Goal: Task Accomplishment & Management: Use online tool/utility

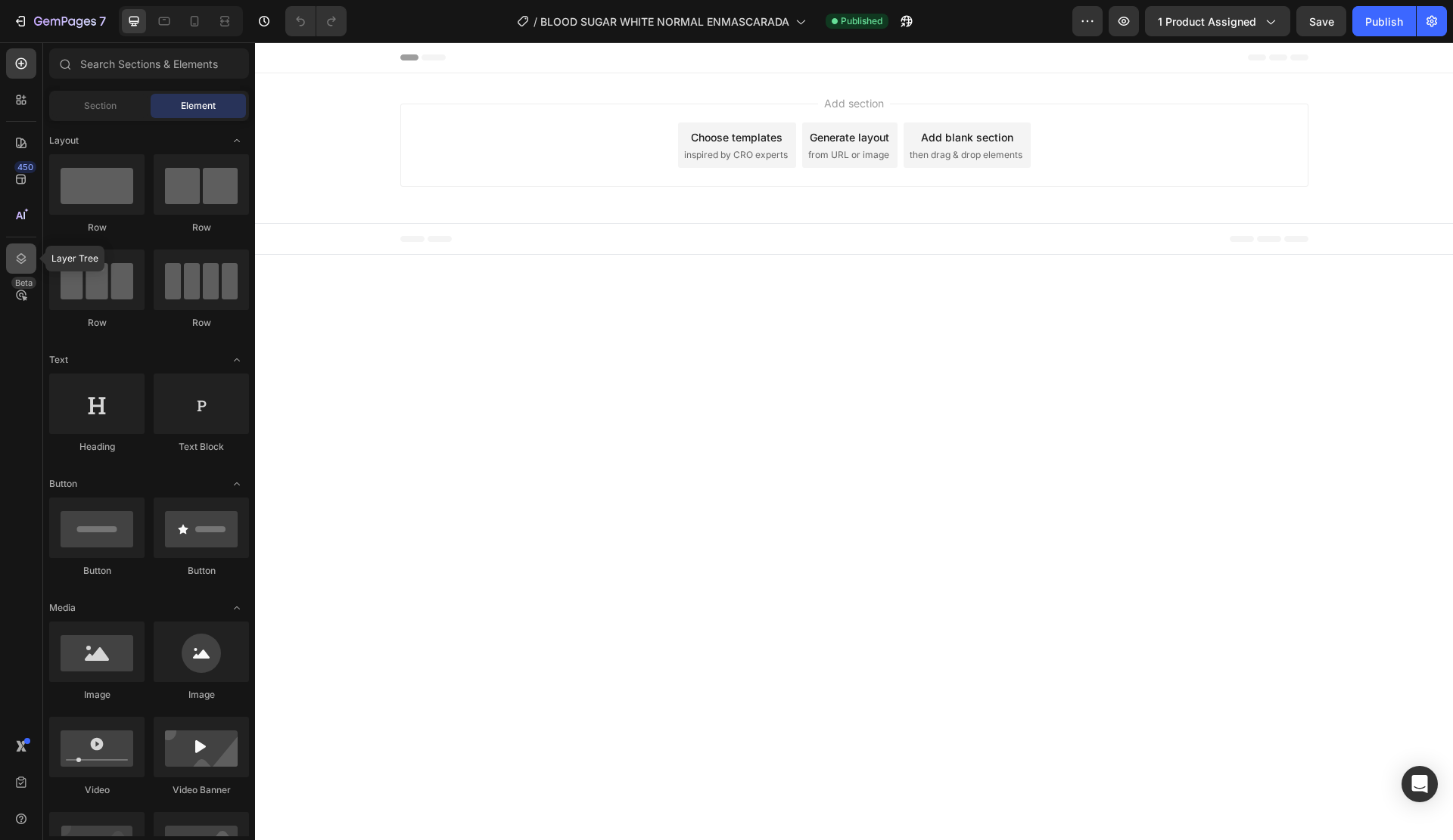
click at [23, 251] on icon at bounding box center [21, 258] width 15 height 15
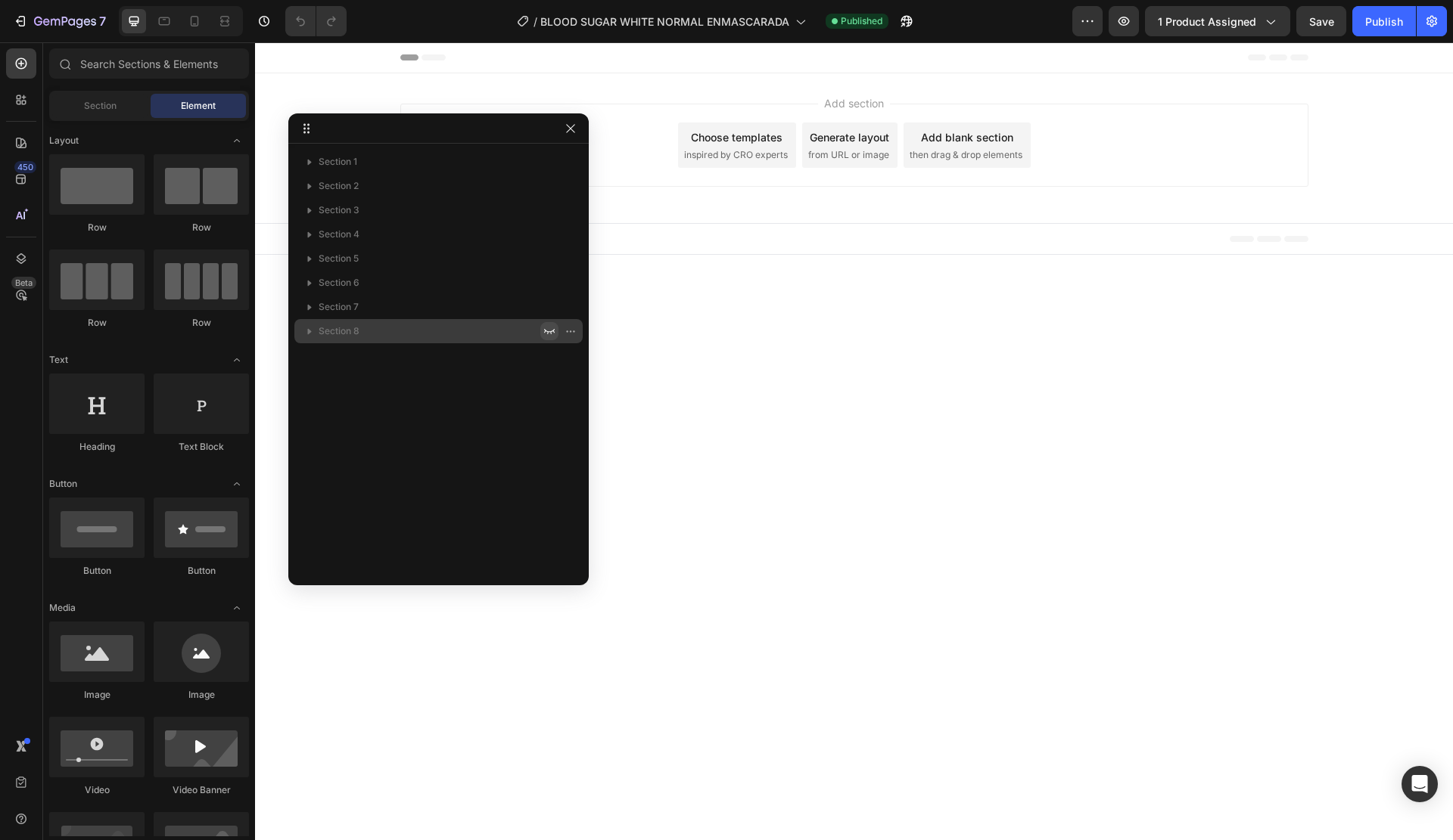
click at [551, 332] on icon "button" at bounding box center [550, 331] width 10 height 5
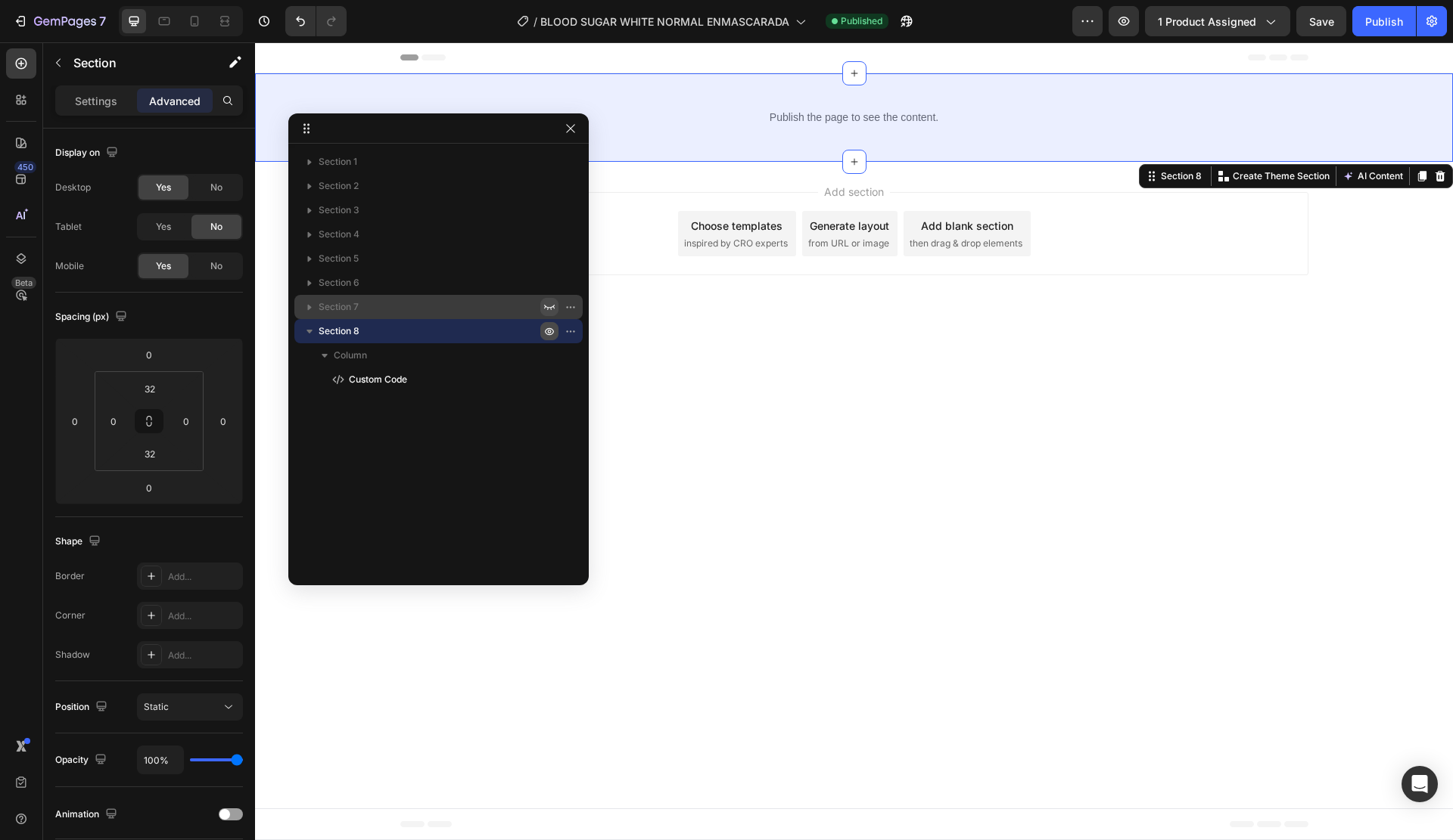
click at [550, 306] on icon "button" at bounding box center [550, 307] width 12 height 12
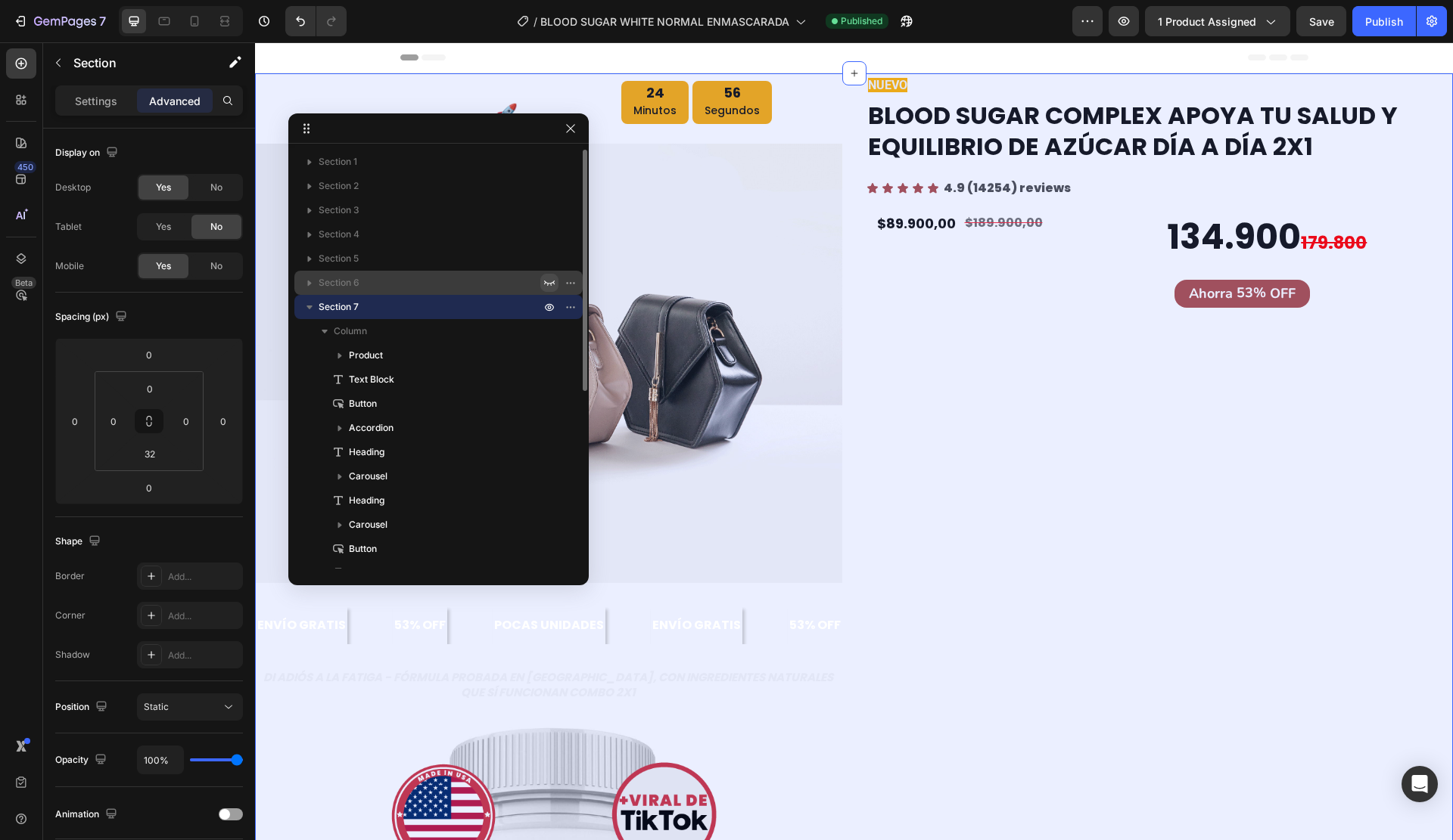
click at [545, 281] on icon "button" at bounding box center [550, 283] width 12 height 12
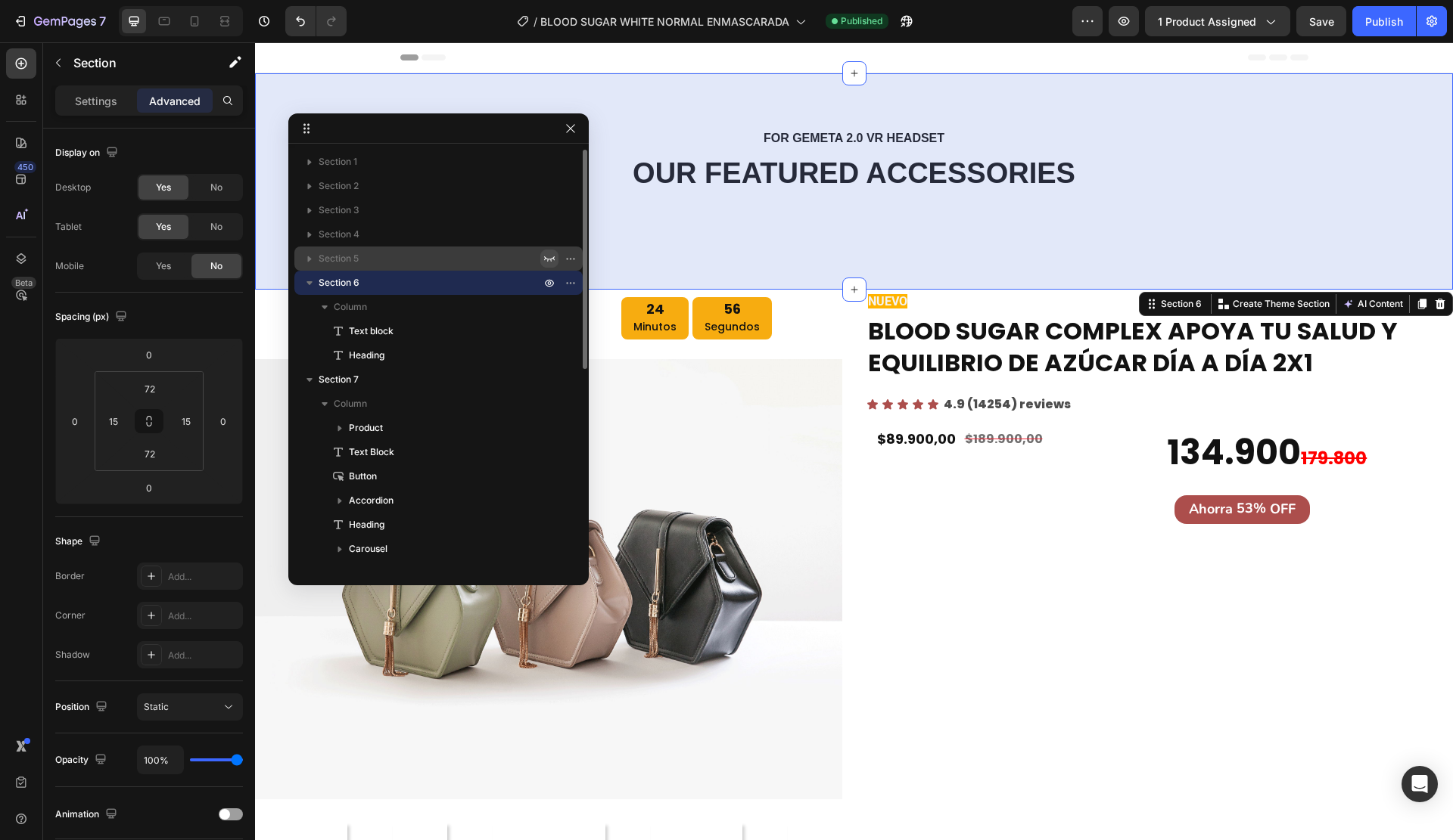
click at [549, 256] on icon "button" at bounding box center [550, 259] width 12 height 12
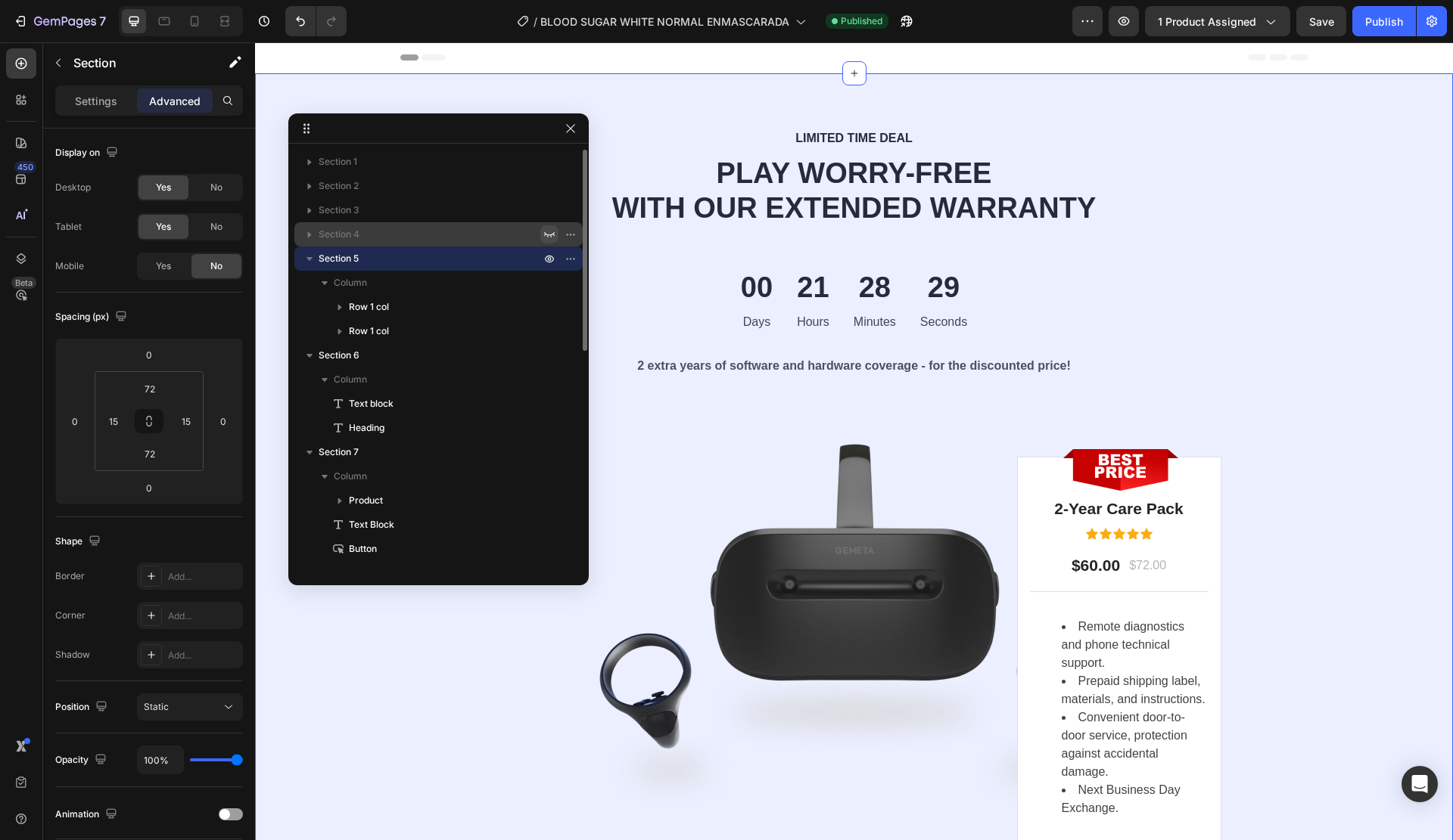
click at [549, 231] on icon "button" at bounding box center [550, 235] width 12 height 12
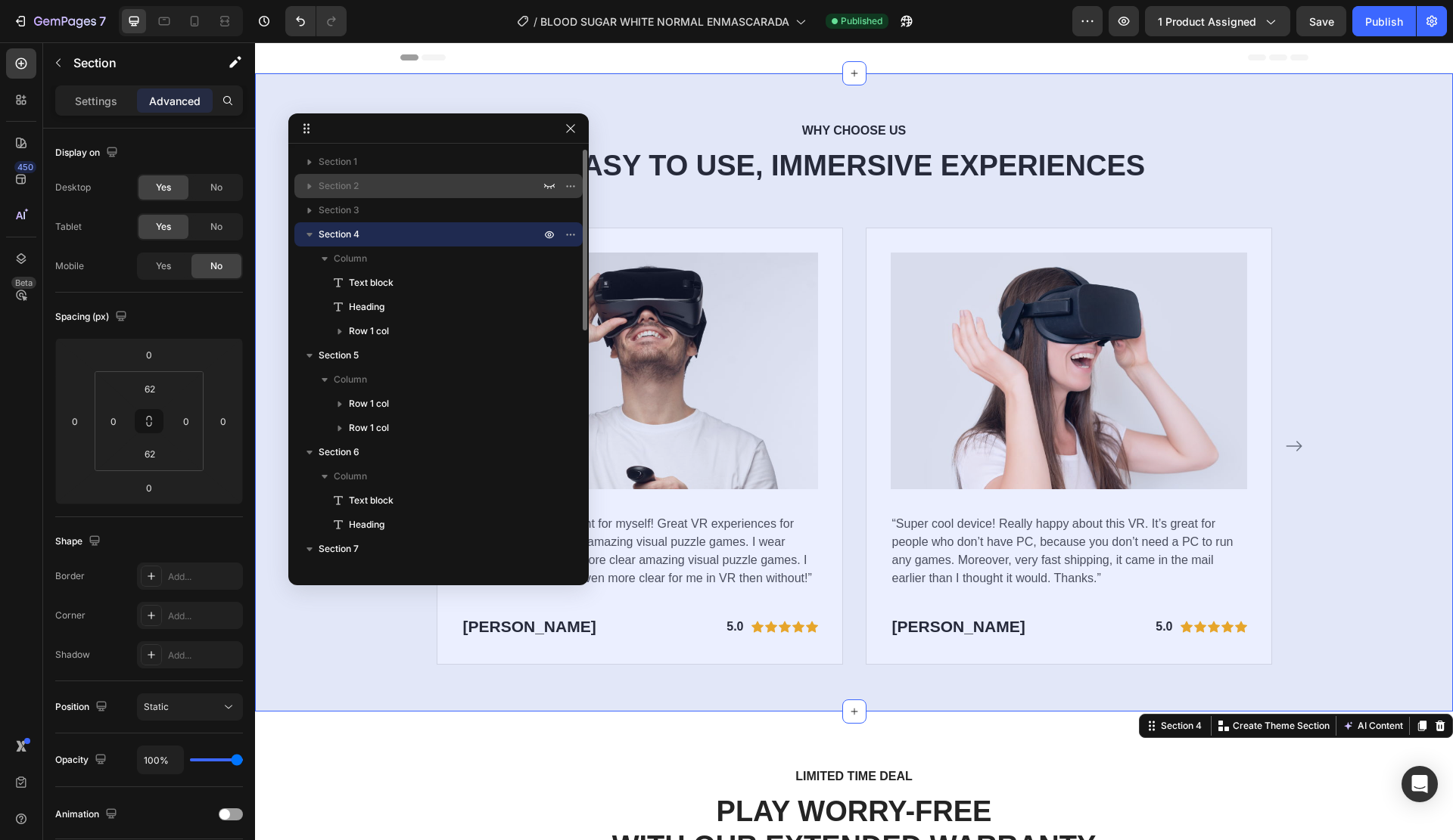
click at [545, 196] on div at bounding box center [559, 186] width 39 height 24
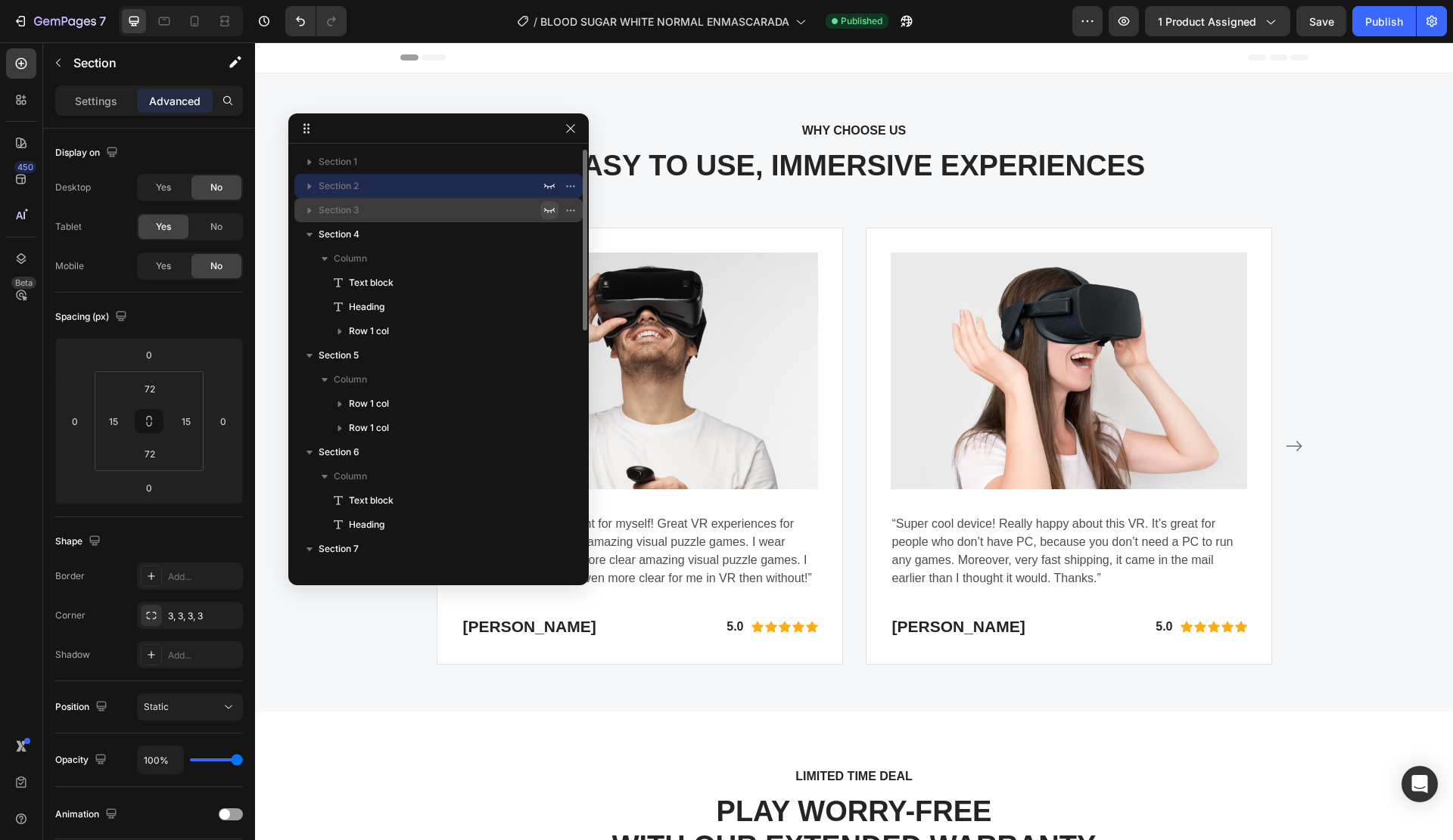
click at [547, 210] on icon "button" at bounding box center [550, 210] width 10 height 5
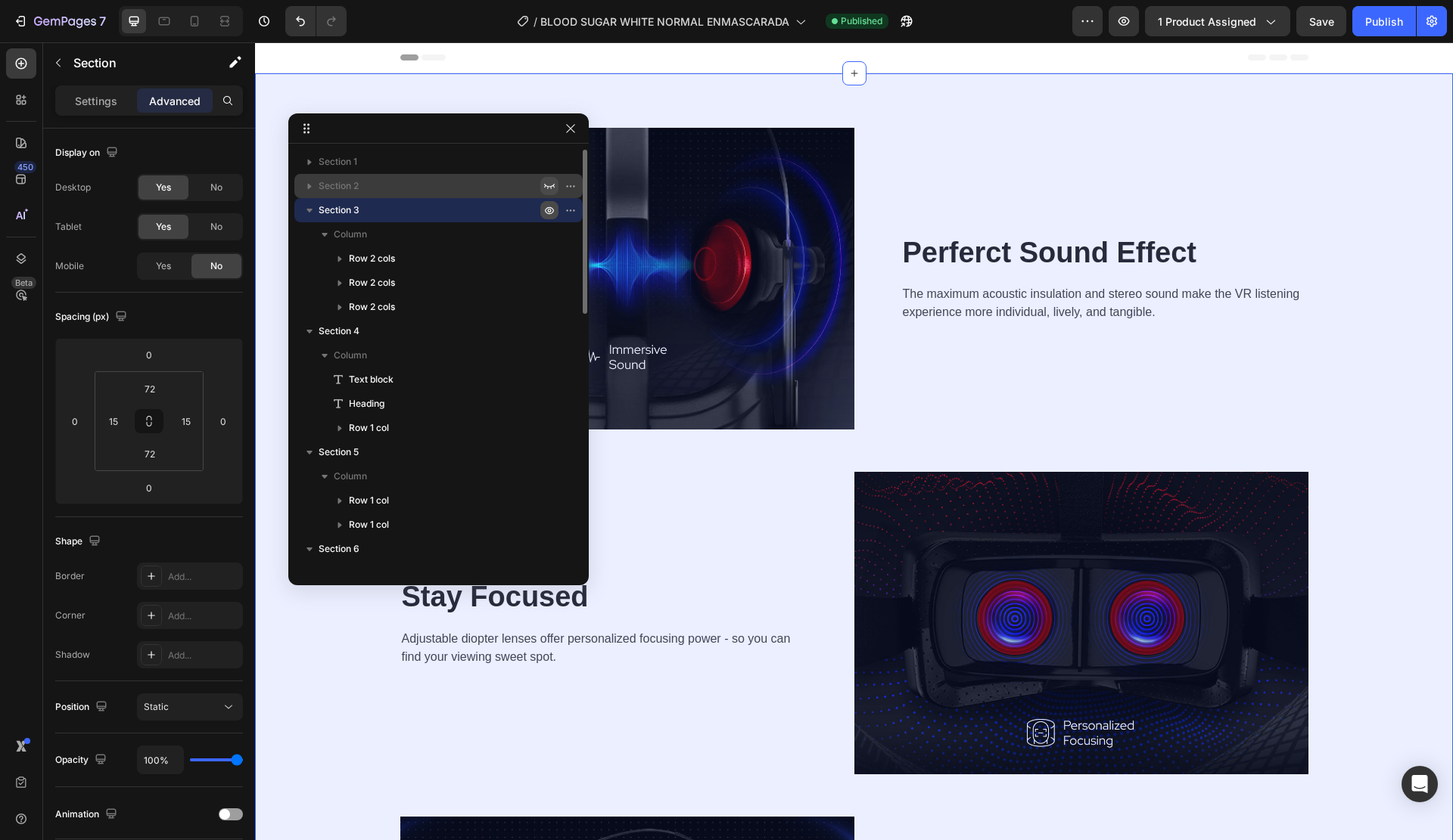
click at [550, 188] on icon "button" at bounding box center [550, 186] width 12 height 12
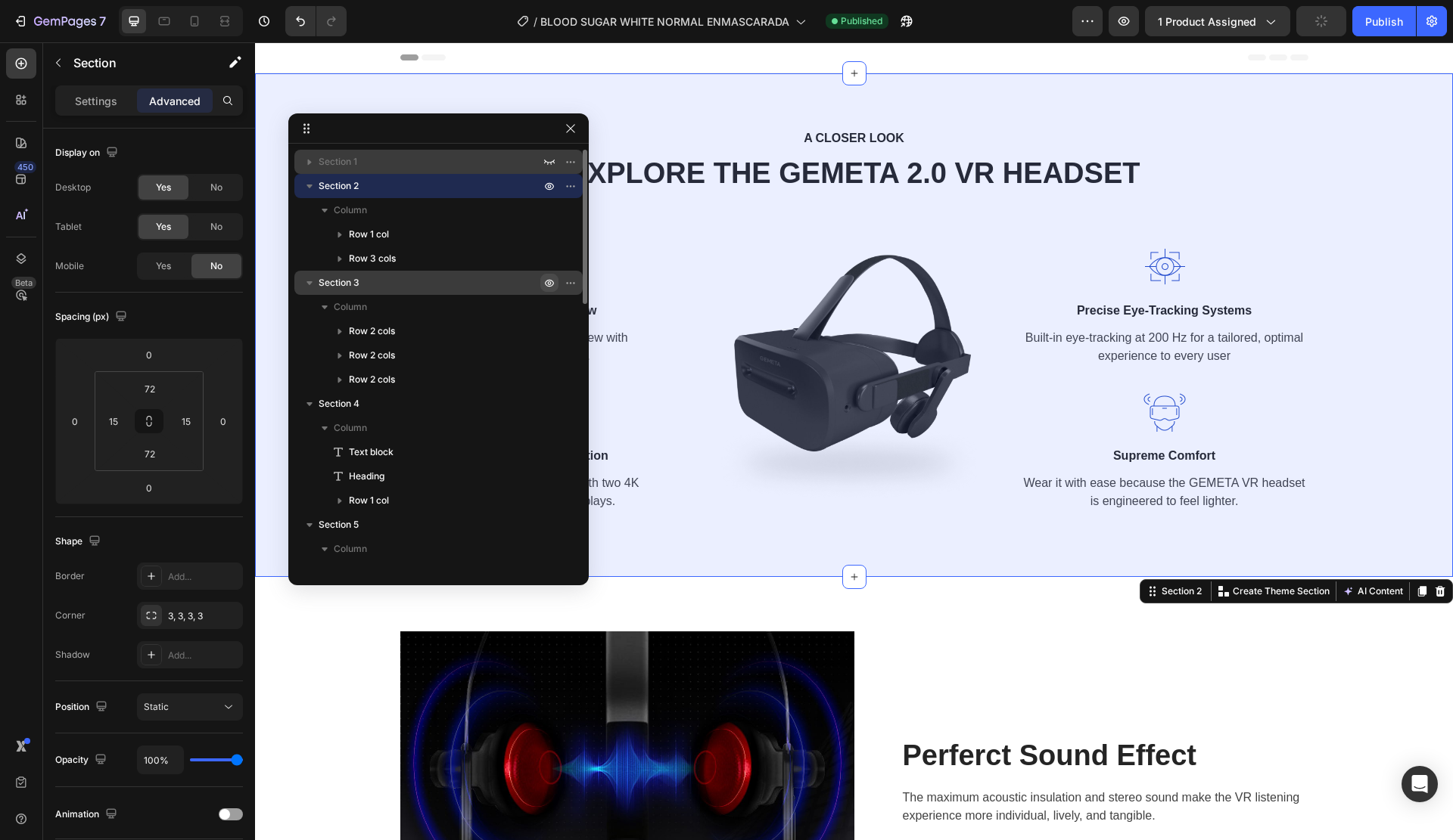
click at [548, 151] on div at bounding box center [559, 162] width 39 height 24
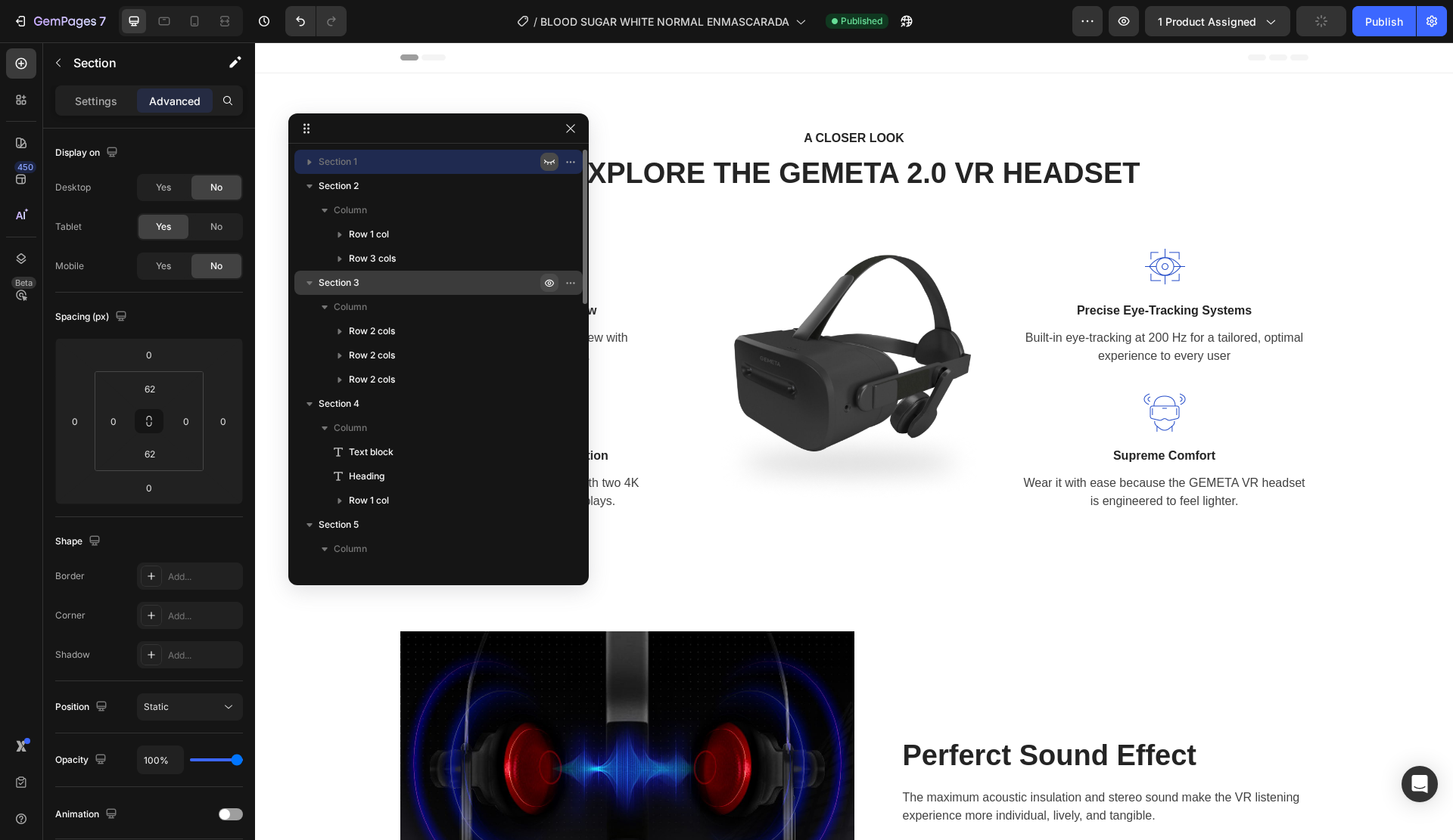
click at [548, 167] on icon "button" at bounding box center [550, 162] width 12 height 12
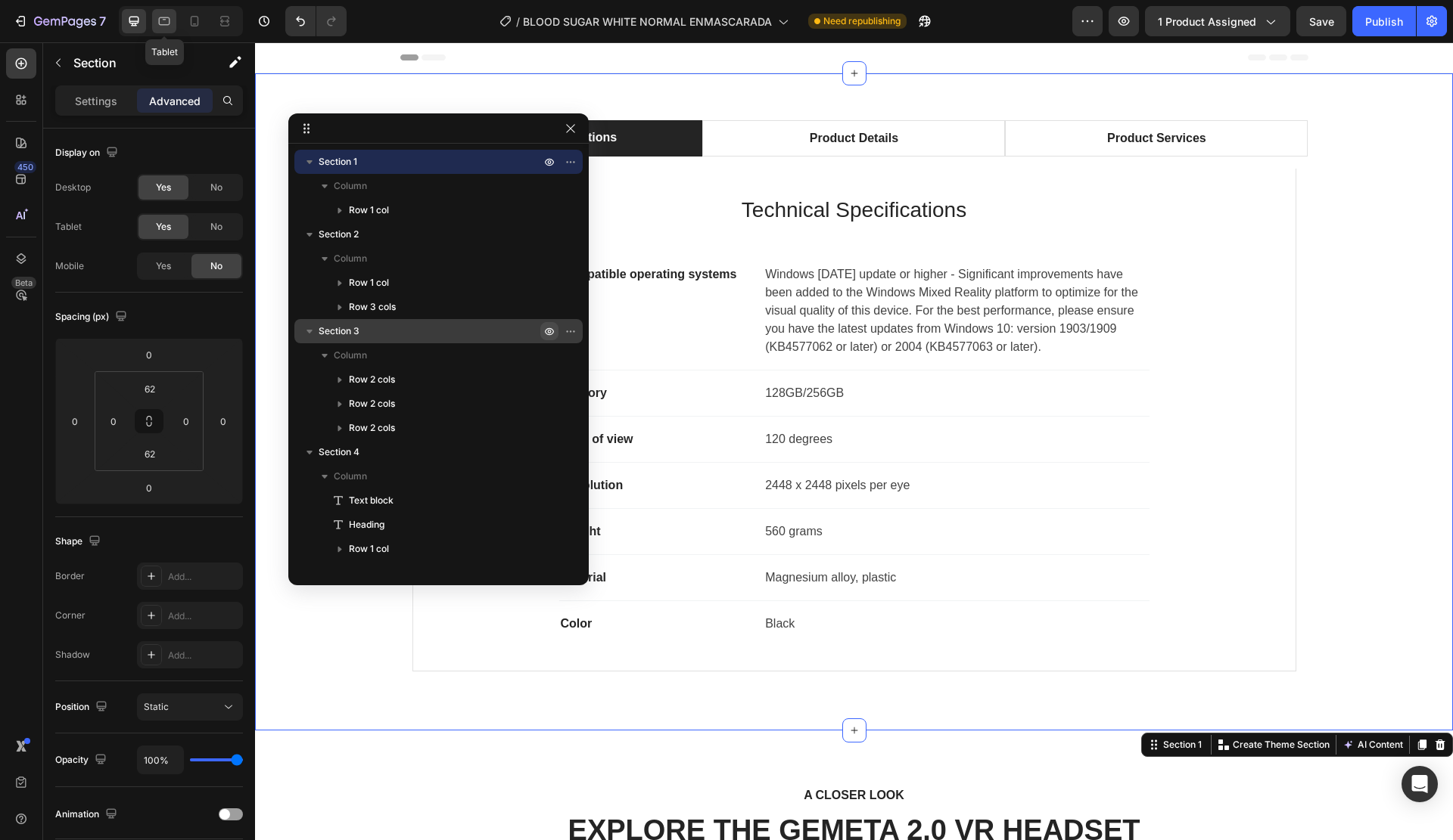
click at [168, 20] on icon at bounding box center [164, 21] width 15 height 15
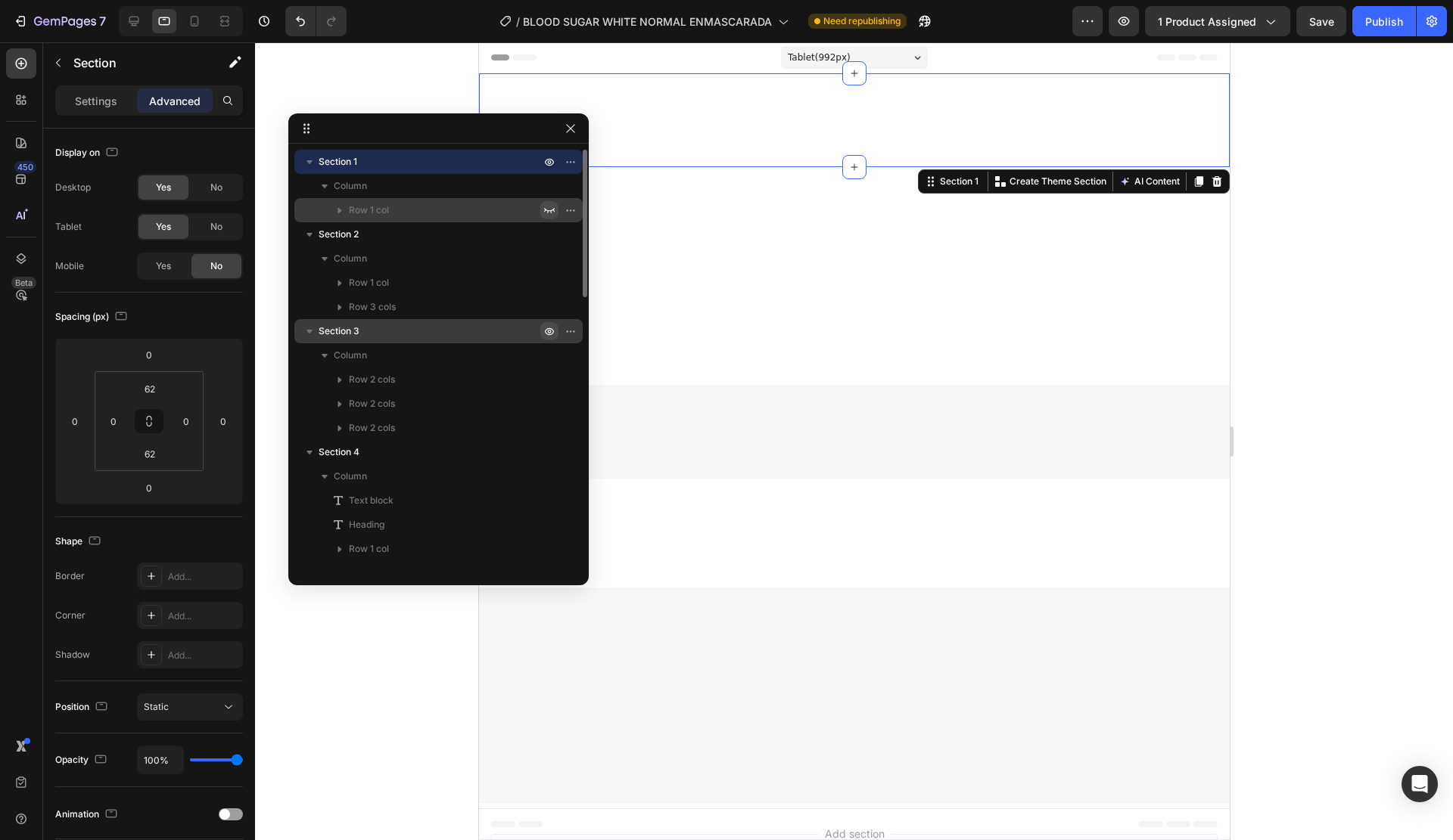
click at [552, 208] on icon "button" at bounding box center [550, 210] width 12 height 12
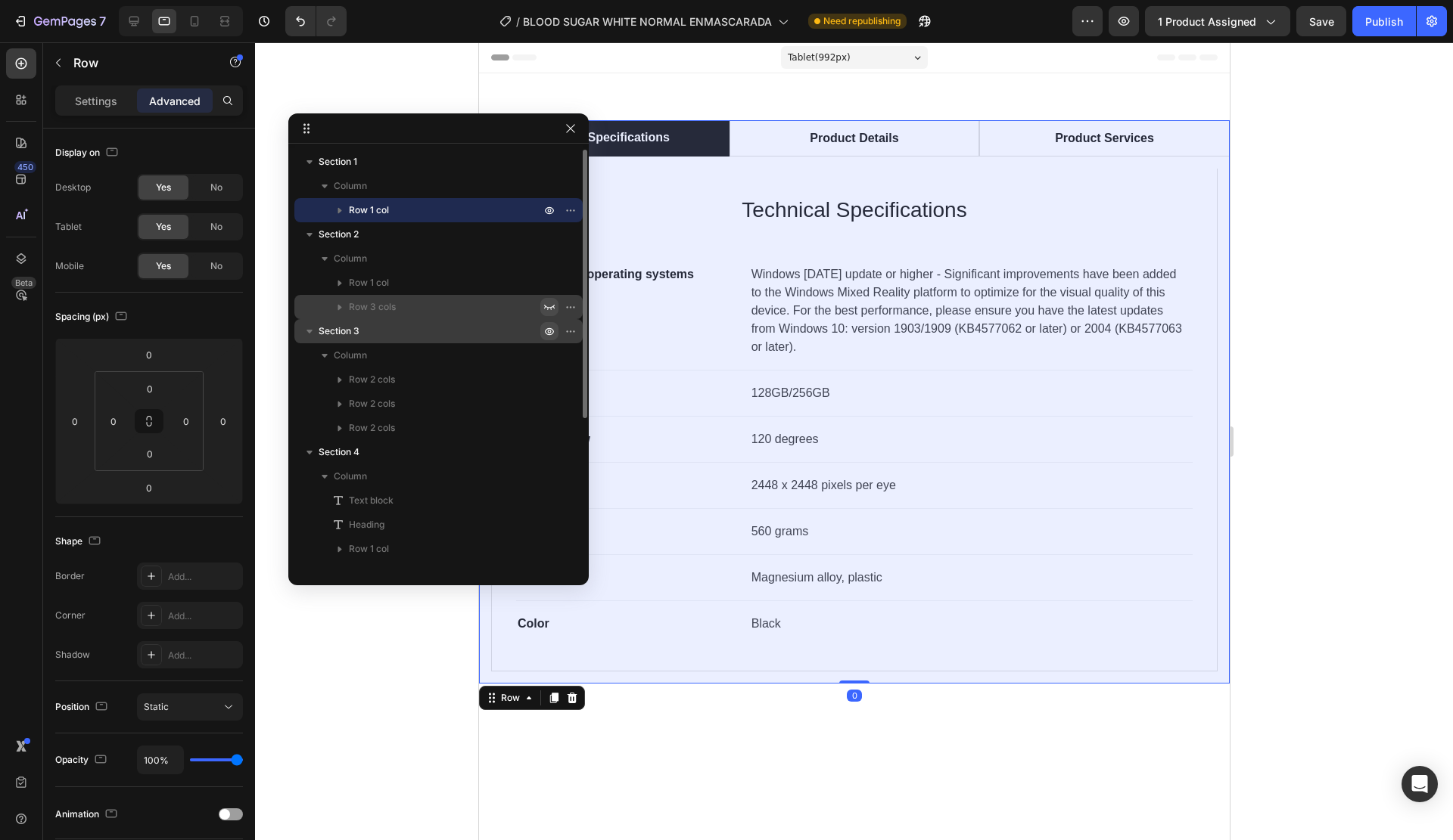
click at [548, 301] on icon "button" at bounding box center [550, 307] width 12 height 12
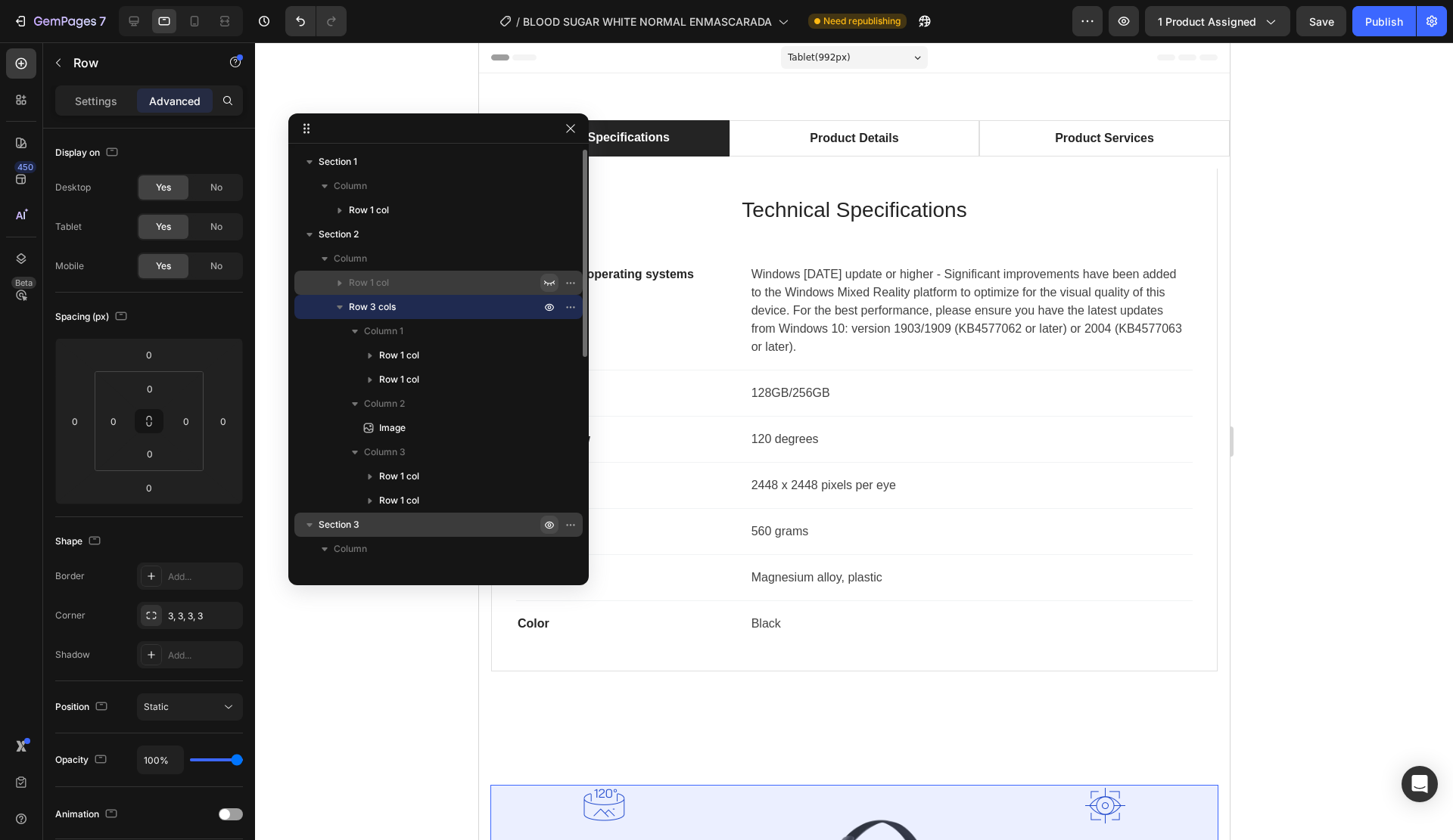
click at [546, 280] on icon "button" at bounding box center [550, 283] width 12 height 12
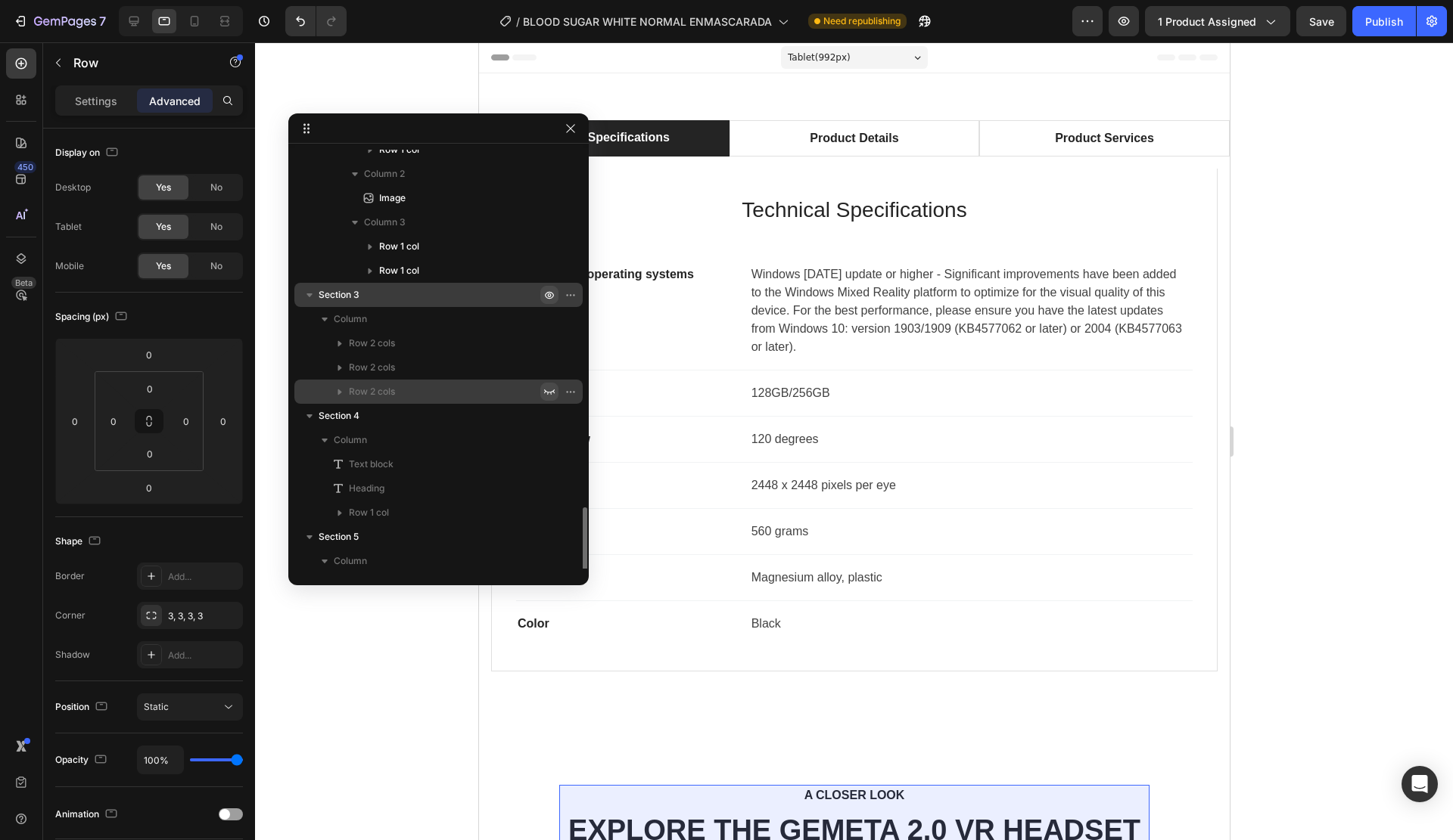
scroll to position [501, 0]
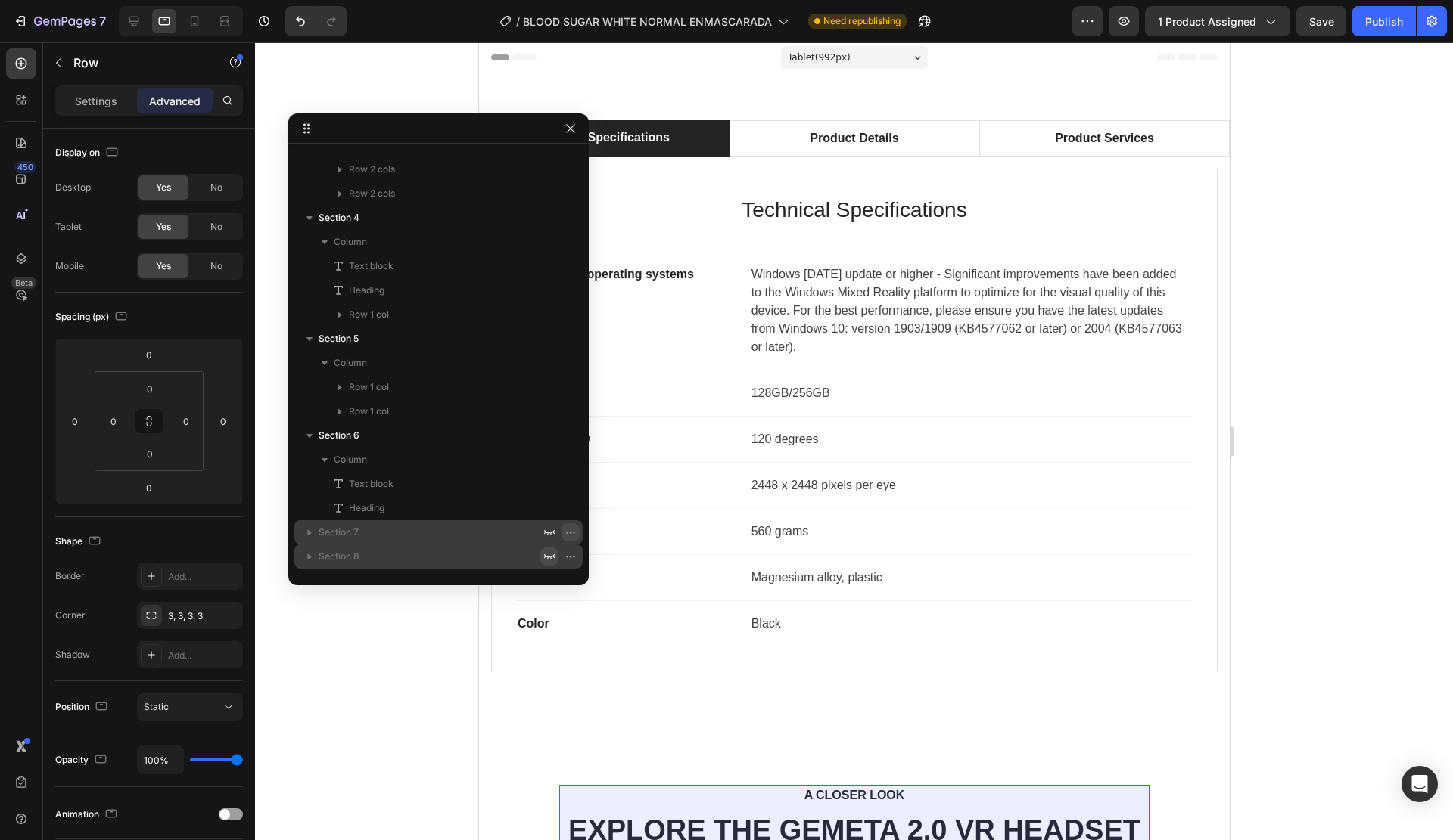
click at [571, 532] on icon "button" at bounding box center [571, 533] width 12 height 12
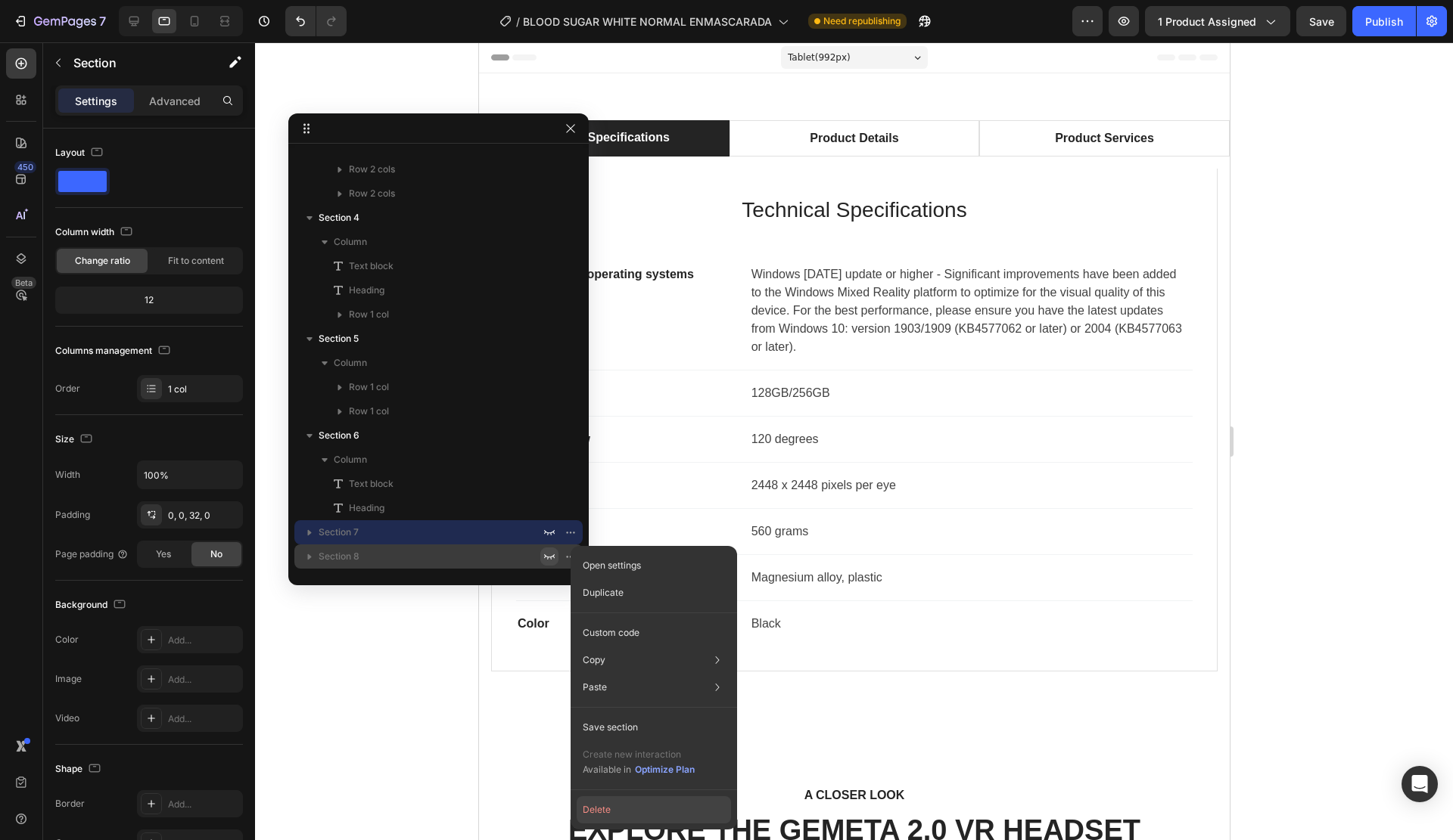
click at [696, 797] on button "Delete" at bounding box center [654, 809] width 154 height 27
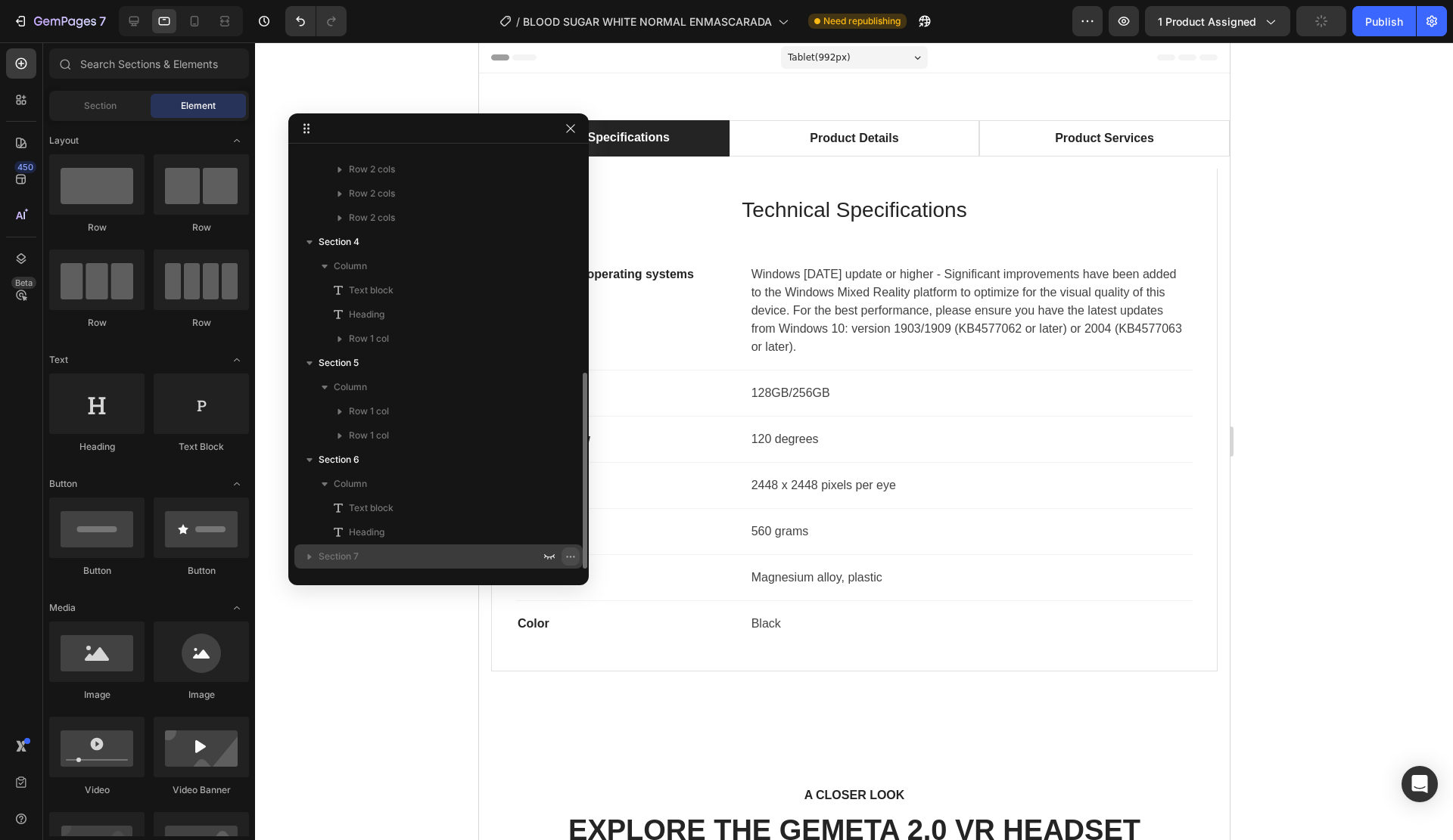
click at [561, 557] on button "button" at bounding box center [570, 557] width 18 height 18
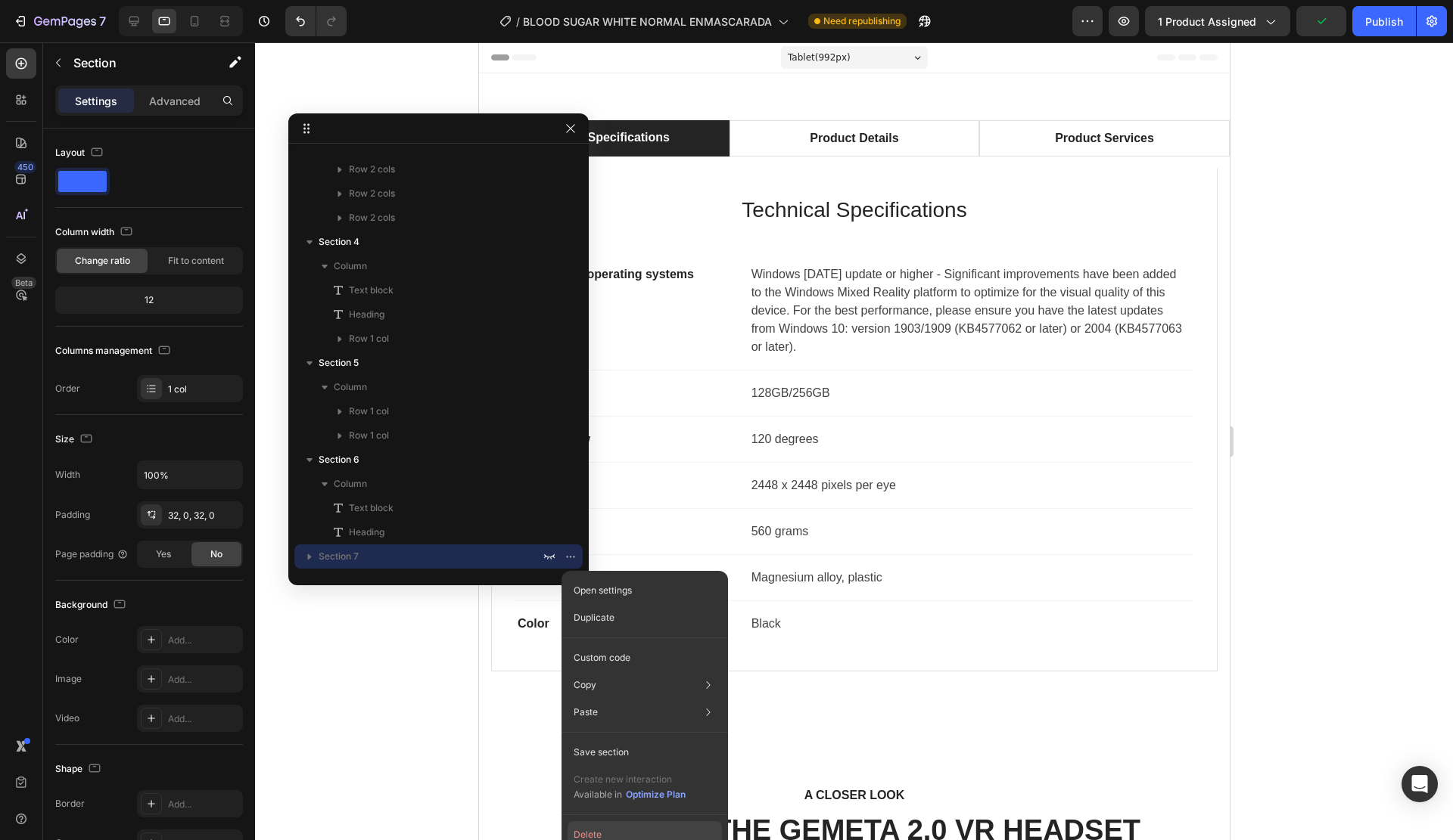
drag, startPoint x: 620, startPoint y: 827, endPoint x: 137, endPoint y: 761, distance: 487.5
click at [620, 827] on button "Delete" at bounding box center [644, 835] width 154 height 27
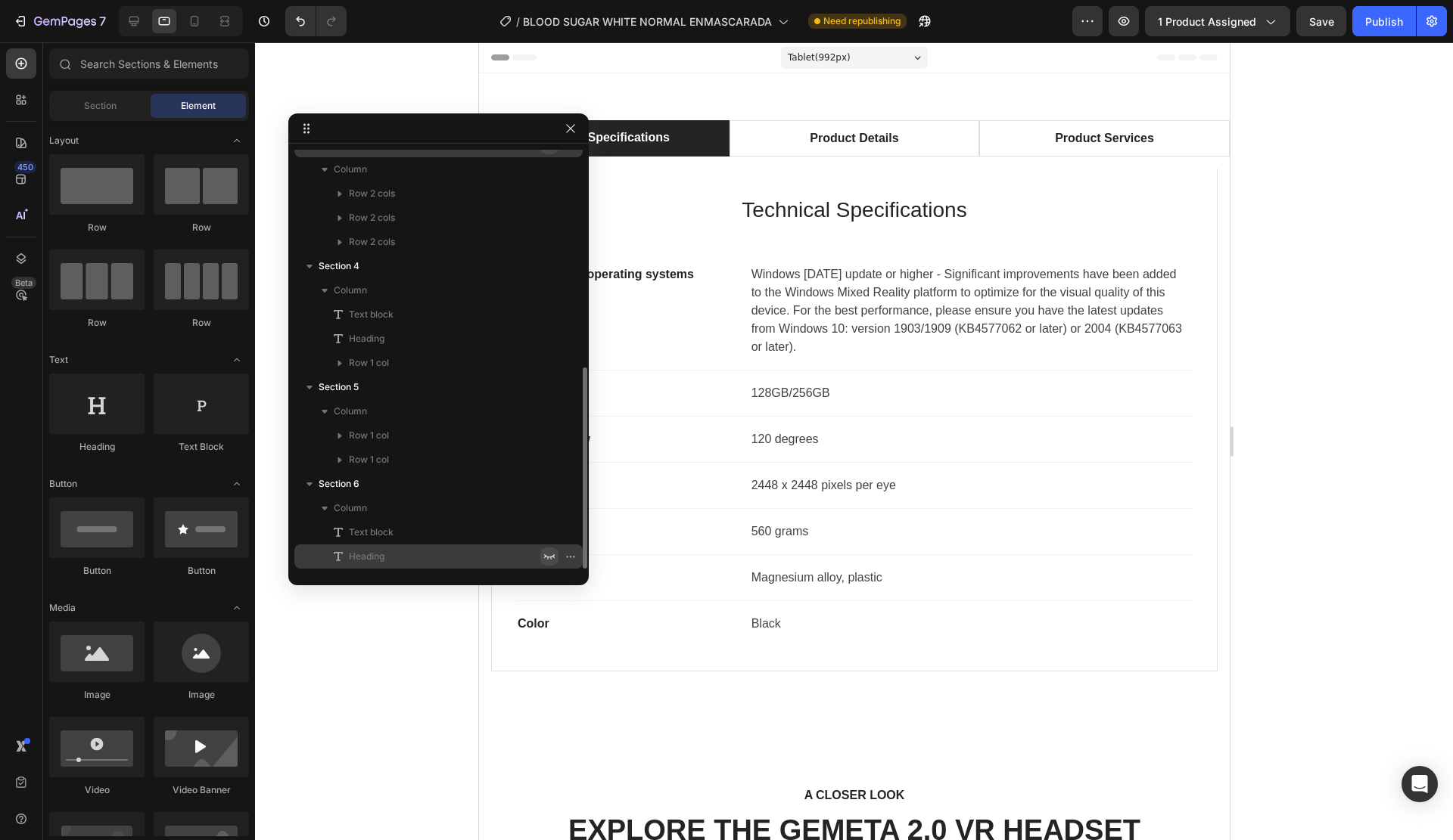
click at [548, 556] on icon "button" at bounding box center [550, 557] width 12 height 12
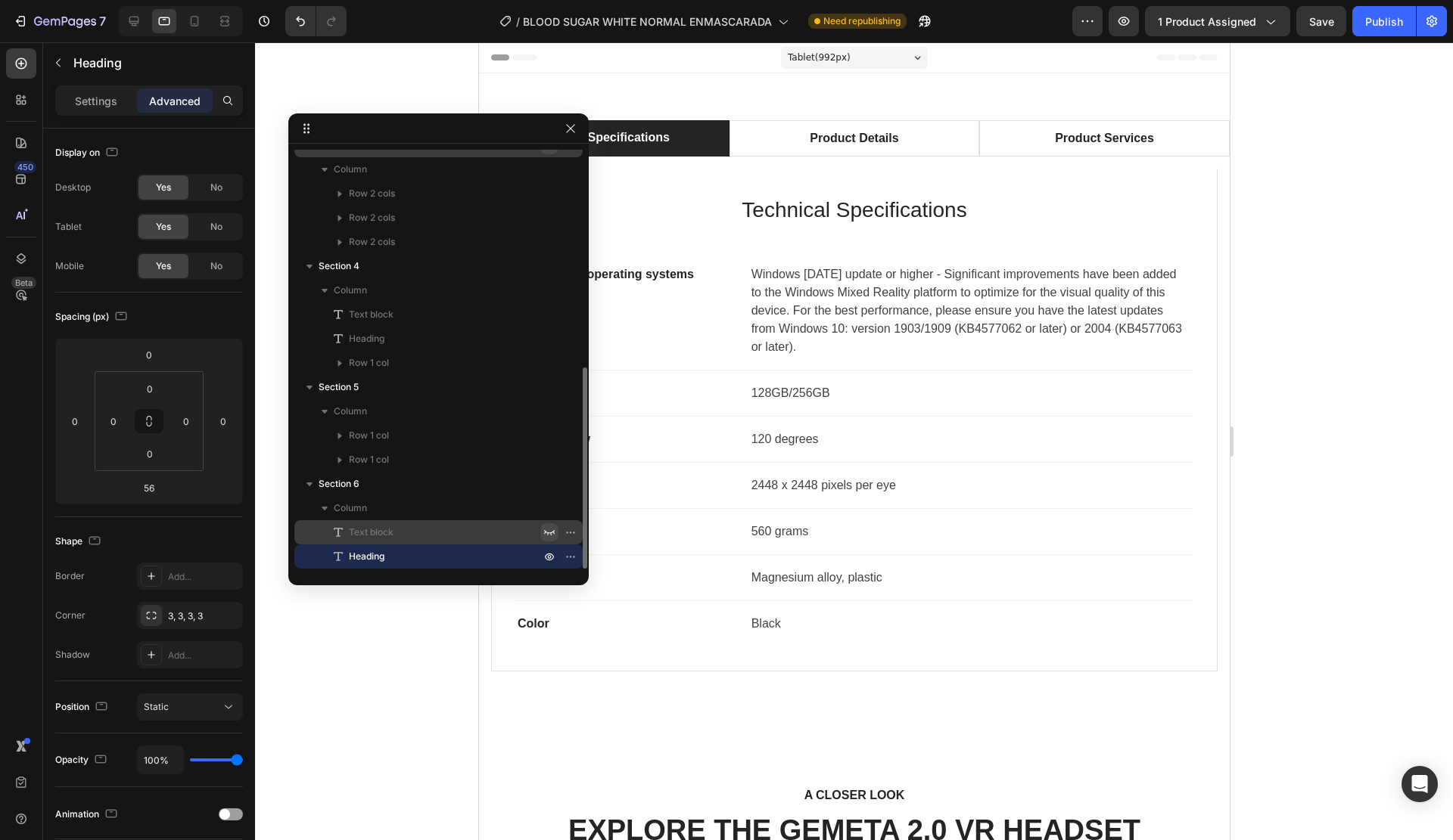
click at [547, 536] on icon "button" at bounding box center [550, 533] width 12 height 12
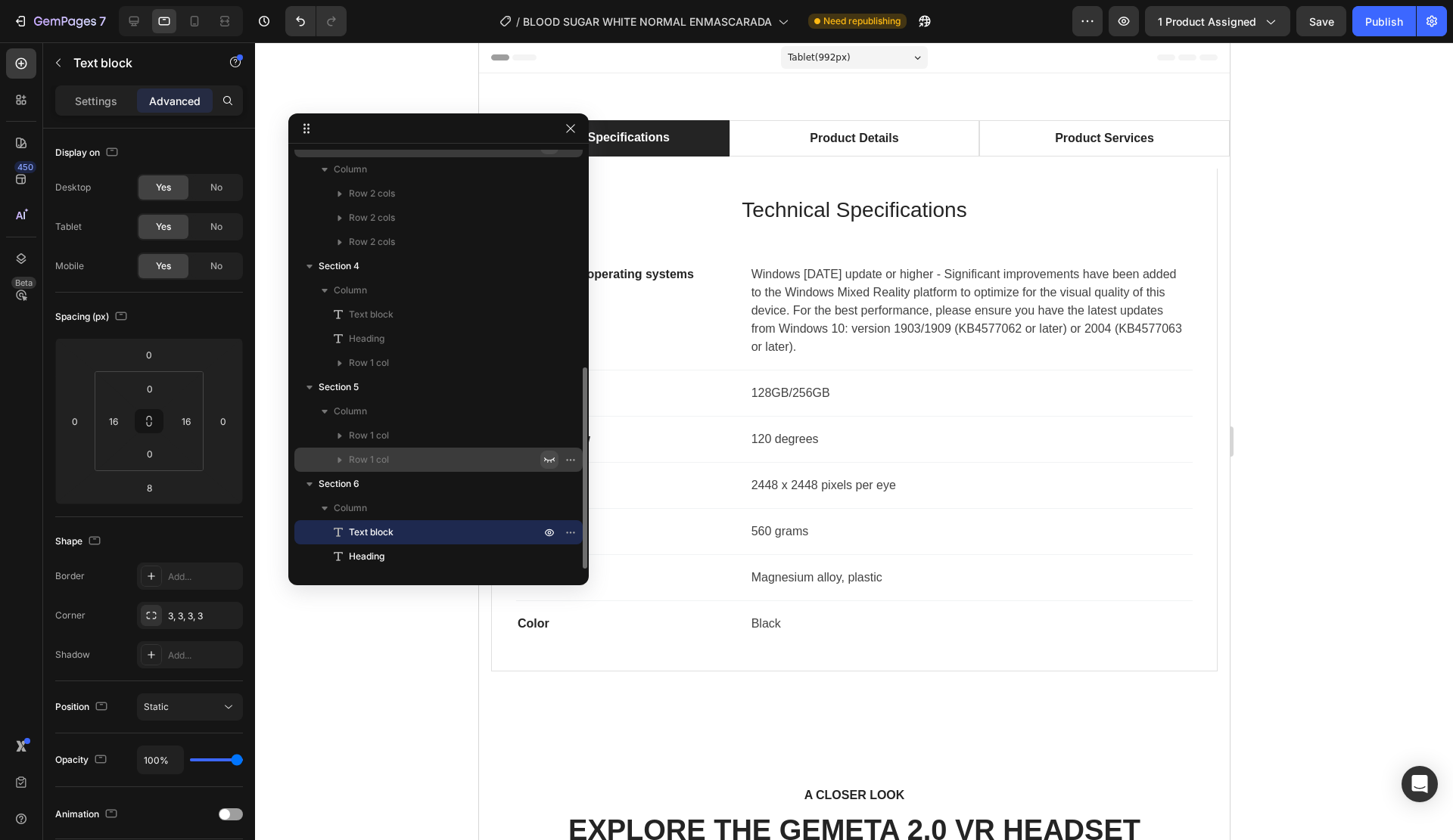
click at [547, 464] on icon "button" at bounding box center [550, 460] width 12 height 12
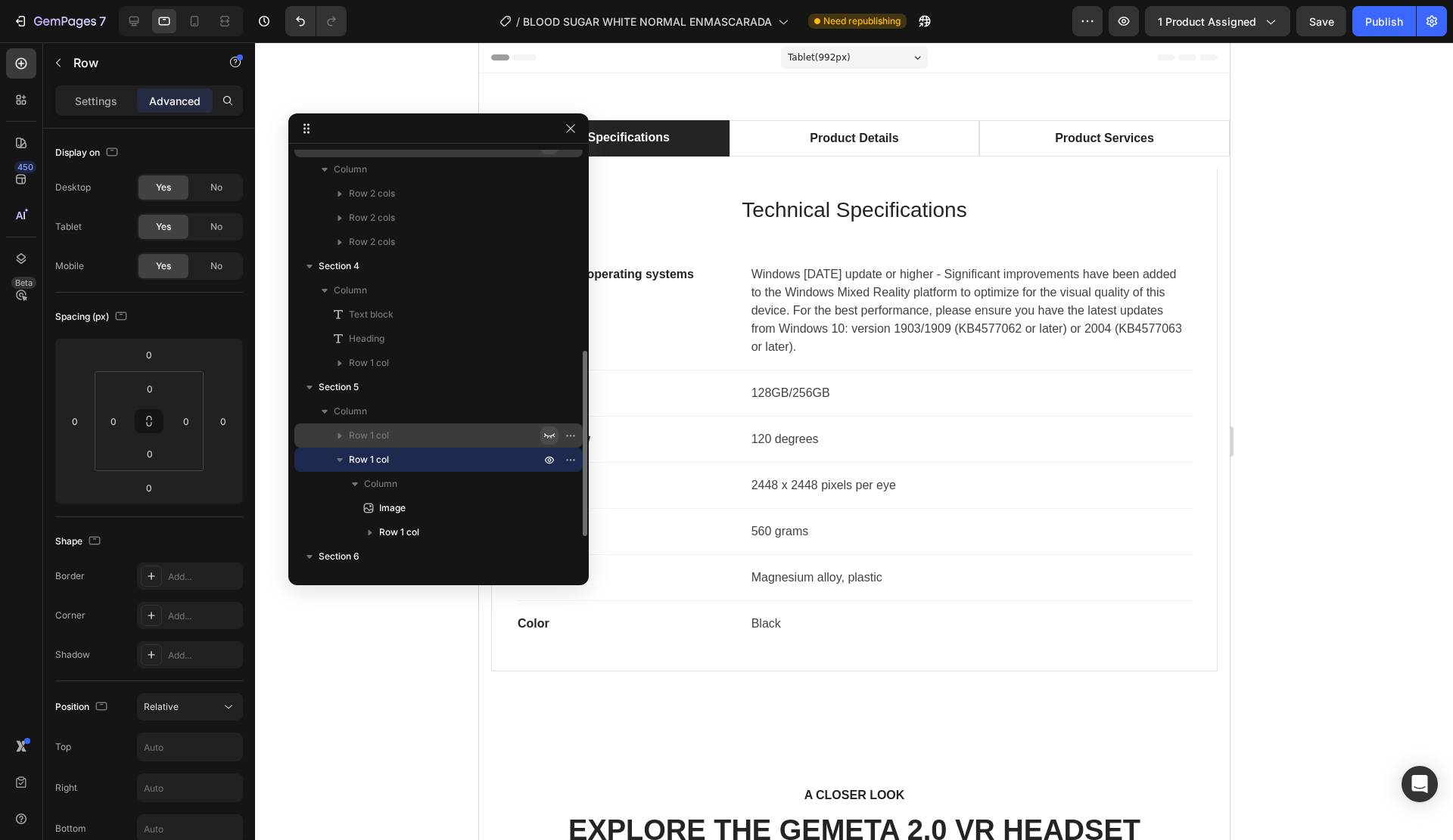
click at [545, 431] on icon "button" at bounding box center [550, 436] width 12 height 12
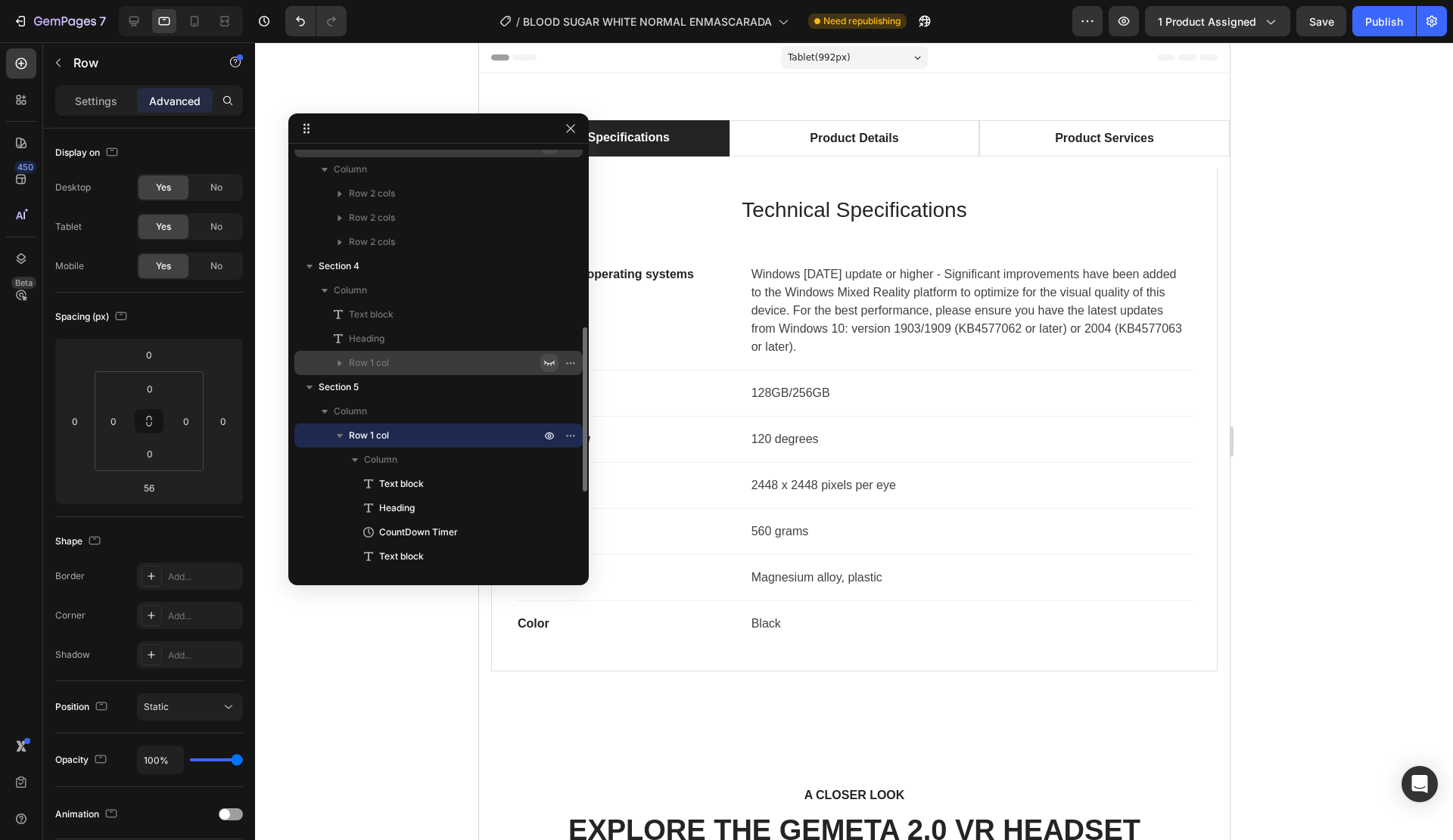
click at [547, 367] on icon "button" at bounding box center [550, 363] width 12 height 12
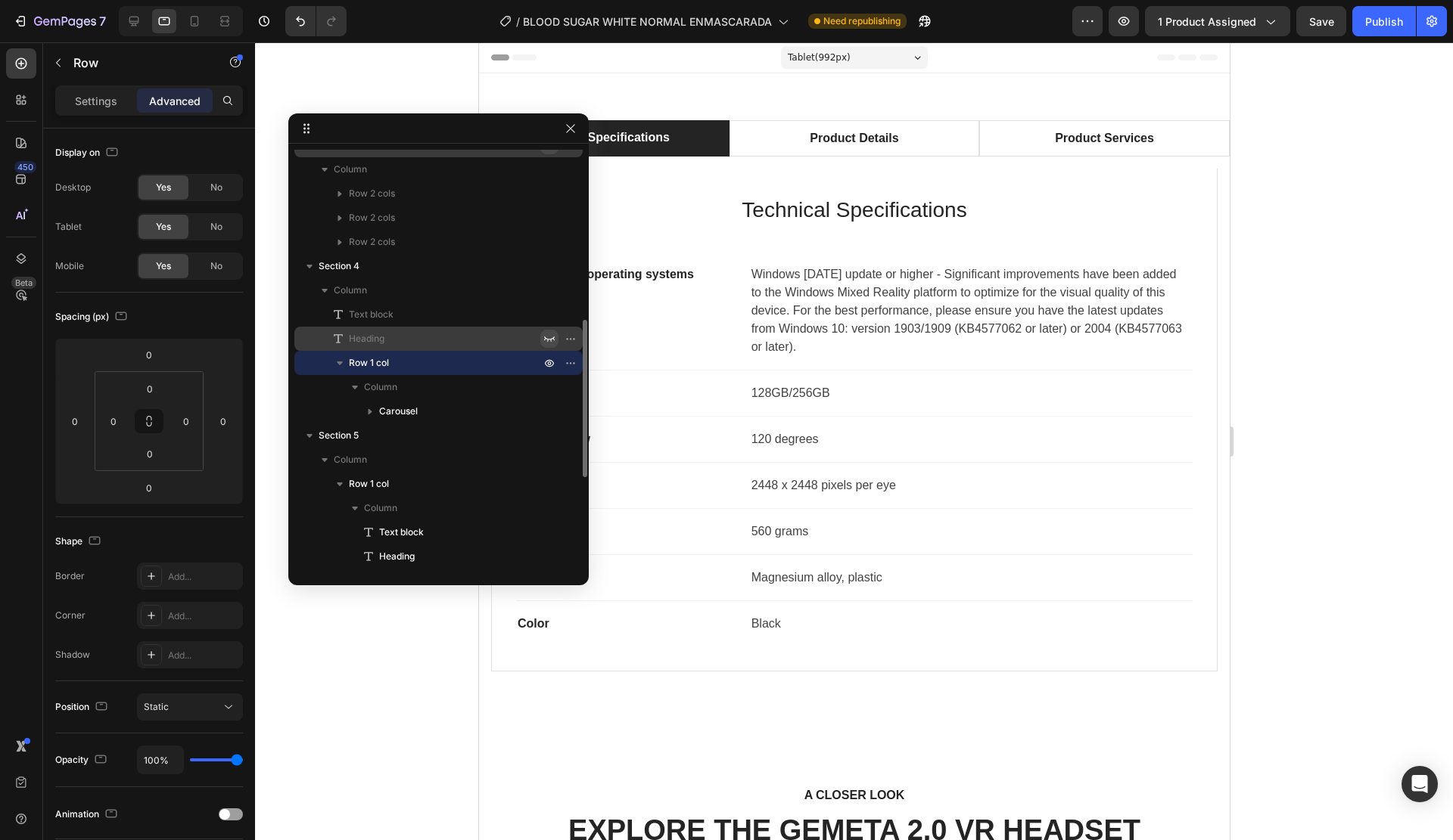
click at [547, 334] on icon "button" at bounding box center [550, 339] width 12 height 12
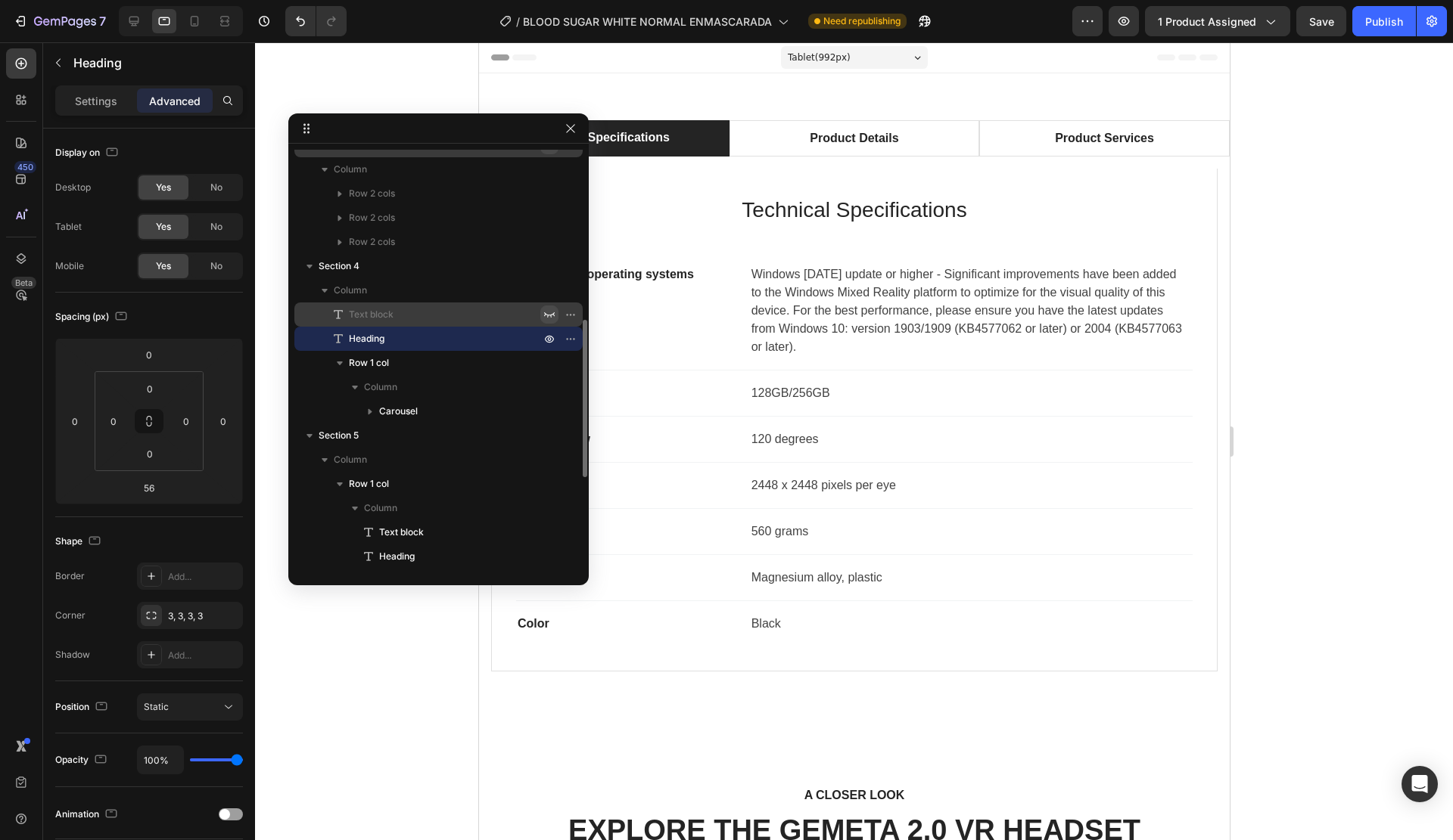
click at [550, 311] on icon "button" at bounding box center [550, 315] width 12 height 12
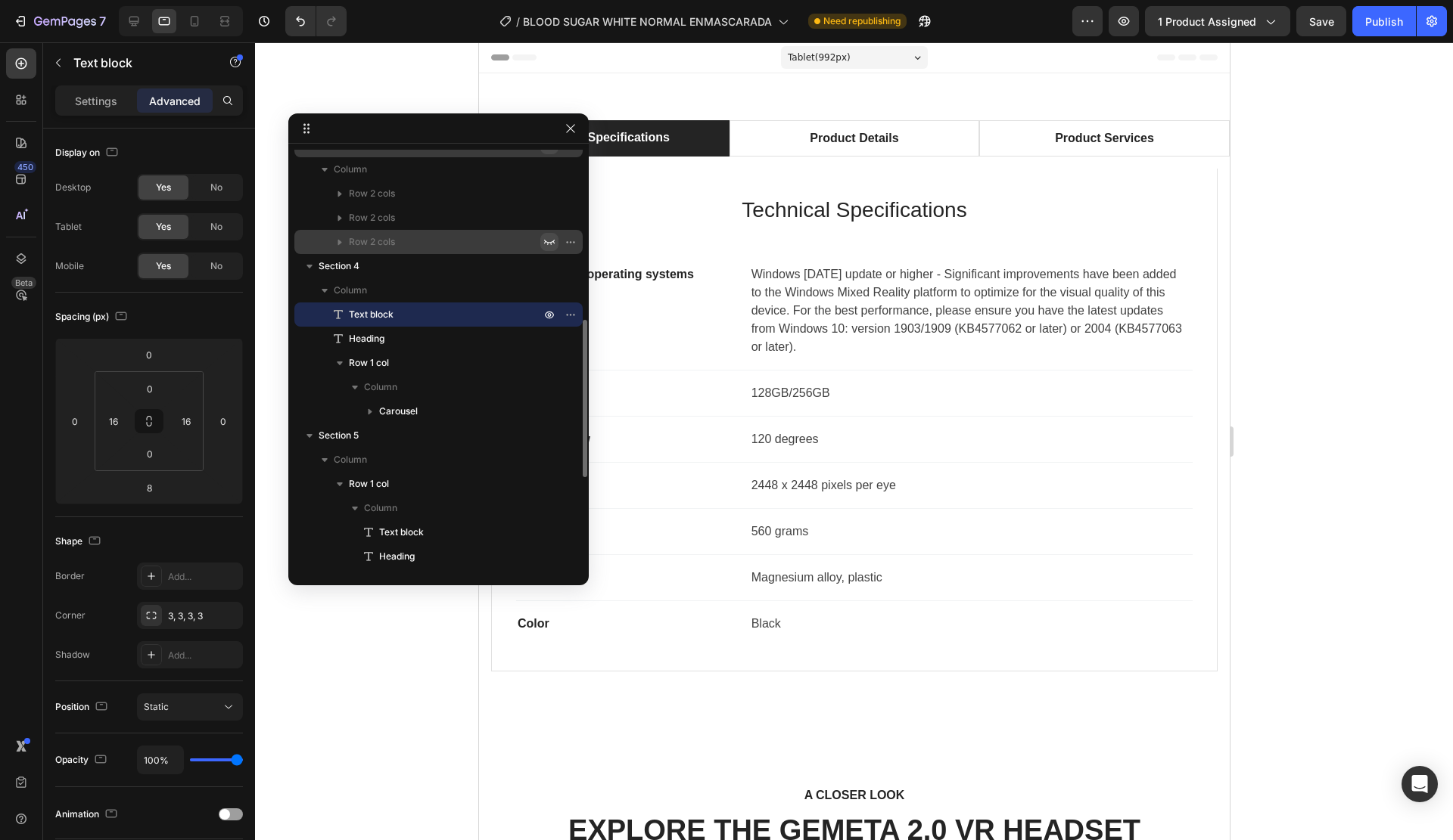
scroll to position [377, 0]
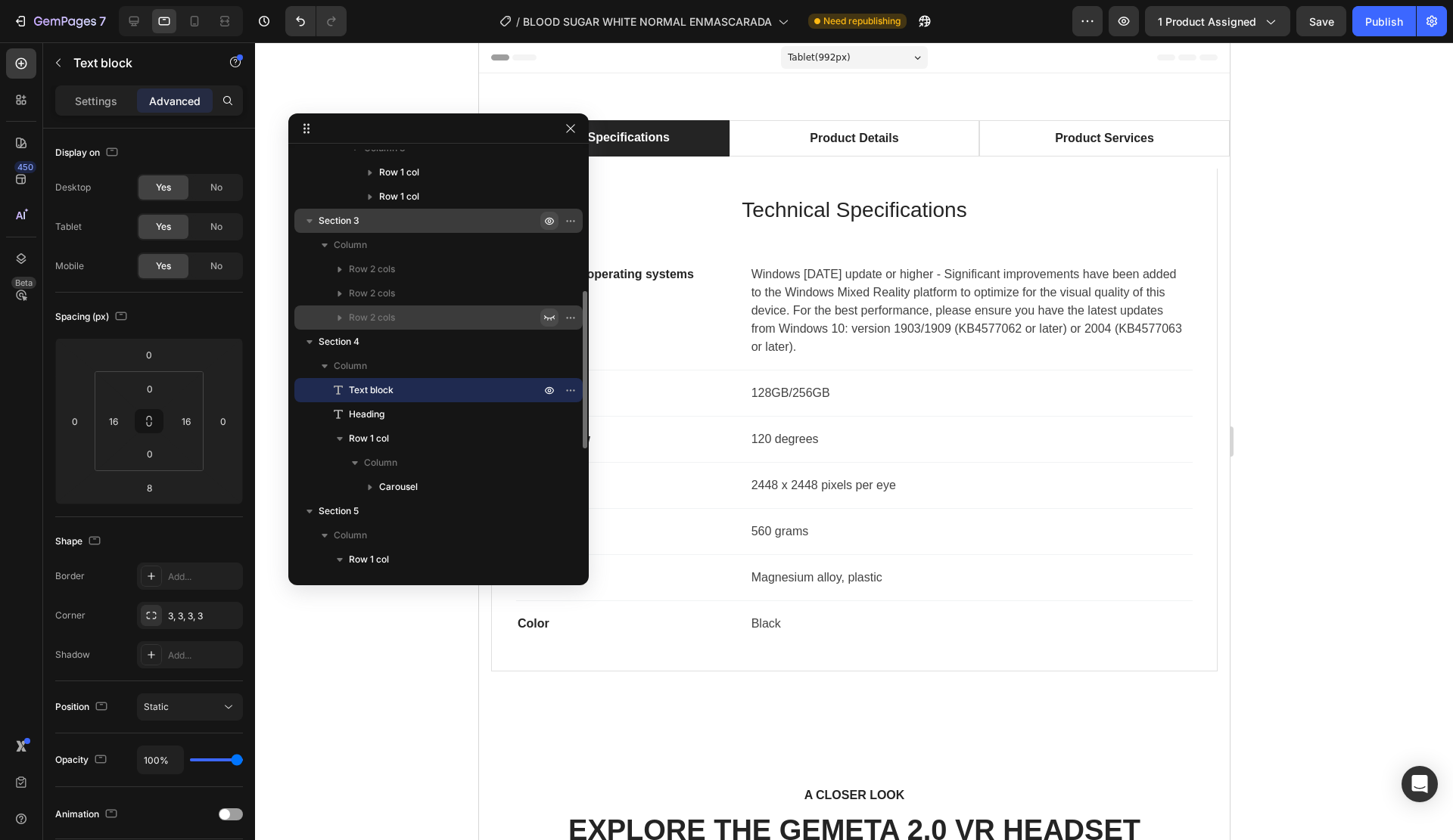
click at [551, 322] on icon "button" at bounding box center [550, 318] width 12 height 12
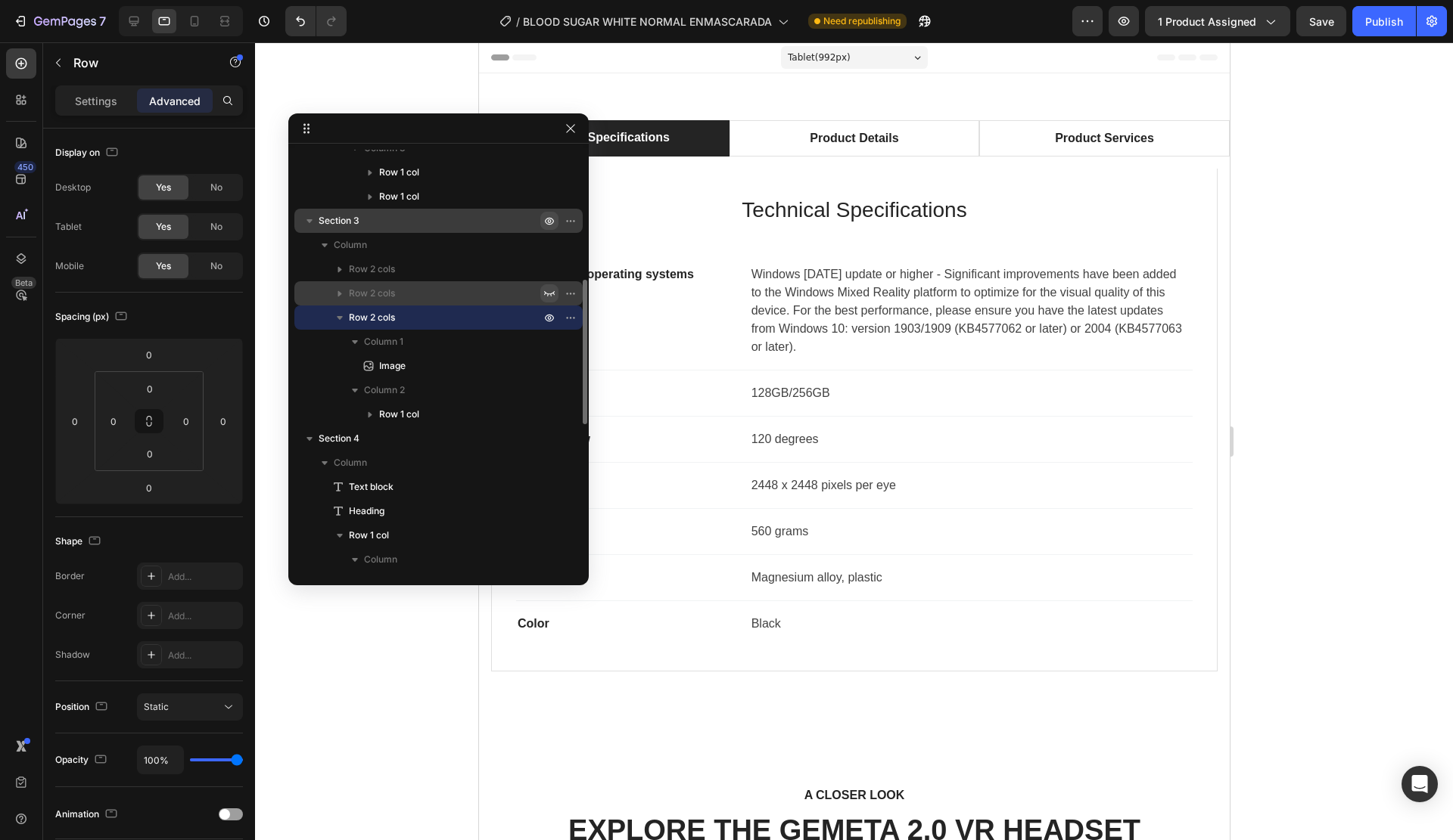
click at [548, 299] on icon "button" at bounding box center [550, 294] width 12 height 12
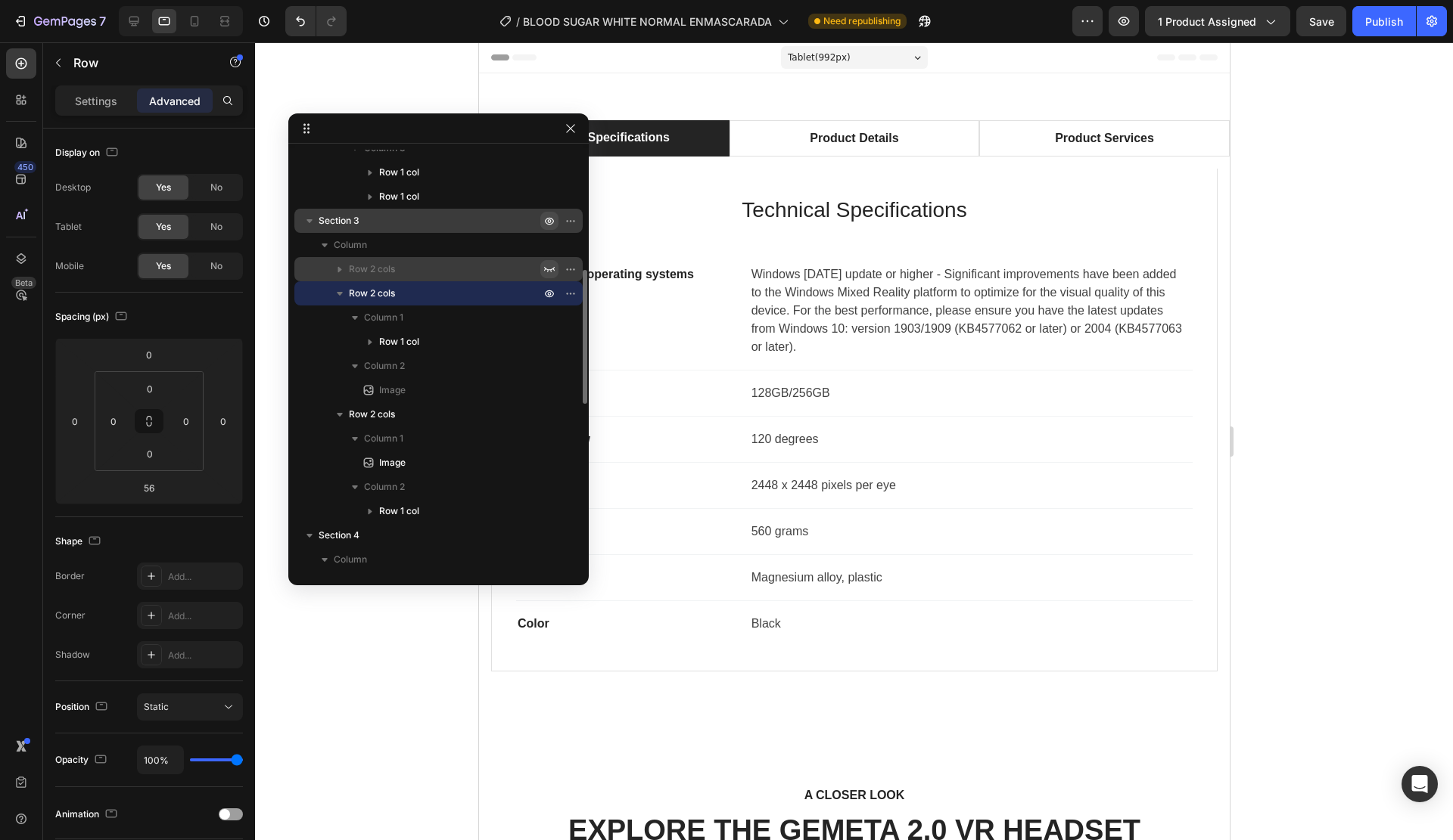
click at [545, 270] on icon "button" at bounding box center [550, 270] width 10 height 5
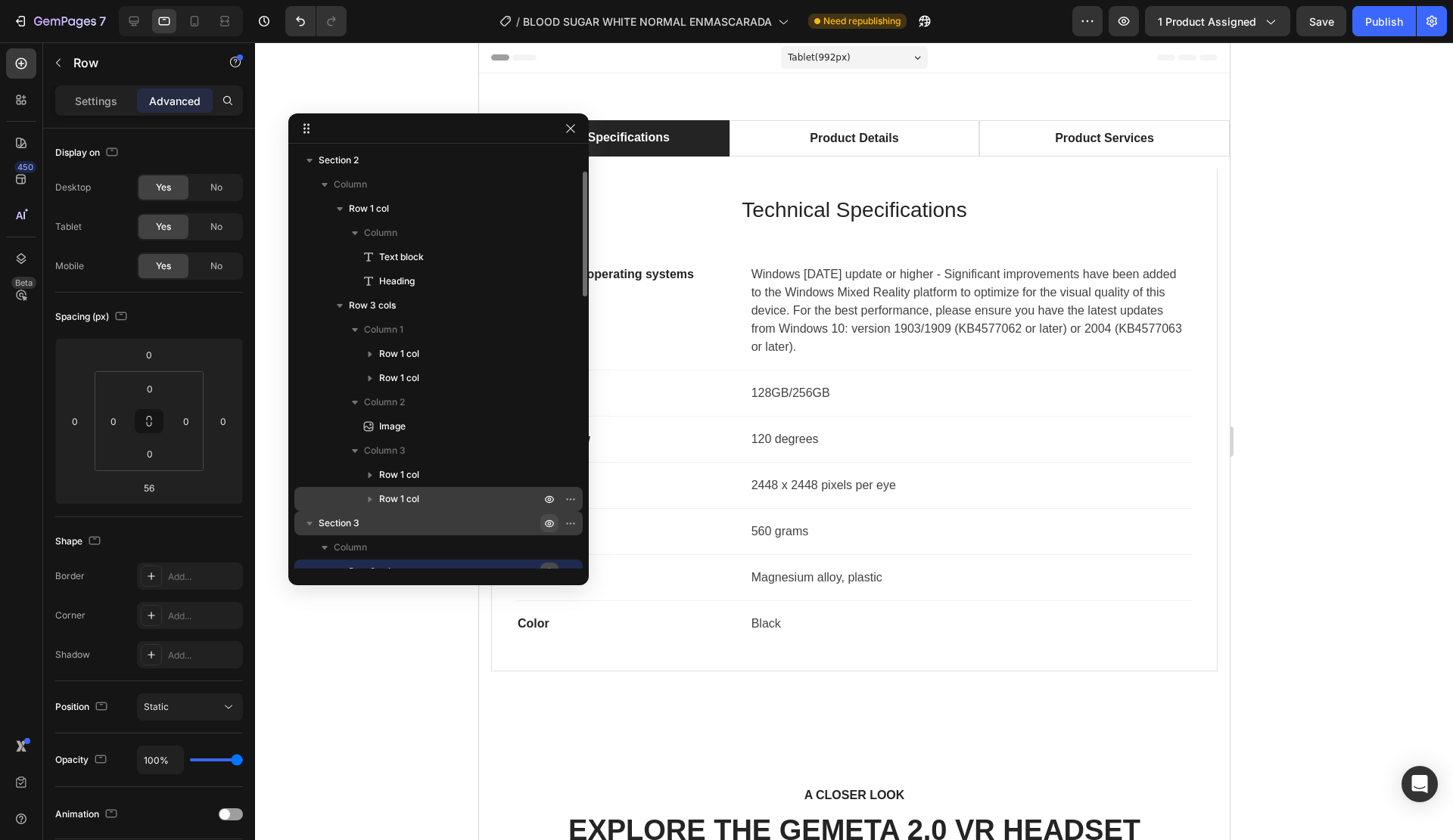
scroll to position [0, 0]
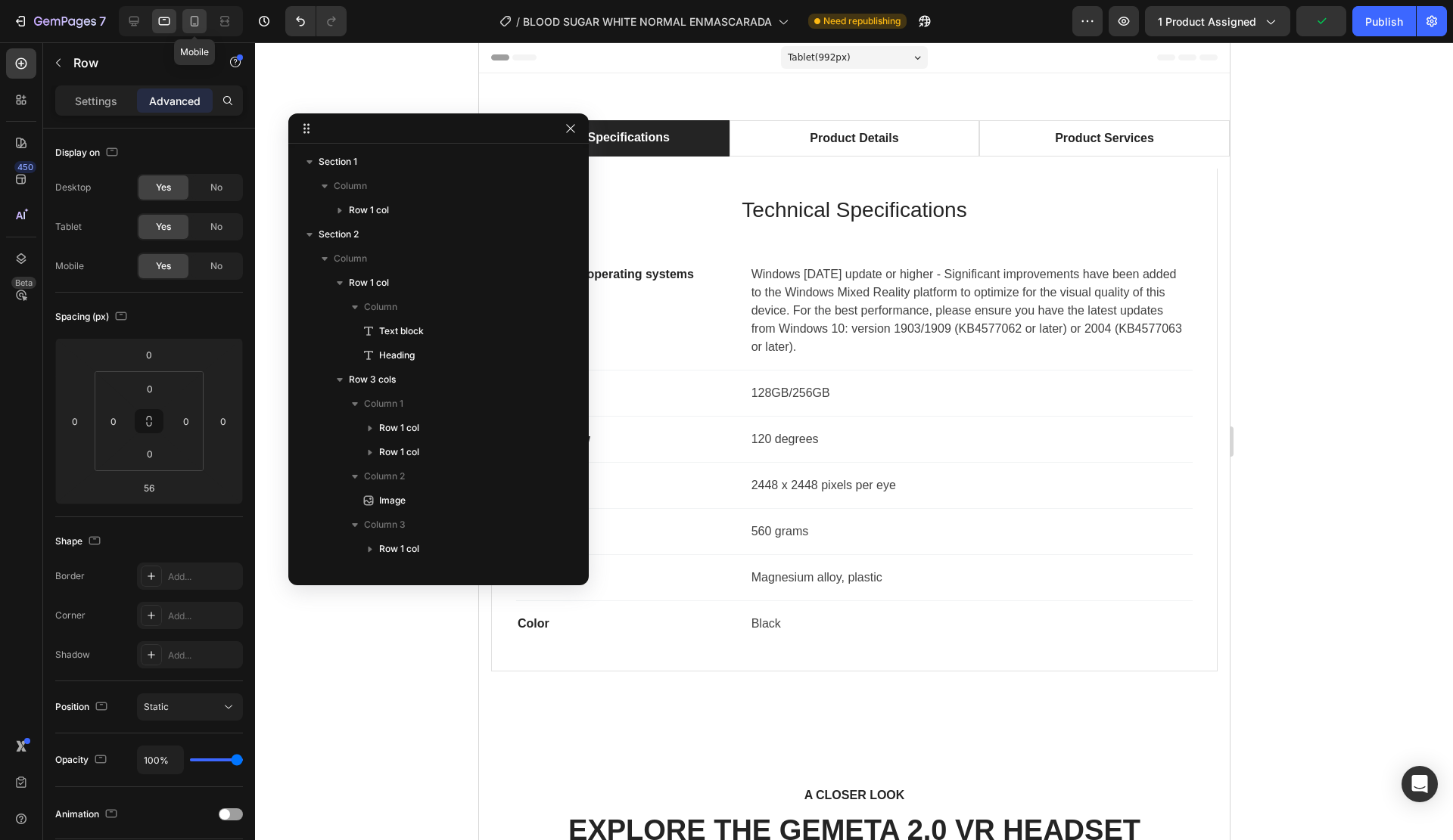
click at [195, 21] on icon at bounding box center [194, 21] width 15 height 15
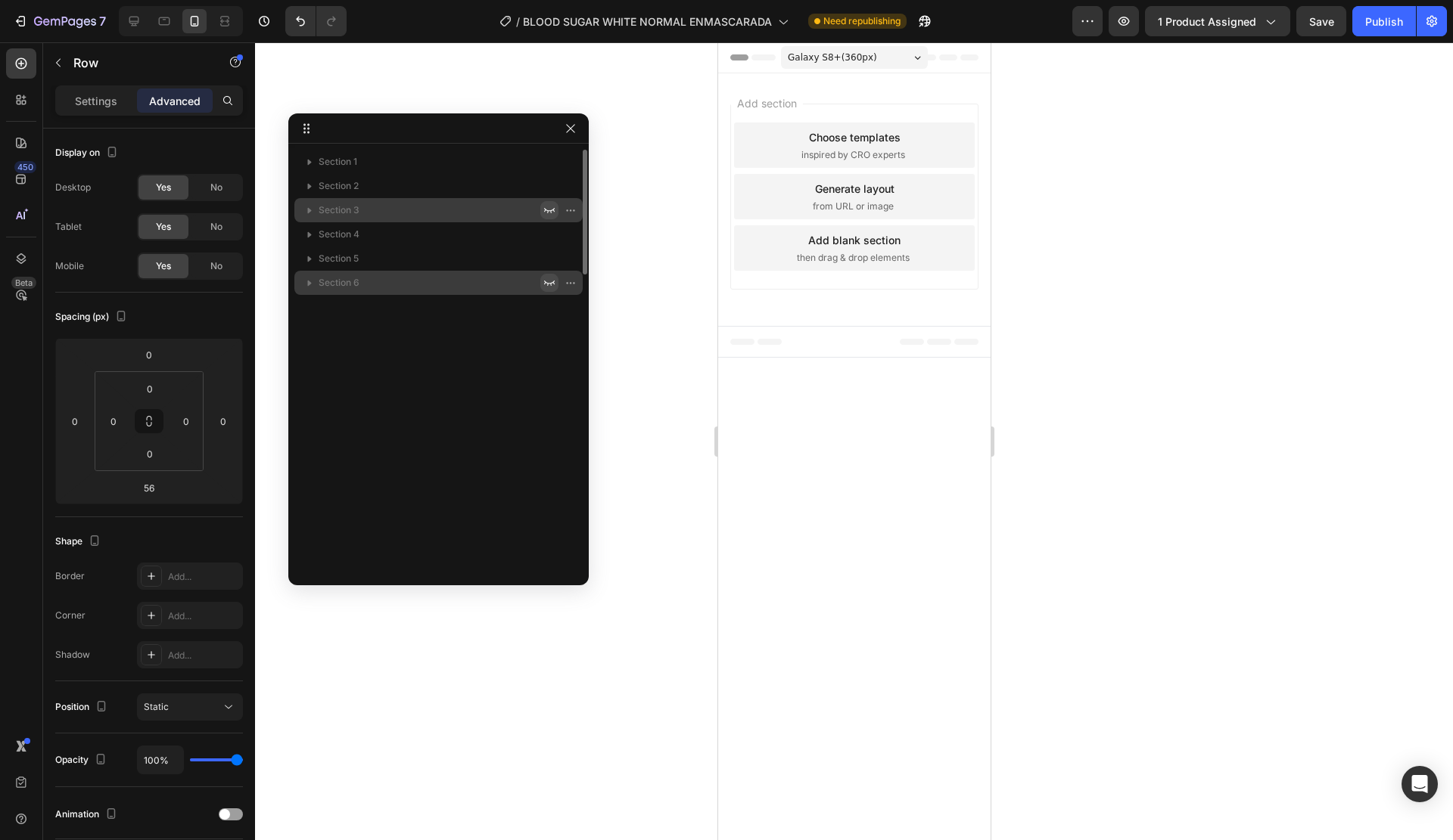
click at [540, 278] on button "button" at bounding box center [549, 283] width 18 height 18
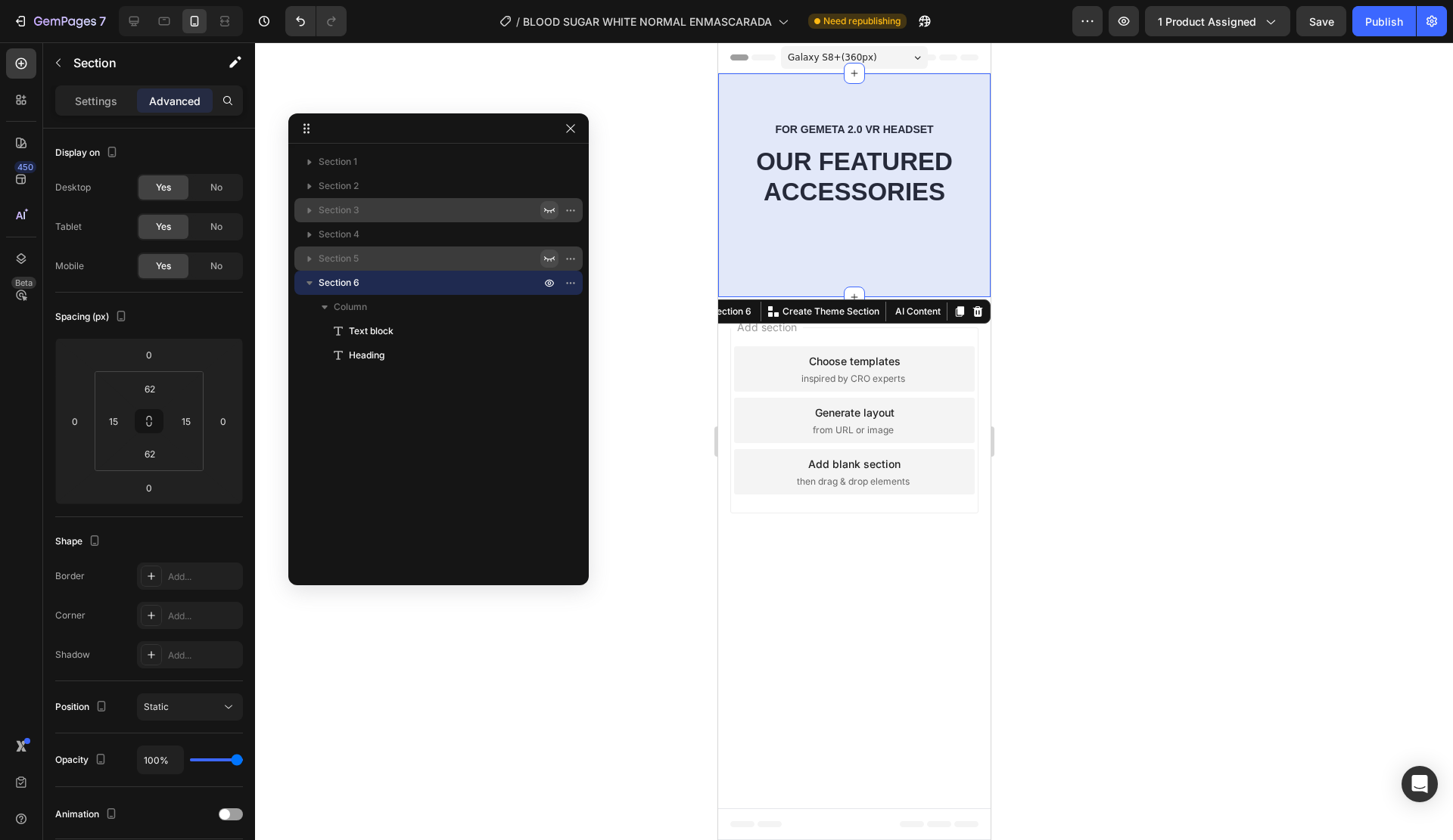
click at [550, 257] on icon "button" at bounding box center [550, 259] width 12 height 12
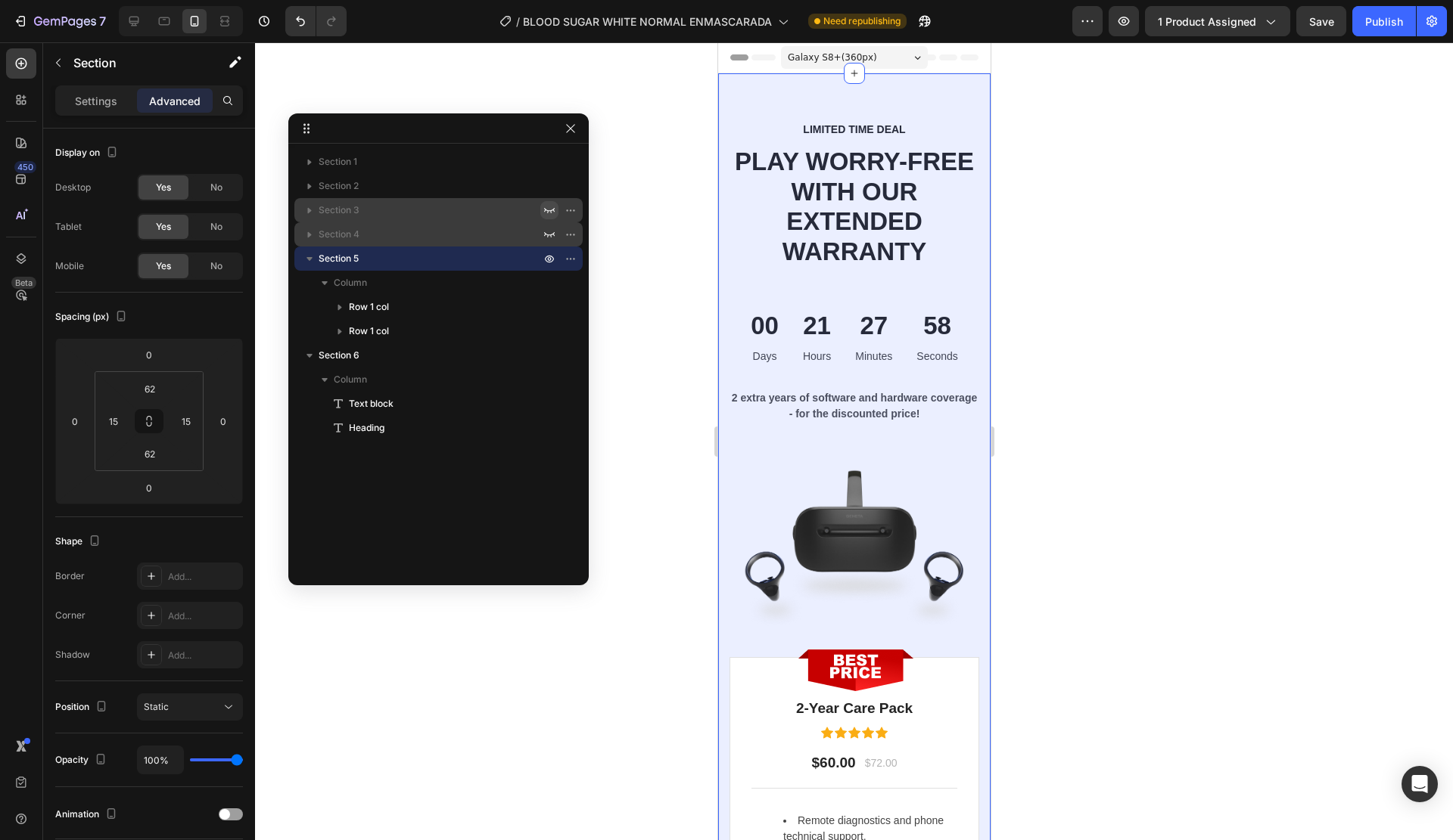
click at [546, 223] on div at bounding box center [559, 235] width 39 height 24
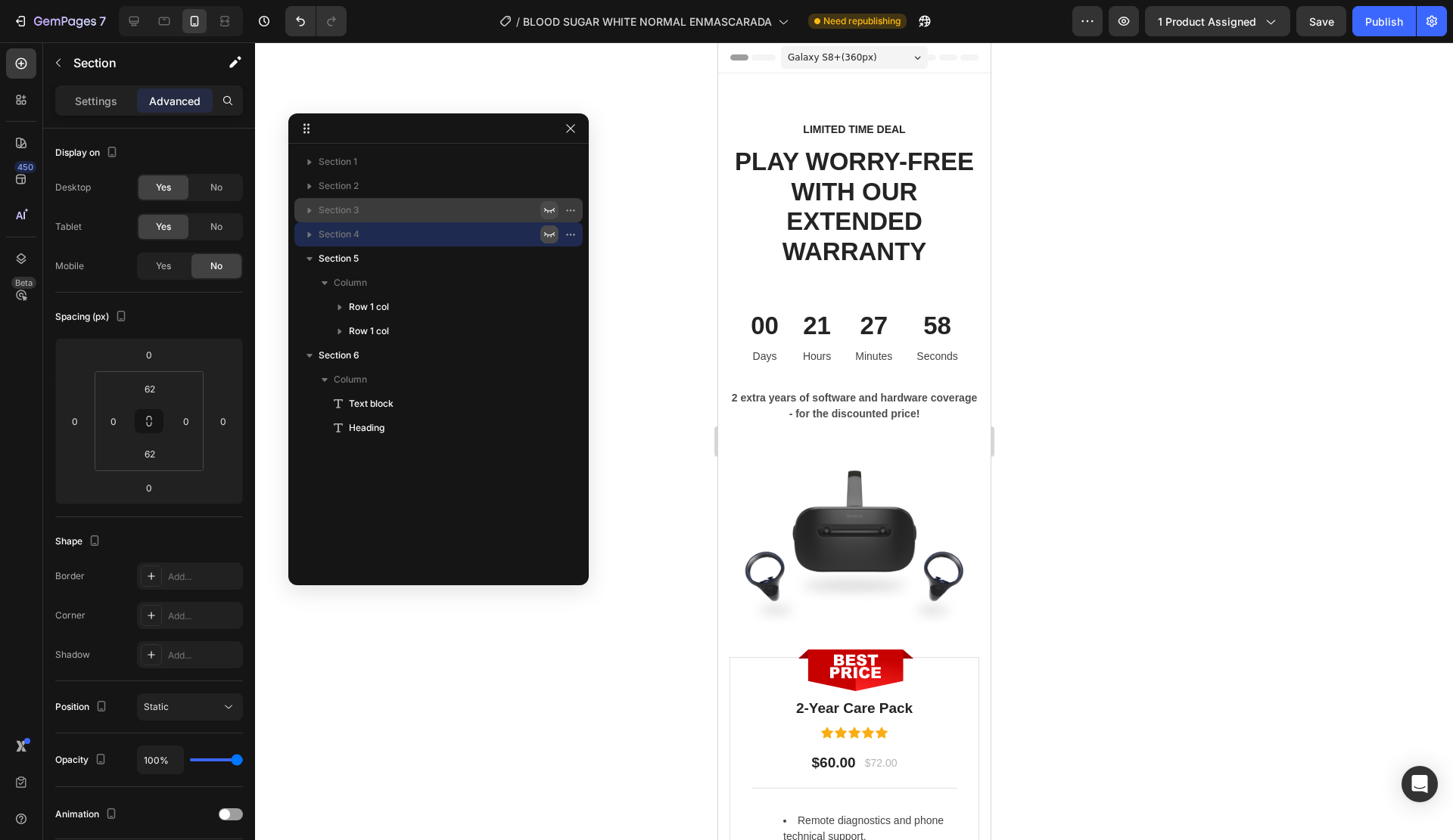
click at [548, 232] on icon "button" at bounding box center [550, 235] width 12 height 12
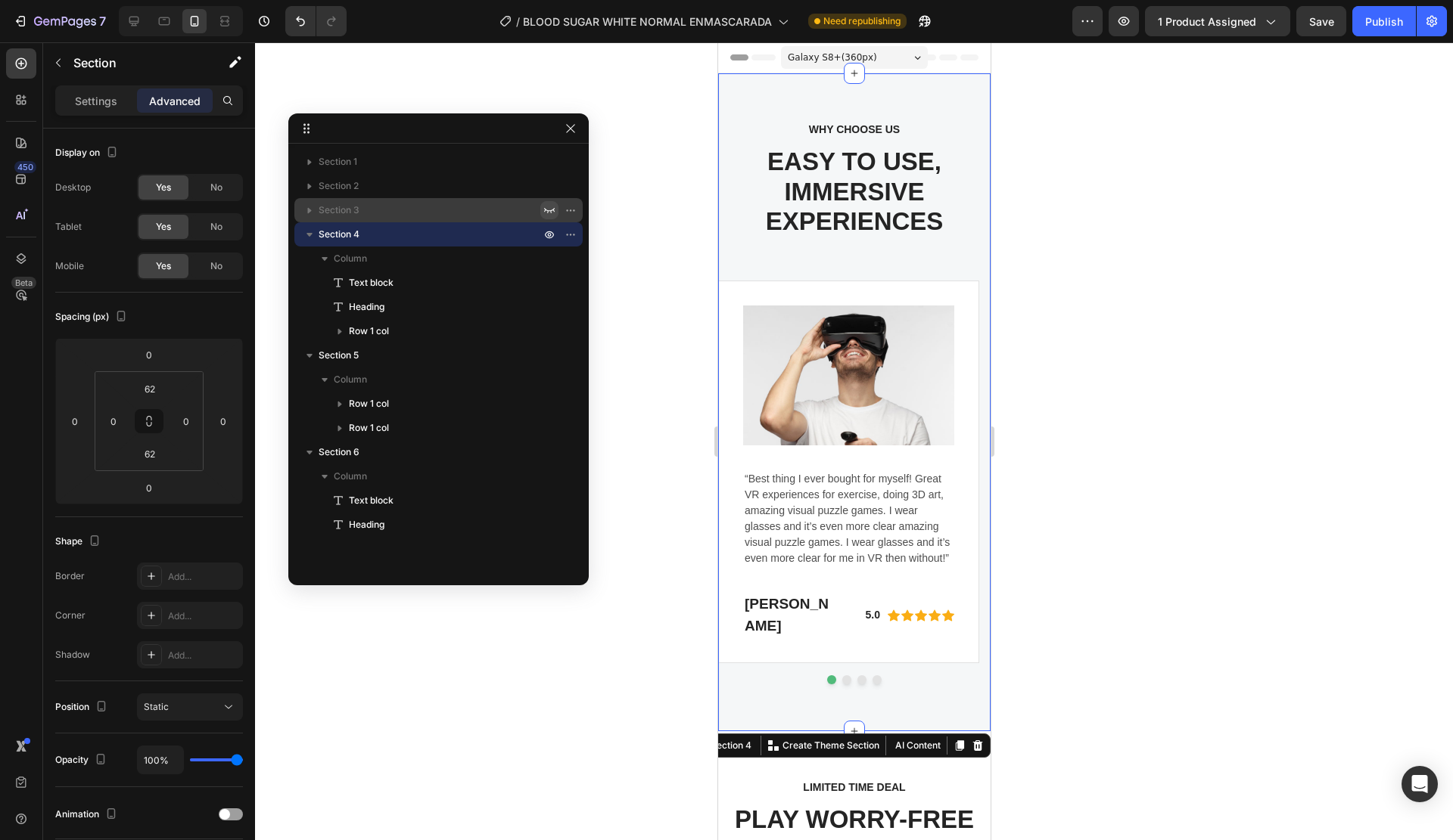
click at [548, 213] on icon "button" at bounding box center [550, 210] width 10 height 5
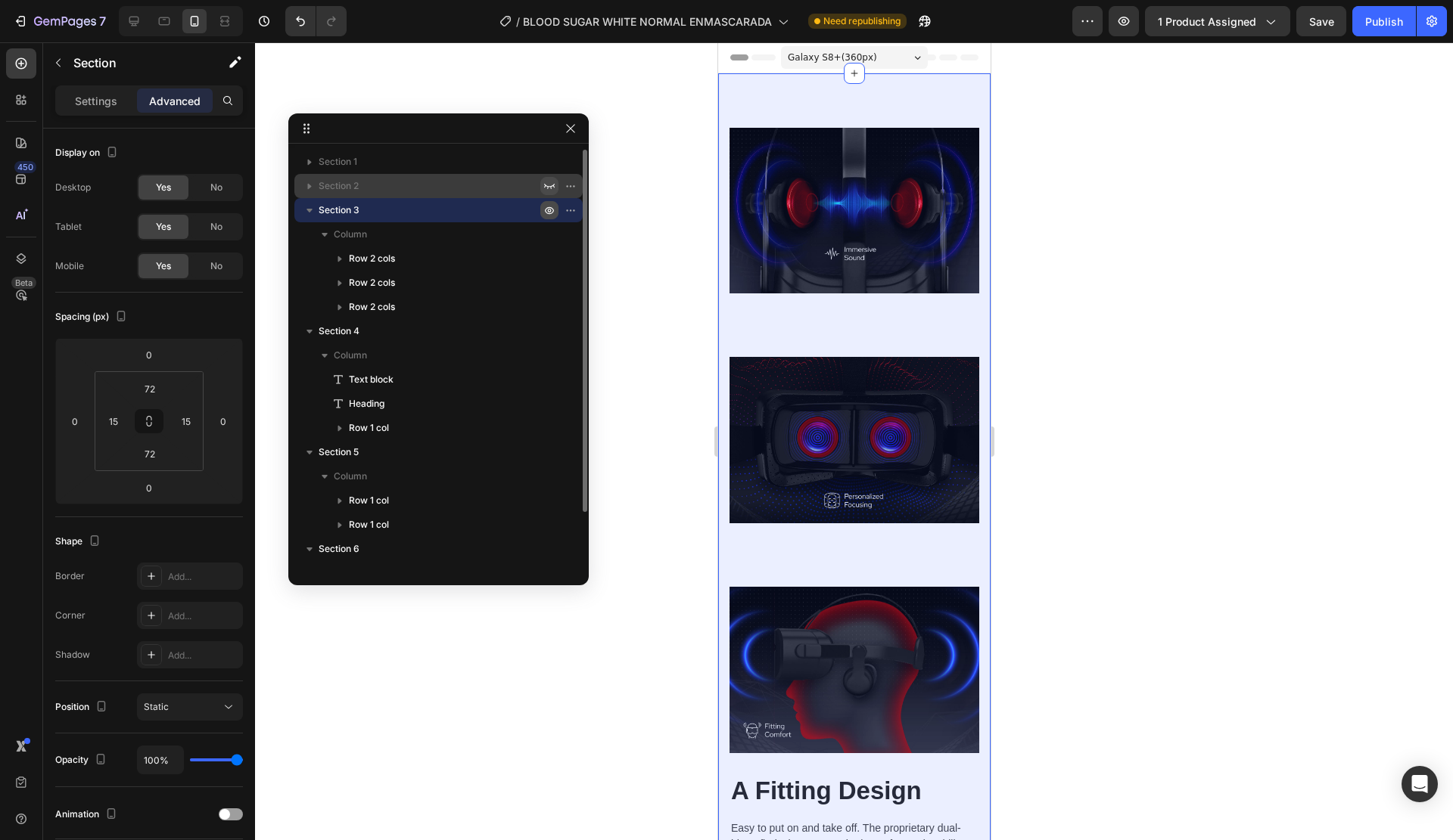
click at [546, 185] on icon "button" at bounding box center [550, 186] width 12 height 12
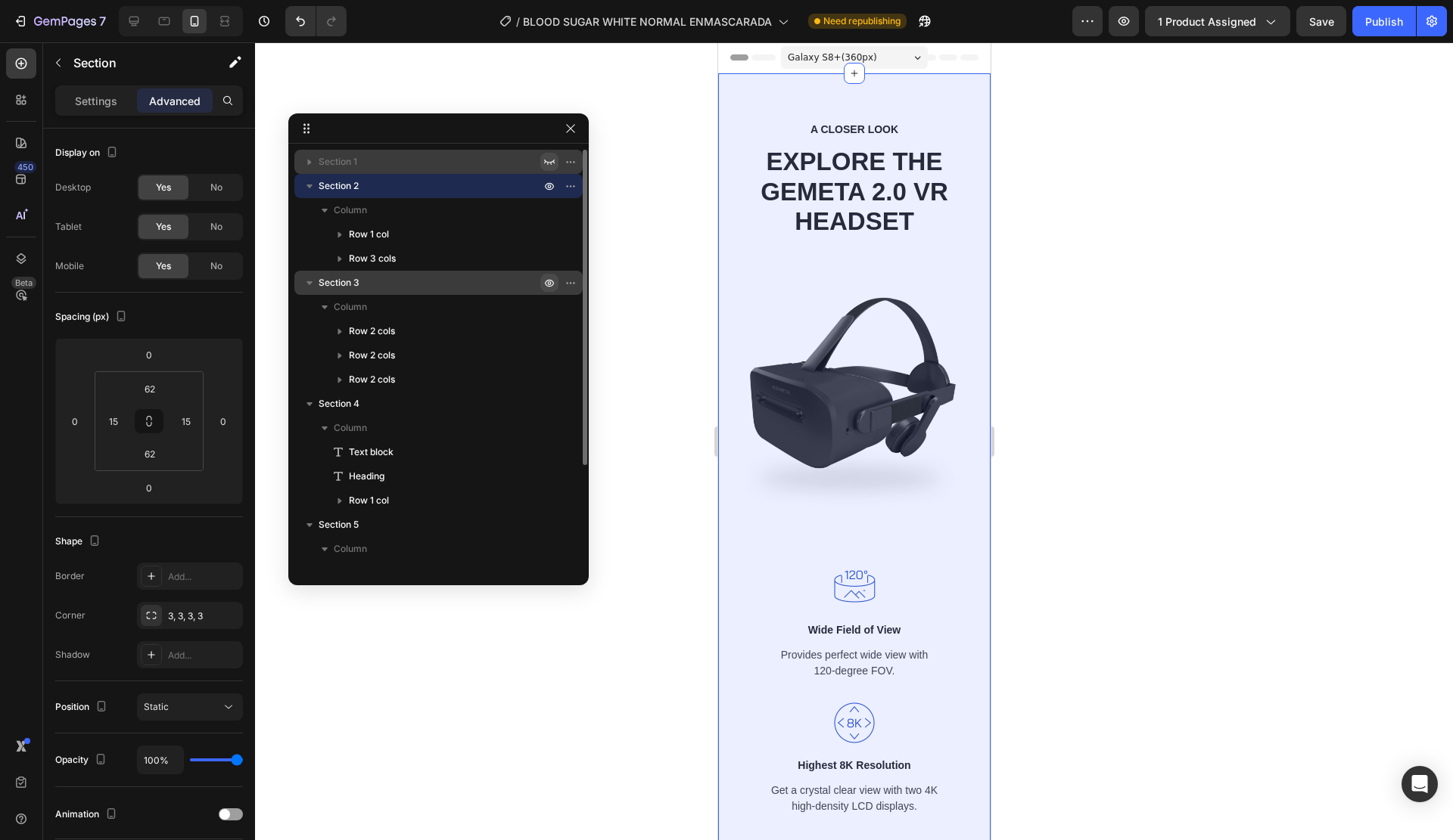
click at [545, 158] on icon "button" at bounding box center [550, 162] width 12 height 12
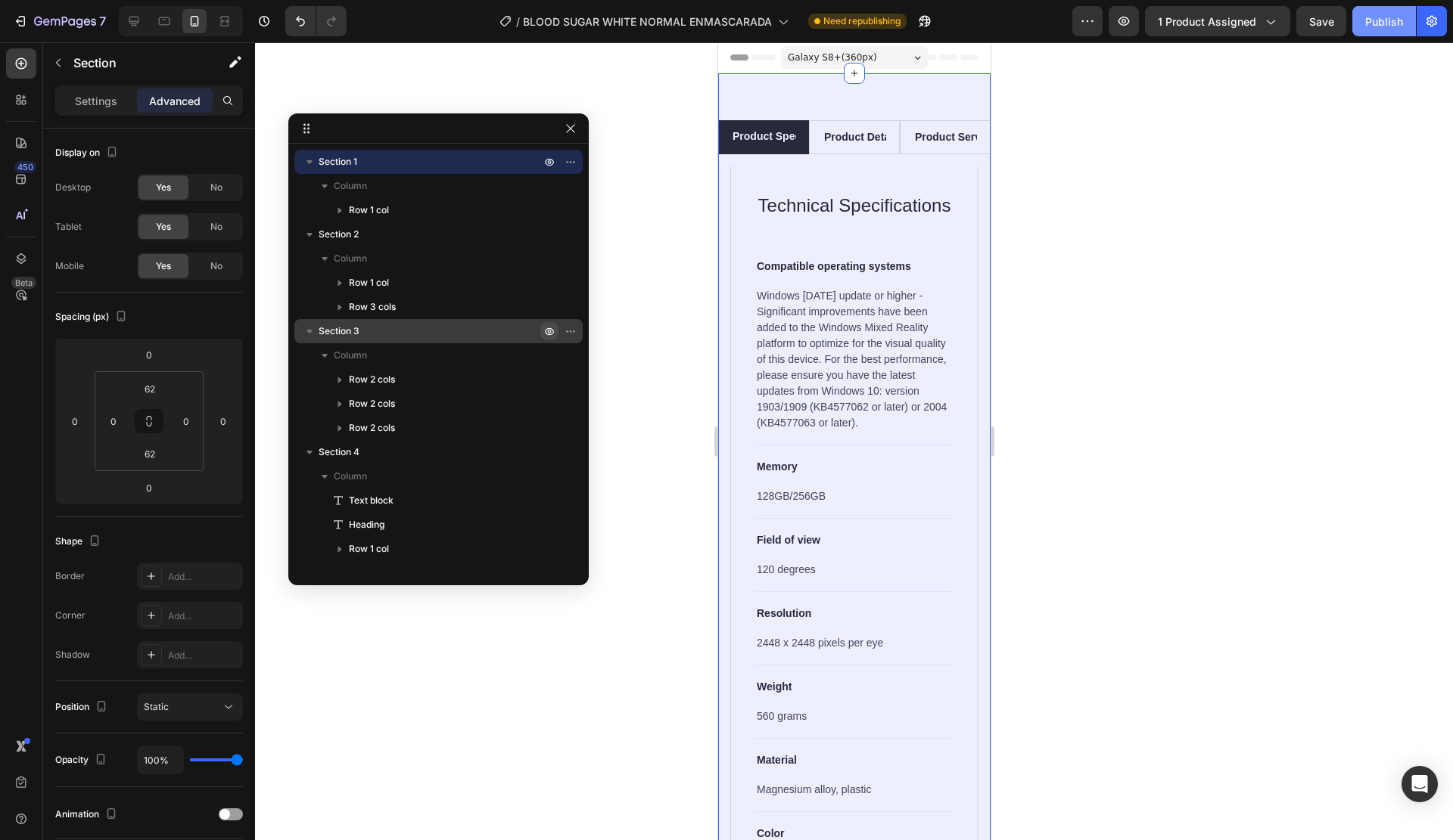
click at [1388, 19] on div "Publish" at bounding box center [1383, 22] width 38 height 16
click at [165, 22] on icon at bounding box center [164, 21] width 15 height 15
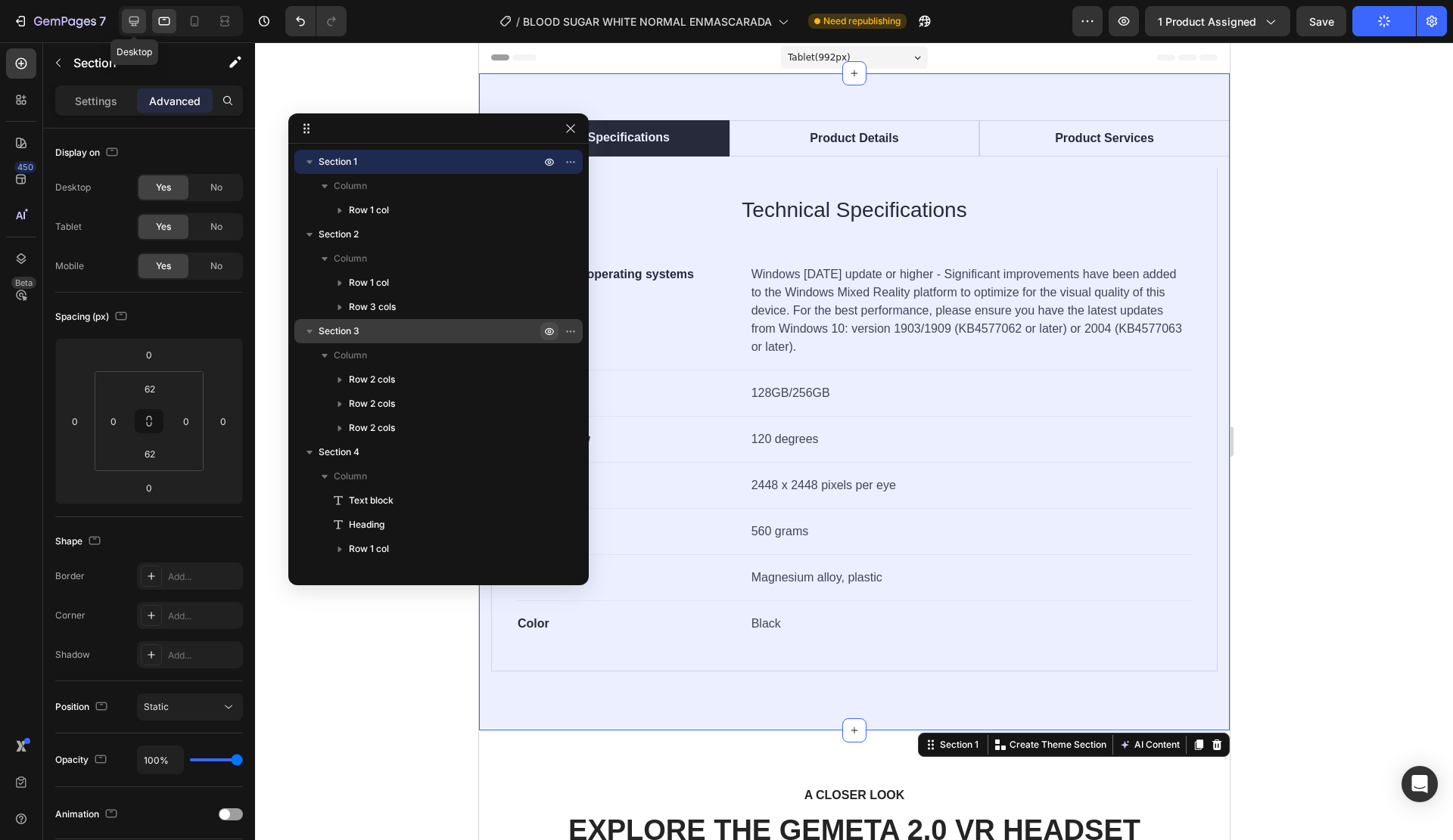
click at [135, 22] on icon at bounding box center [134, 21] width 10 height 10
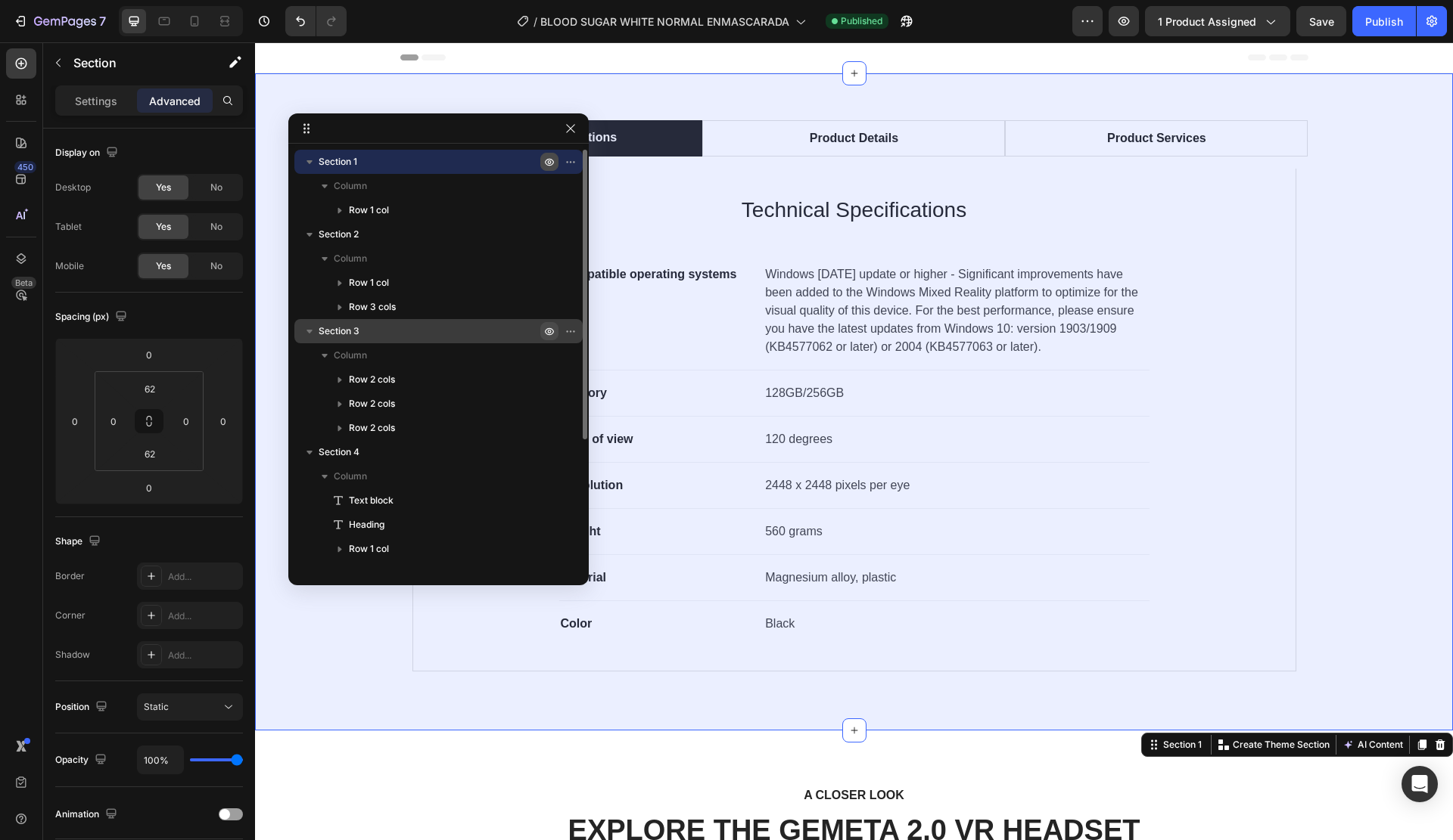
click at [549, 163] on icon "button" at bounding box center [550, 162] width 3 height 3
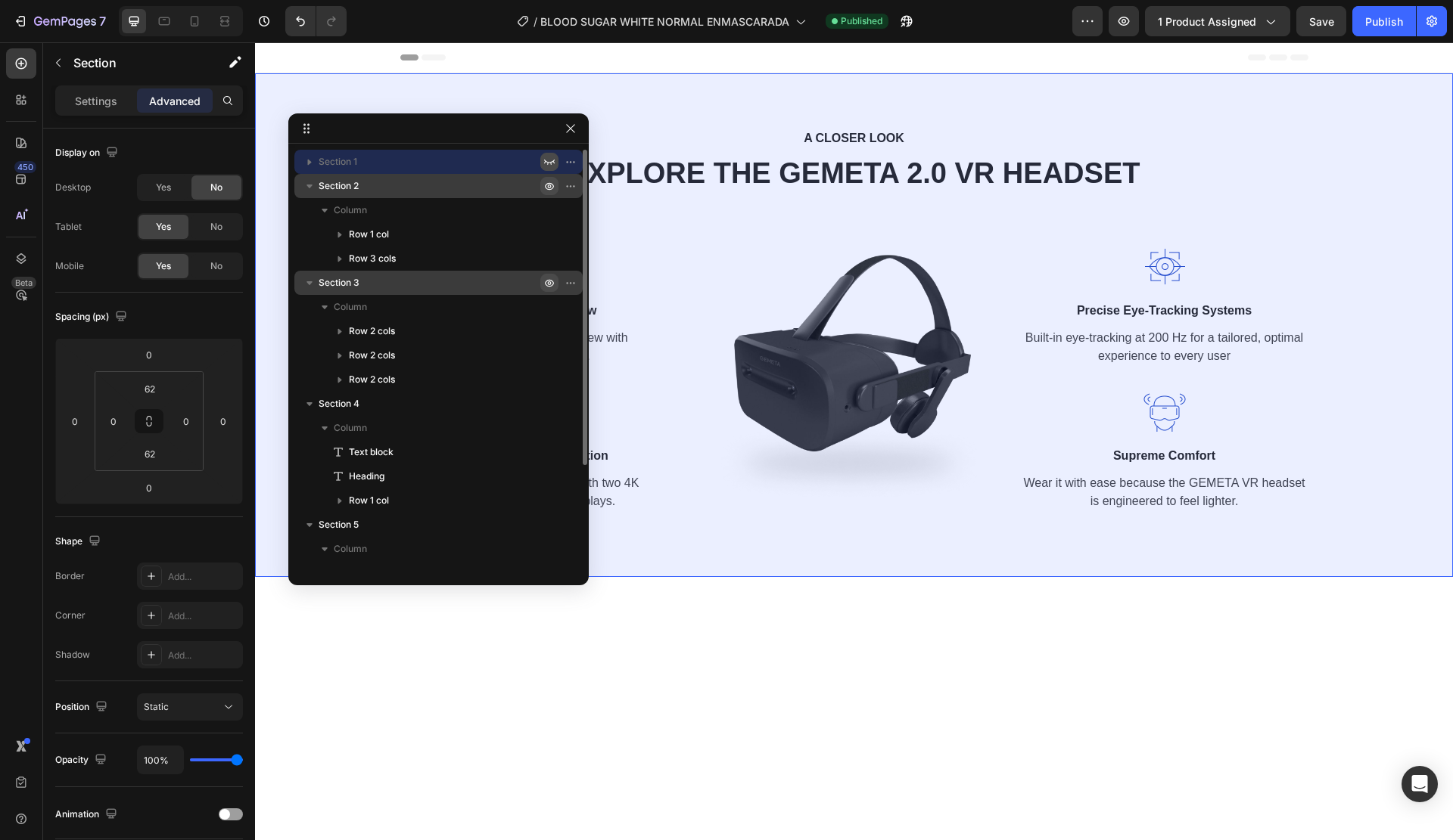
click at [572, 187] on icon "button" at bounding box center [573, 186] width 2 height 2
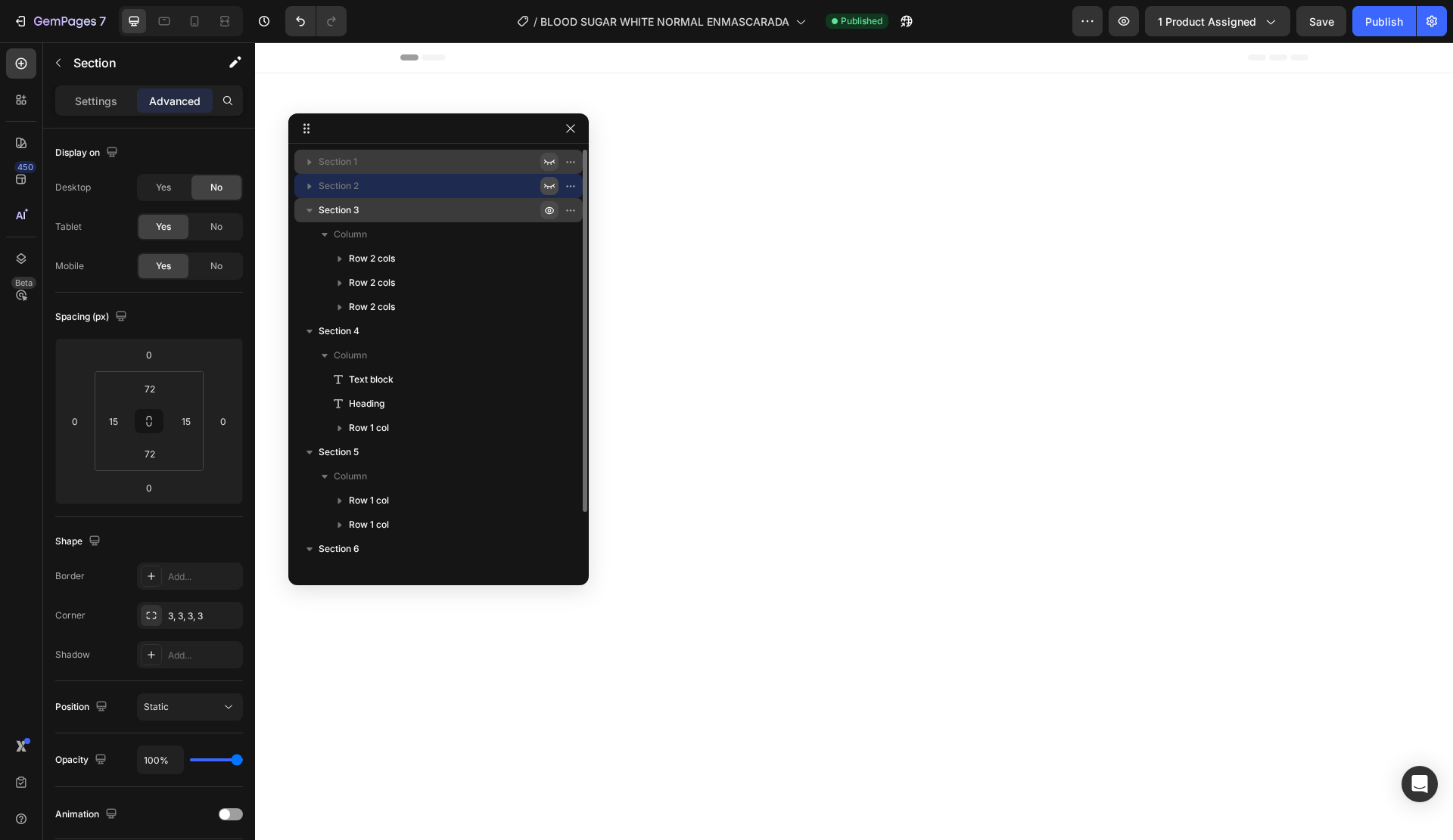
click at [548, 209] on icon "button" at bounding box center [550, 210] width 12 height 12
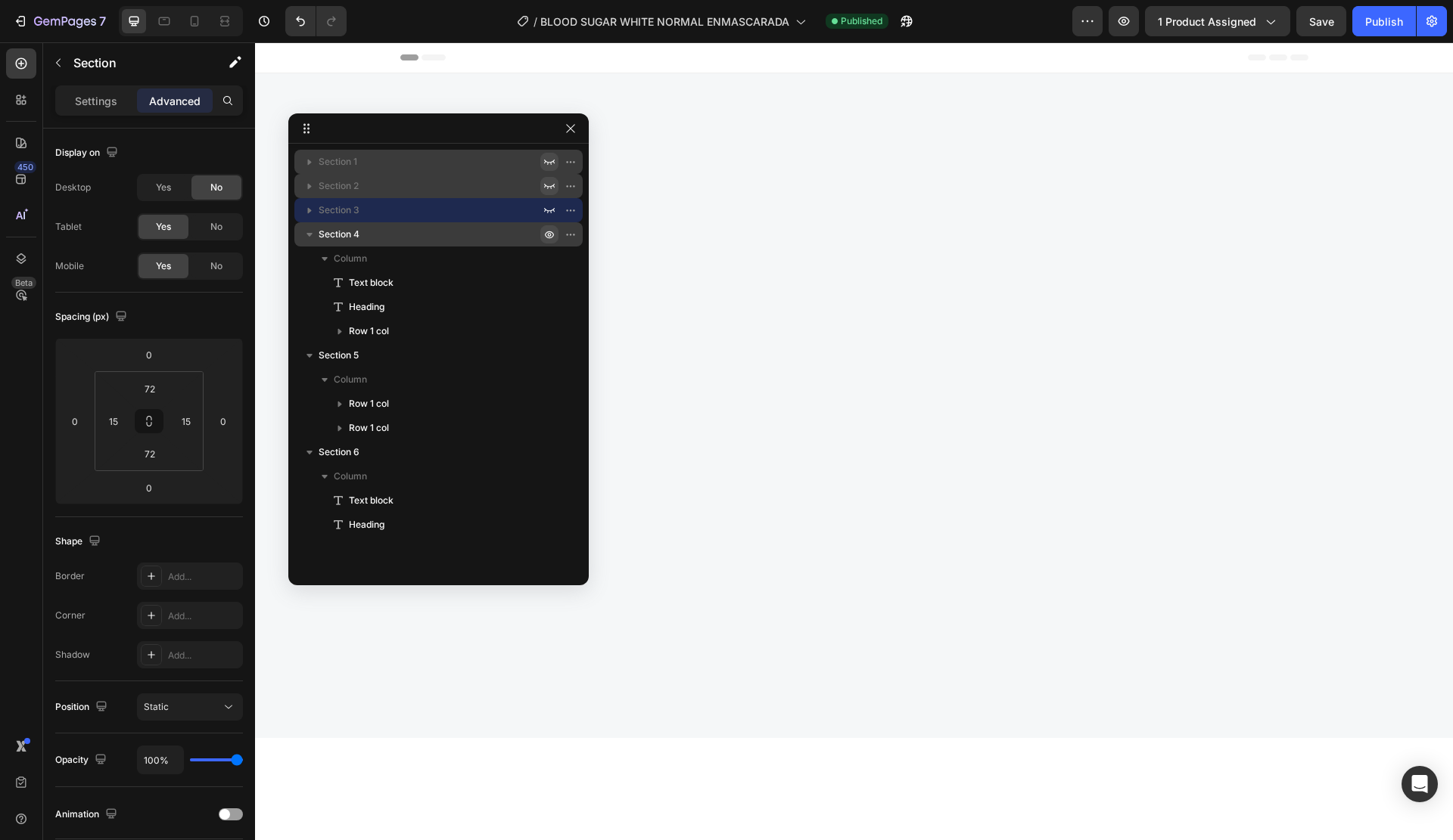
click at [549, 235] on icon "button" at bounding box center [550, 235] width 12 height 12
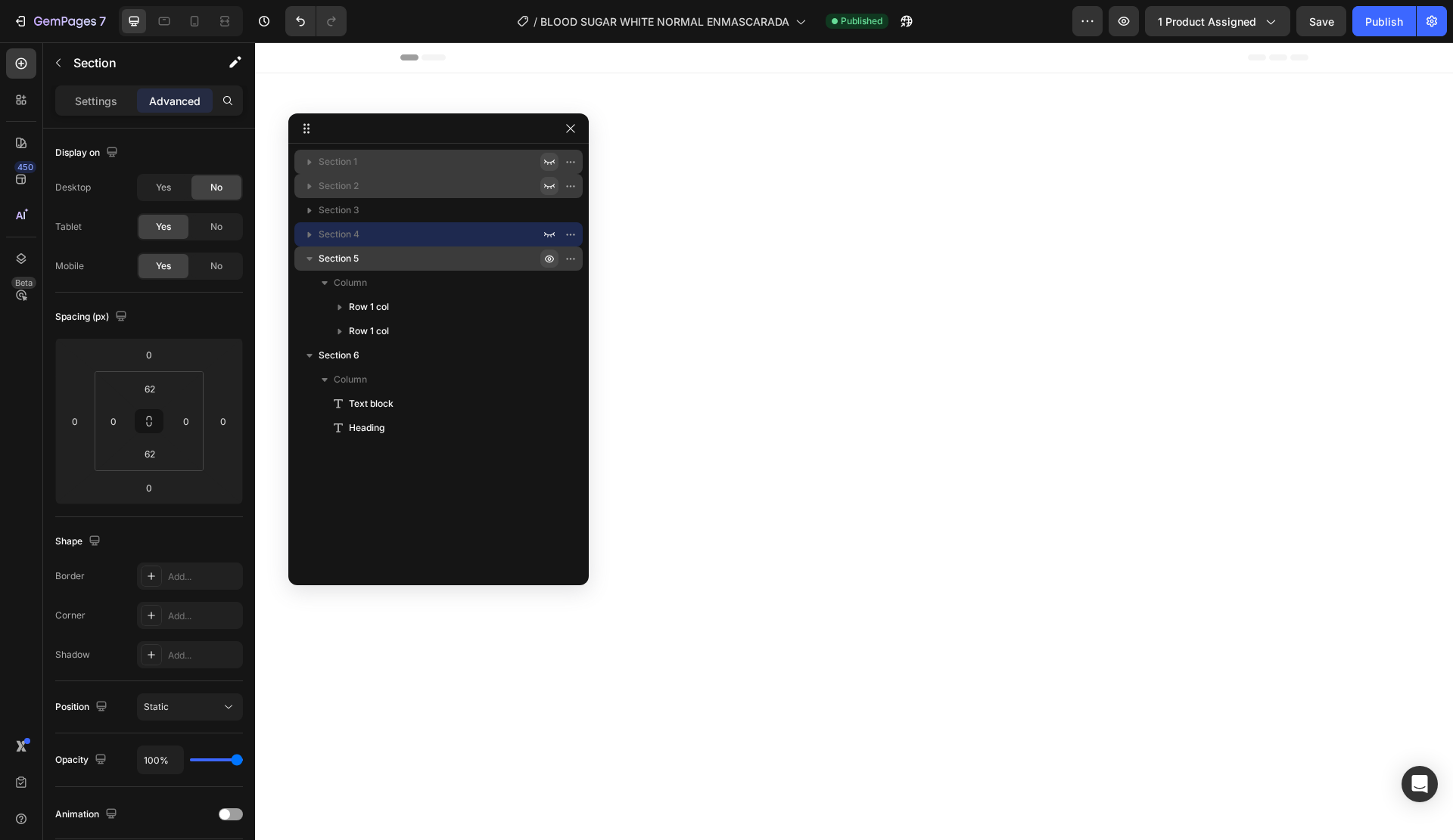
click at [546, 259] on icon "button" at bounding box center [550, 259] width 12 height 12
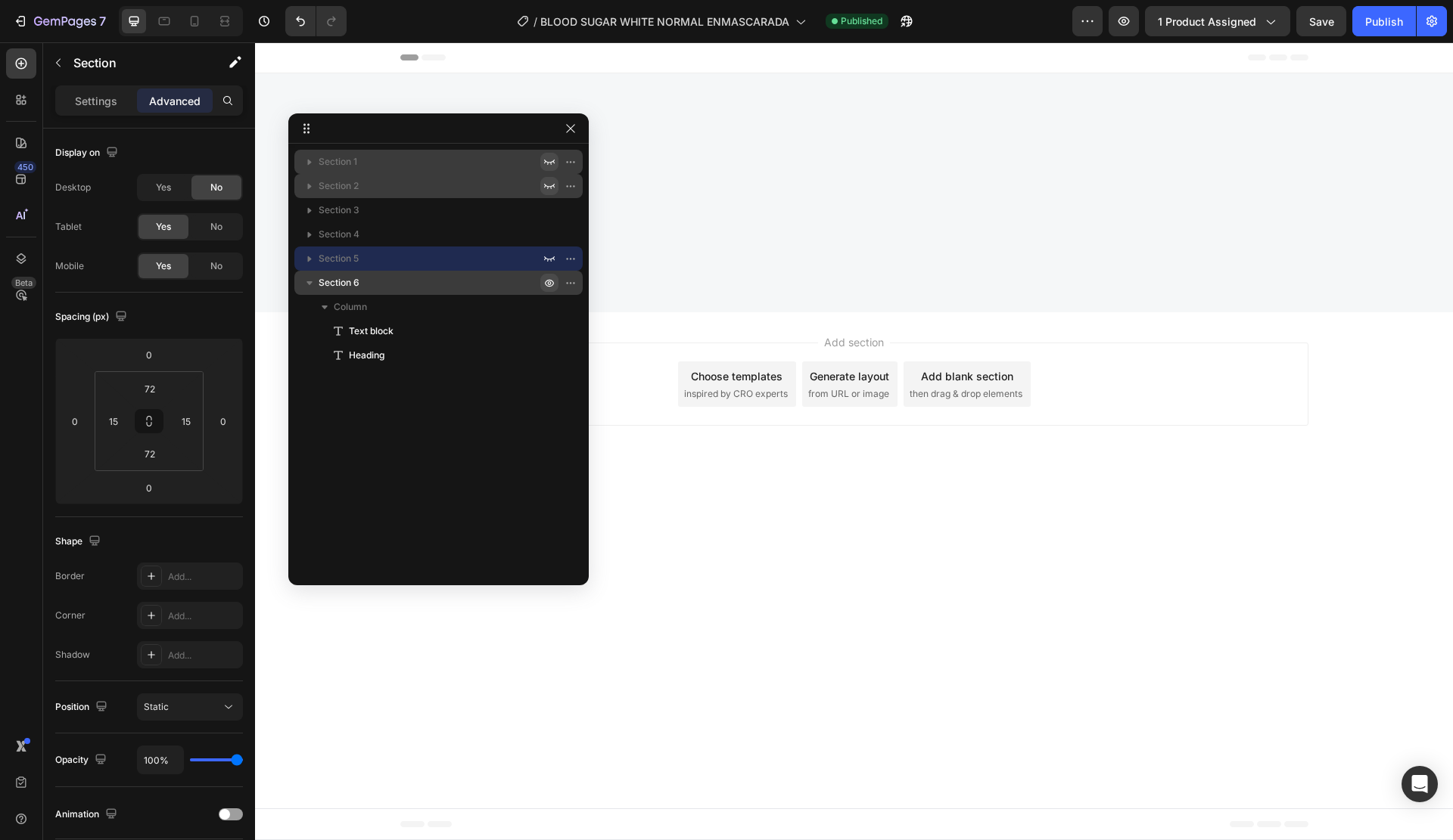
click at [549, 277] on icon "button" at bounding box center [550, 283] width 12 height 12
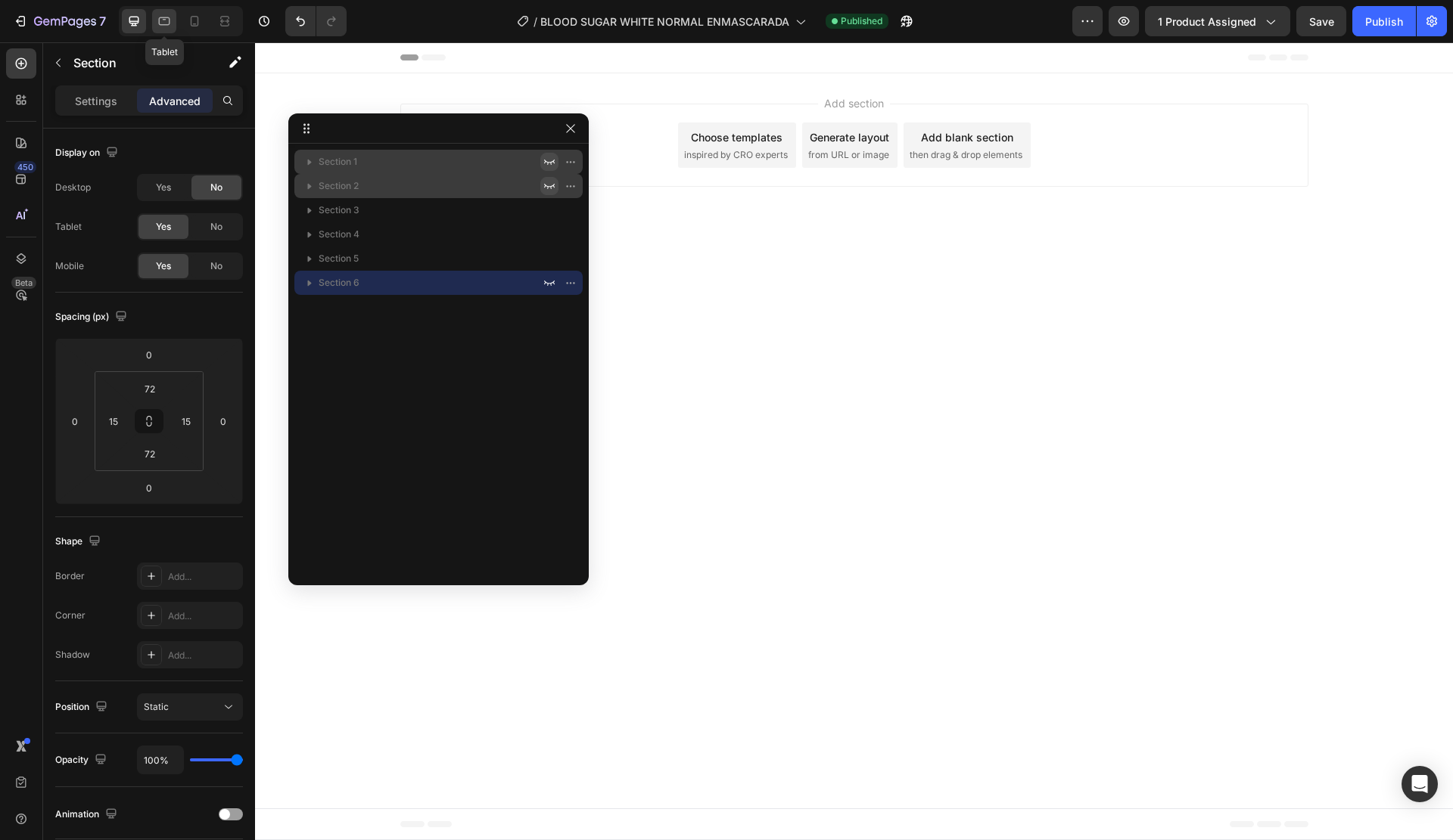
click at [169, 20] on icon at bounding box center [164, 22] width 11 height 9
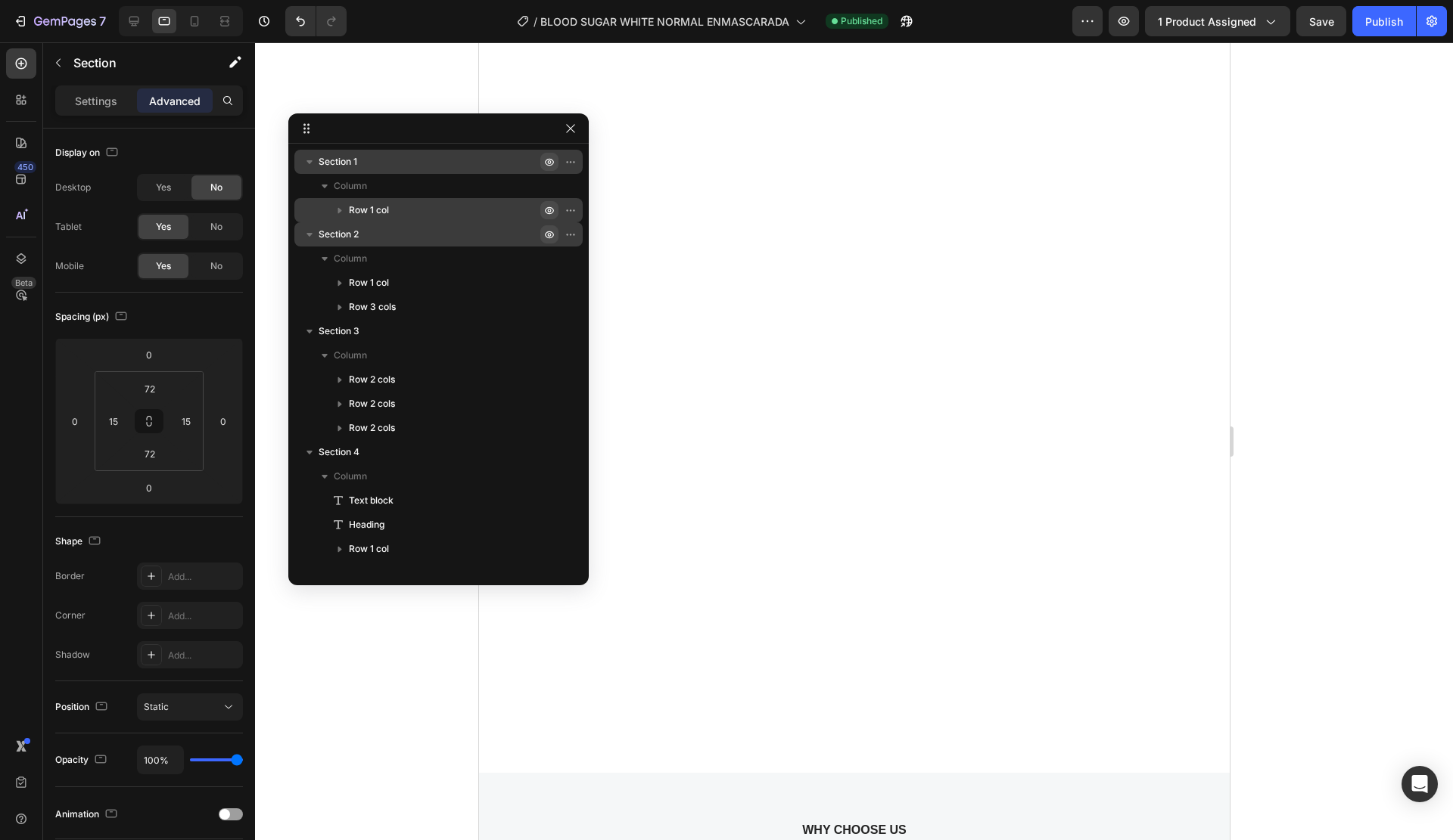
scroll to position [2431, 0]
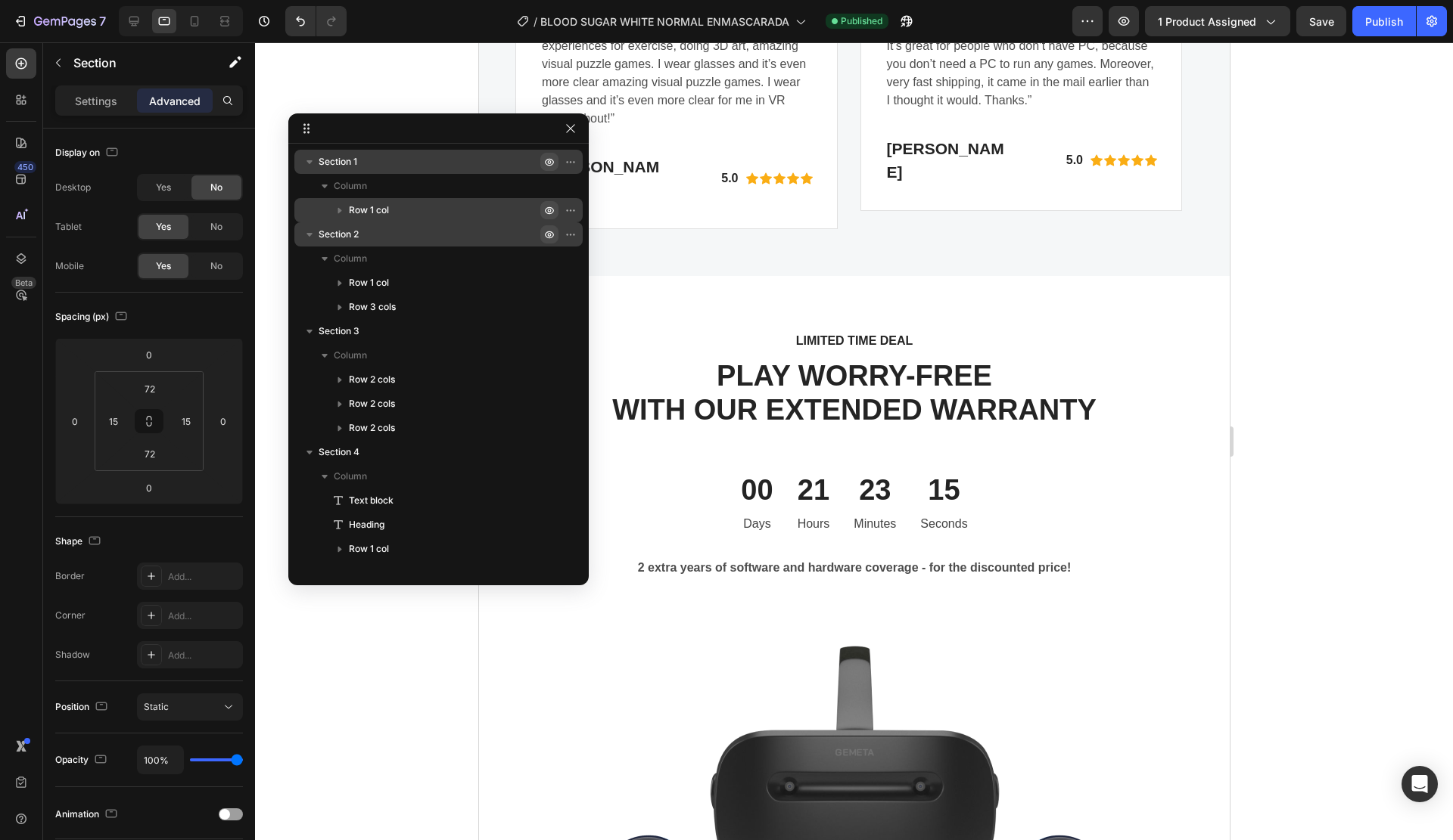
click at [543, 208] on button "button" at bounding box center [549, 210] width 18 height 18
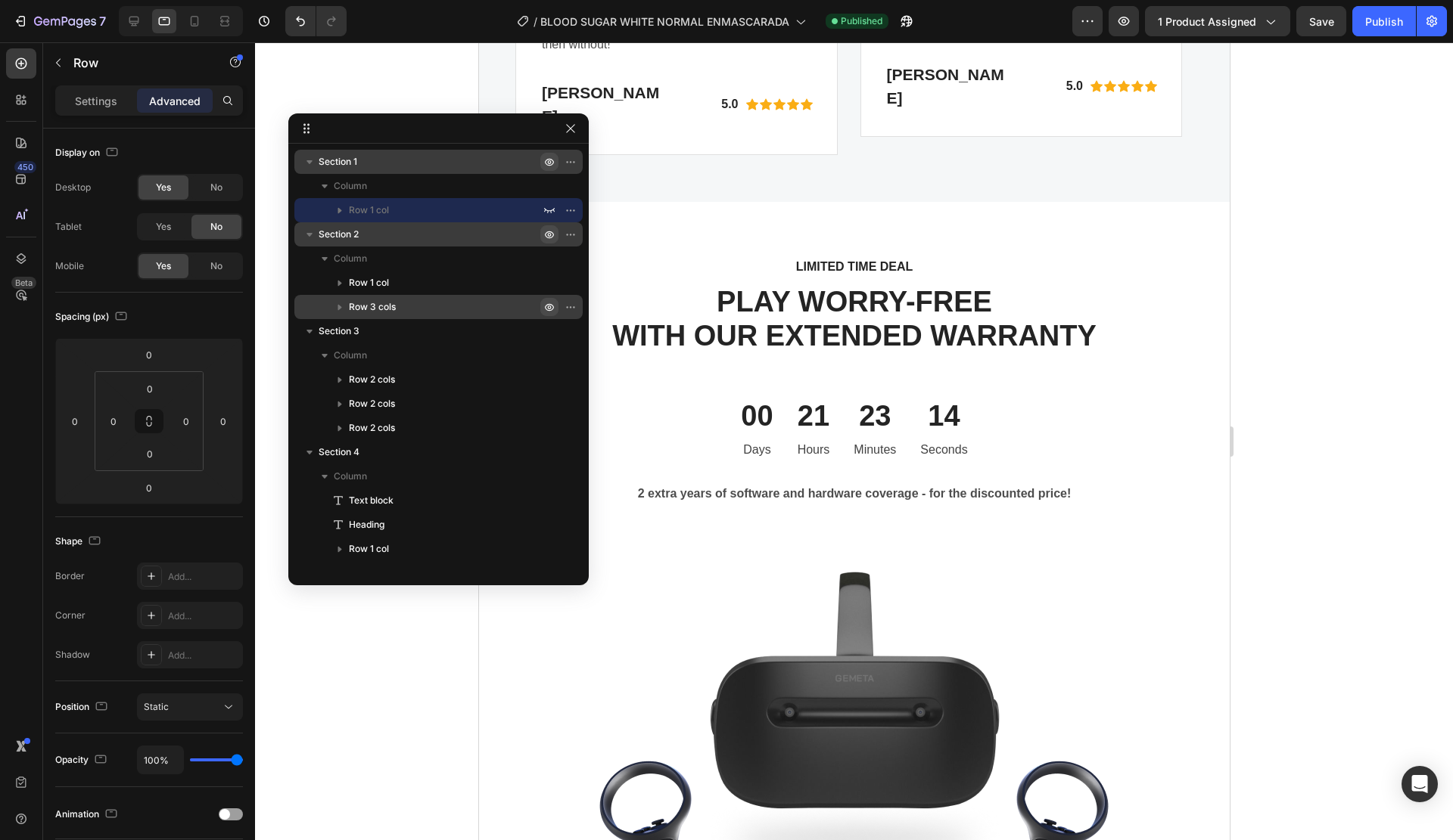
click at [548, 306] on icon "button" at bounding box center [550, 307] width 12 height 12
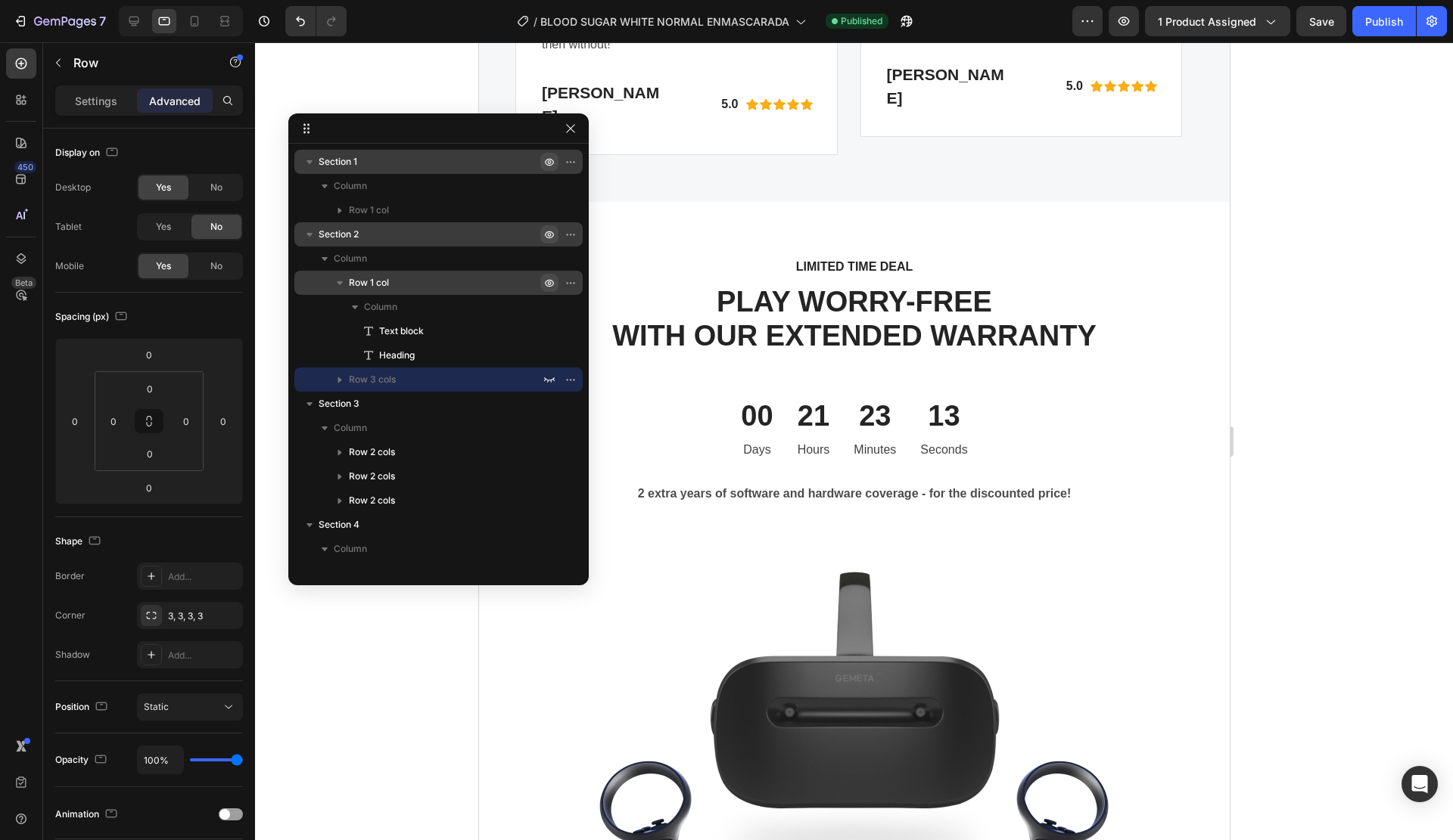
click at [548, 283] on icon "button" at bounding box center [550, 283] width 3 height 3
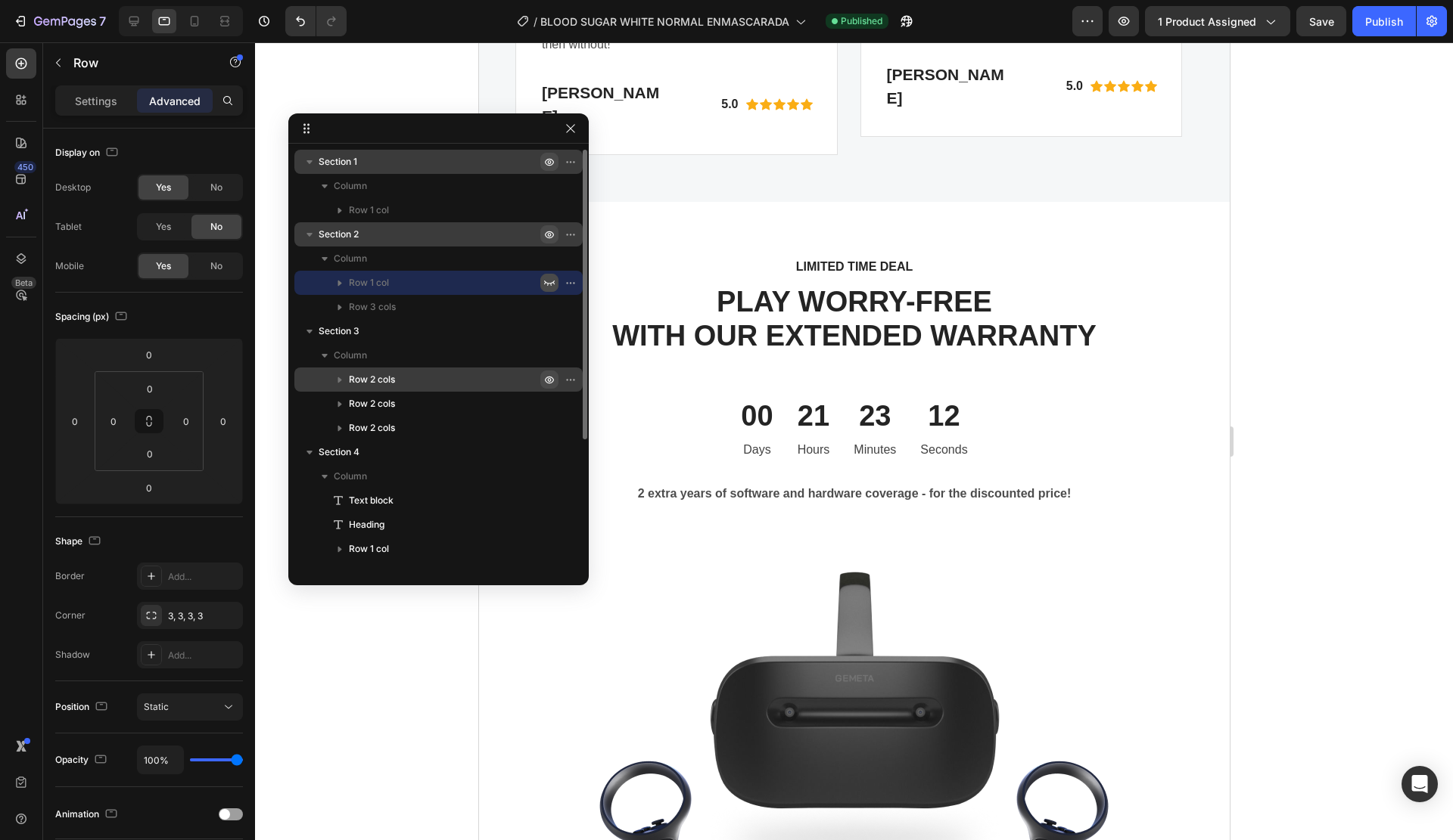
click at [545, 381] on icon "button" at bounding box center [550, 379] width 12 height 12
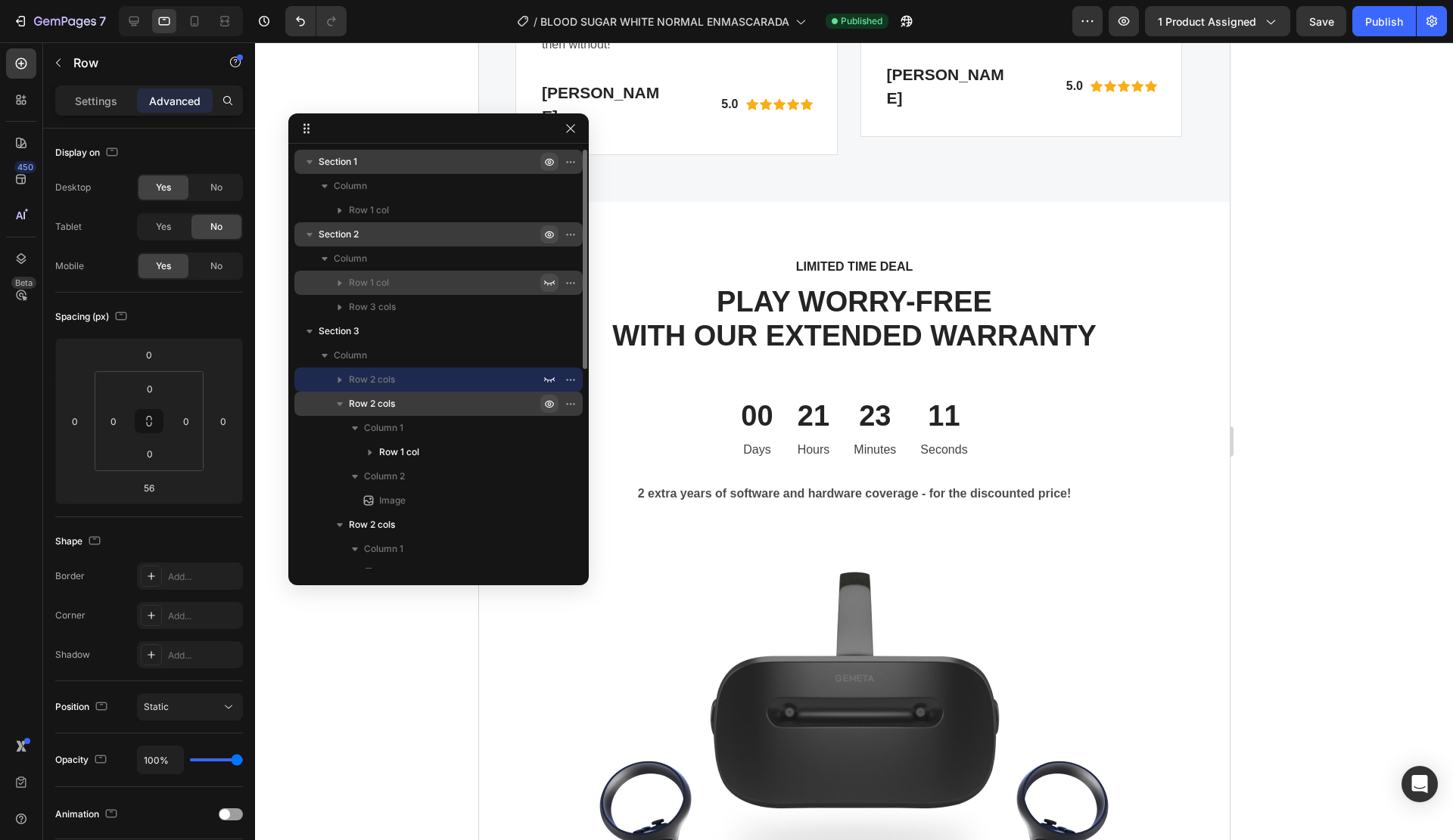
click at [549, 406] on icon "button" at bounding box center [550, 404] width 3 height 3
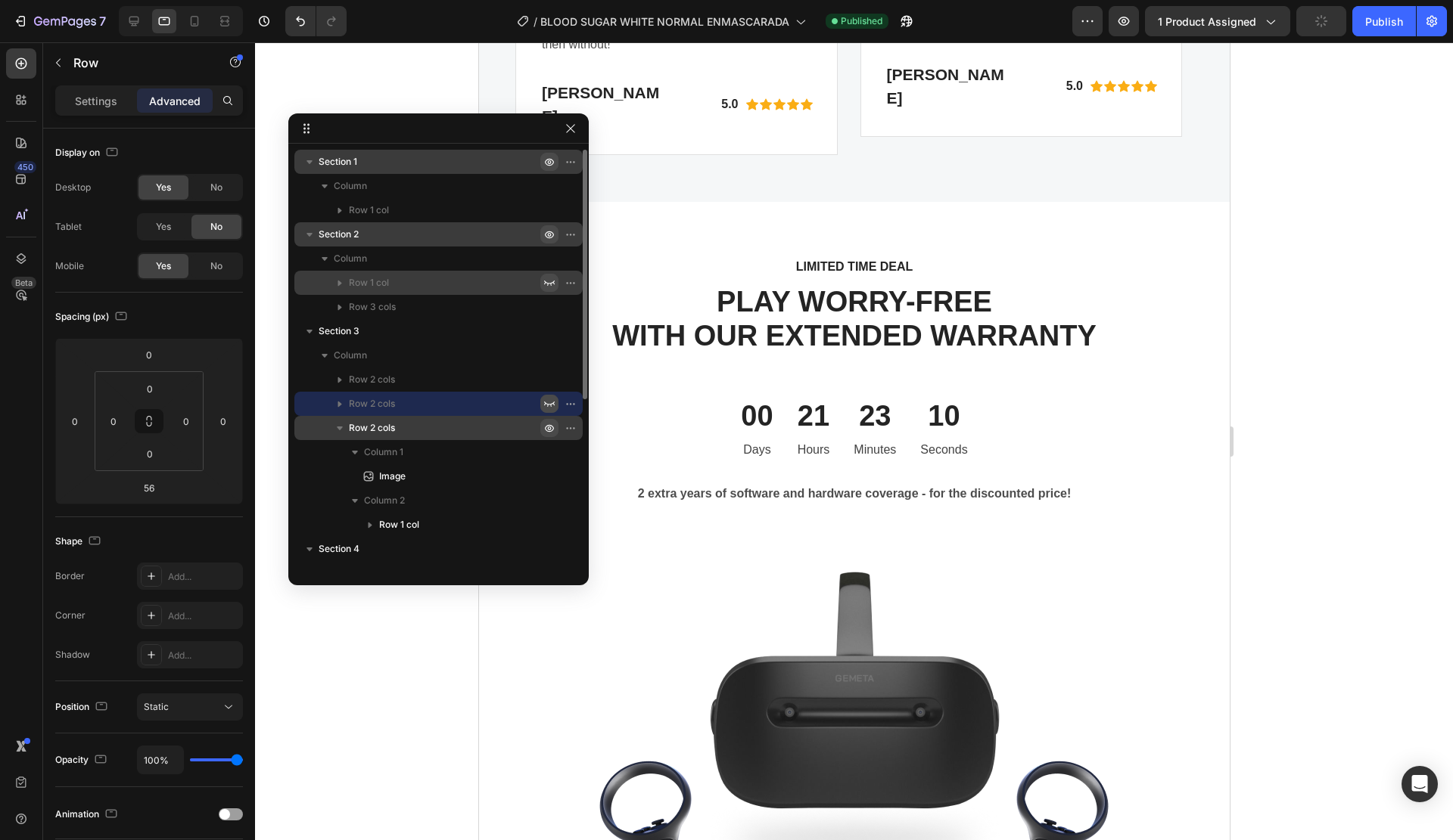
click at [549, 433] on icon "button" at bounding box center [550, 428] width 12 height 12
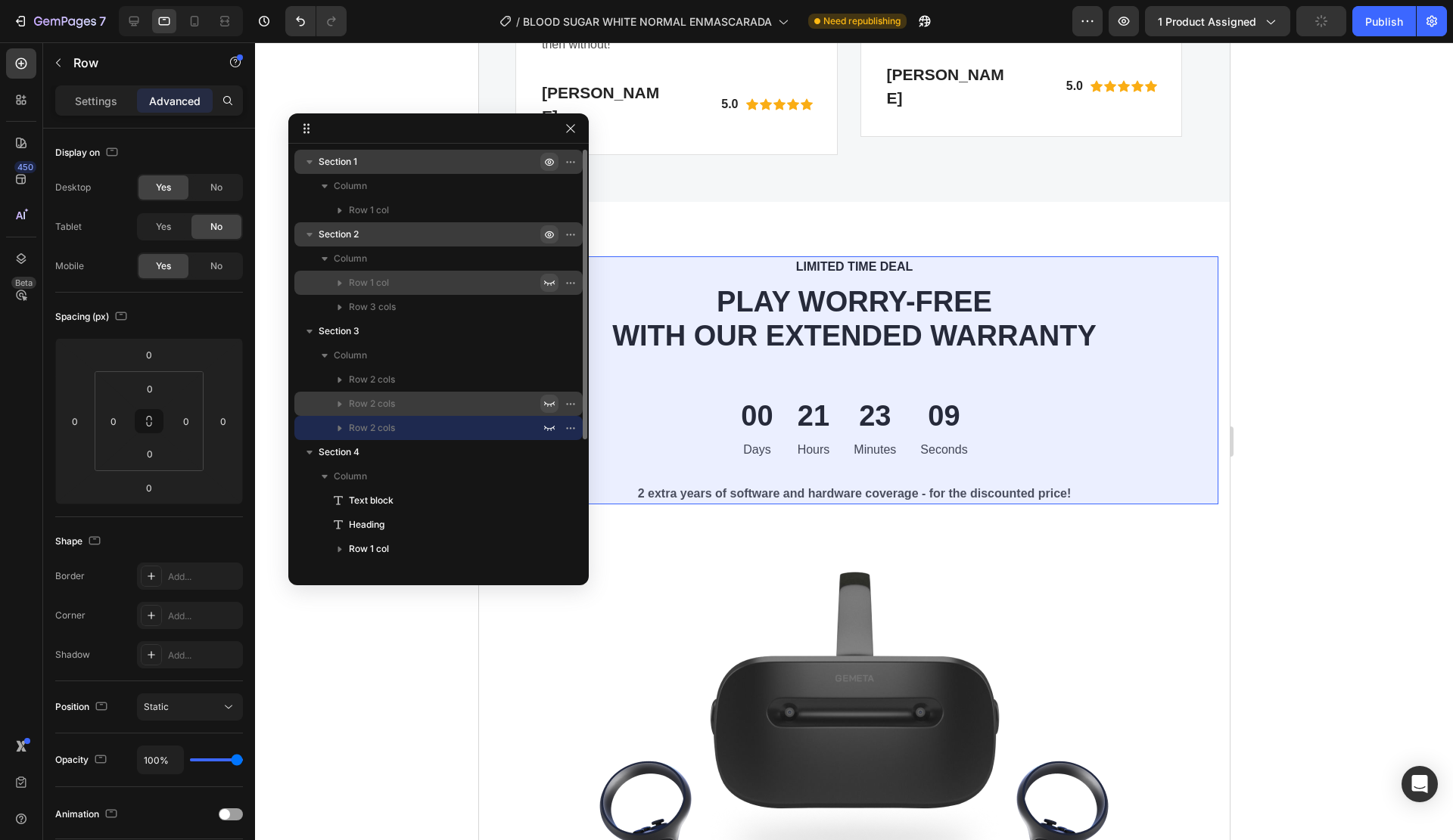
scroll to position [151, 0]
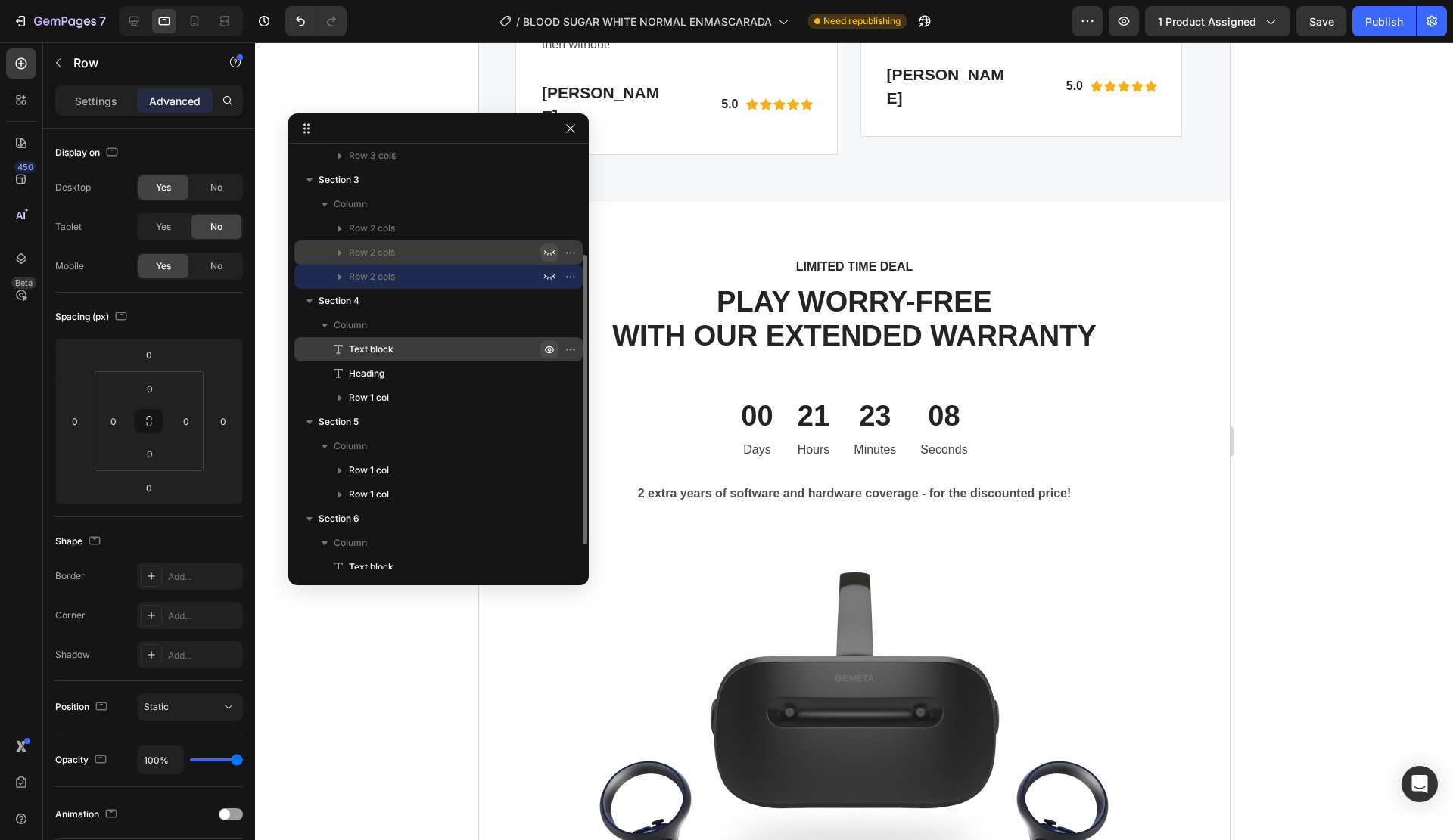
click at [552, 345] on icon "button" at bounding box center [550, 350] width 12 height 12
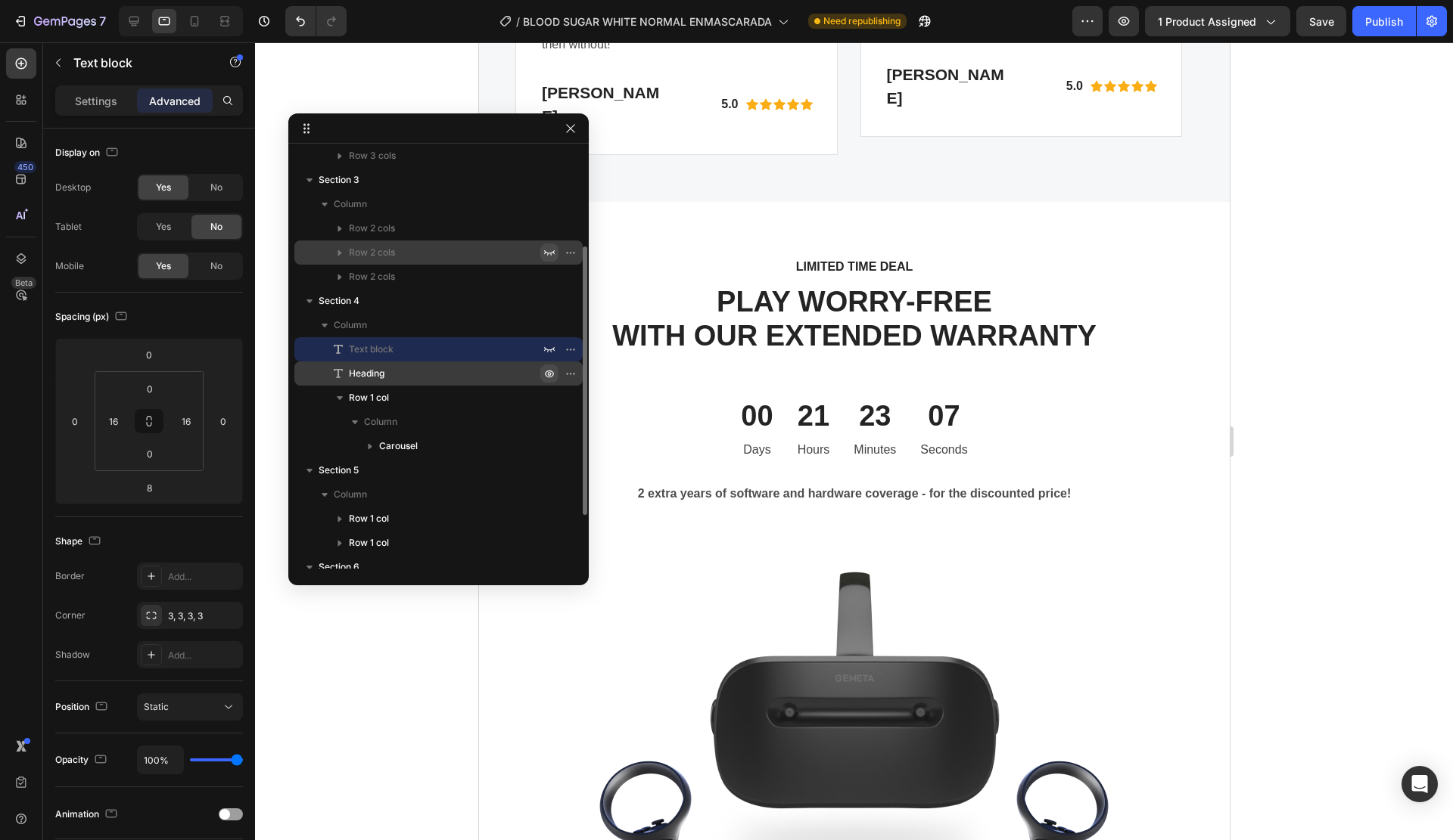
click at [550, 373] on icon "button" at bounding box center [550, 374] width 3 height 3
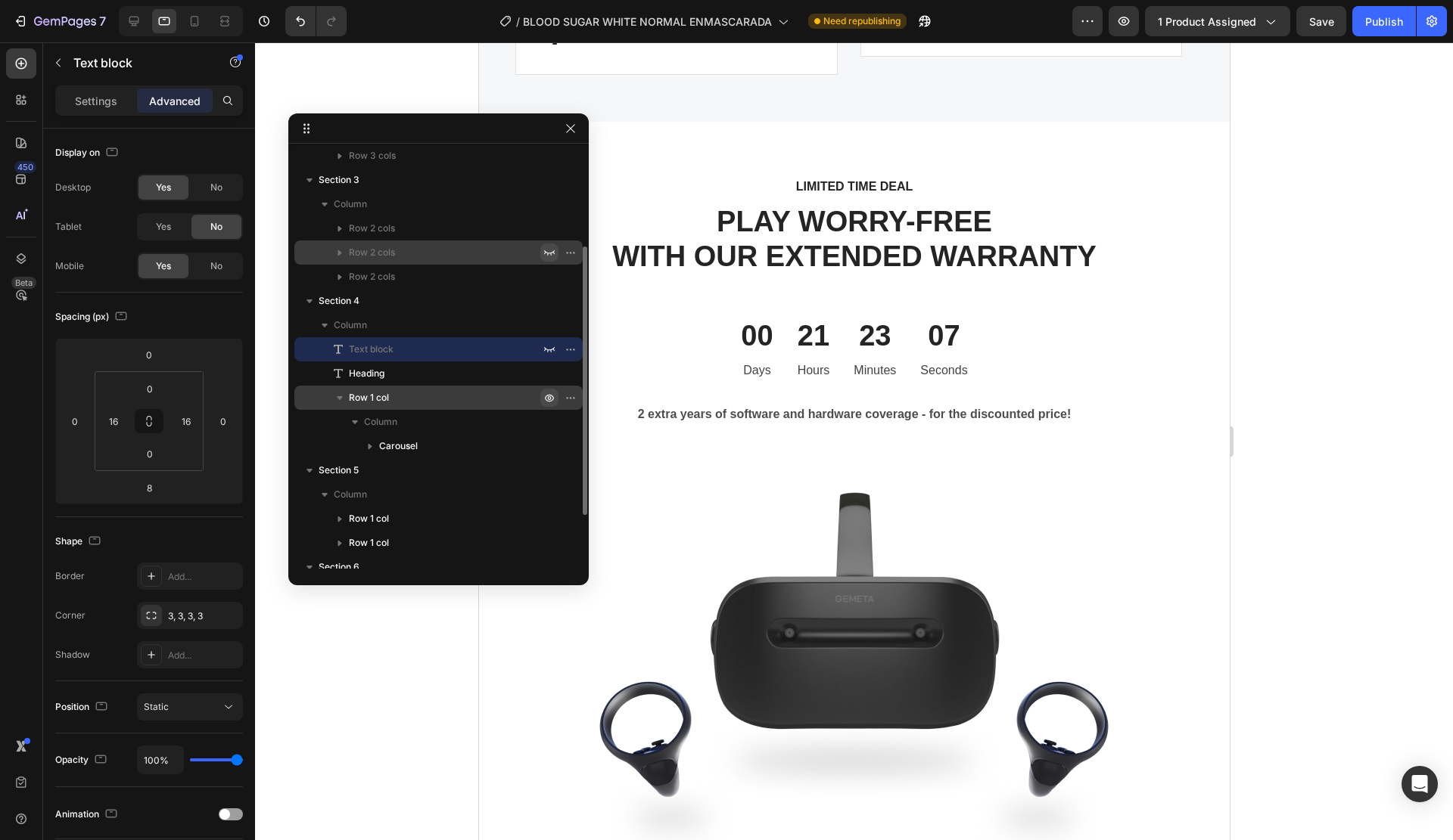
scroll to position [2324, 0]
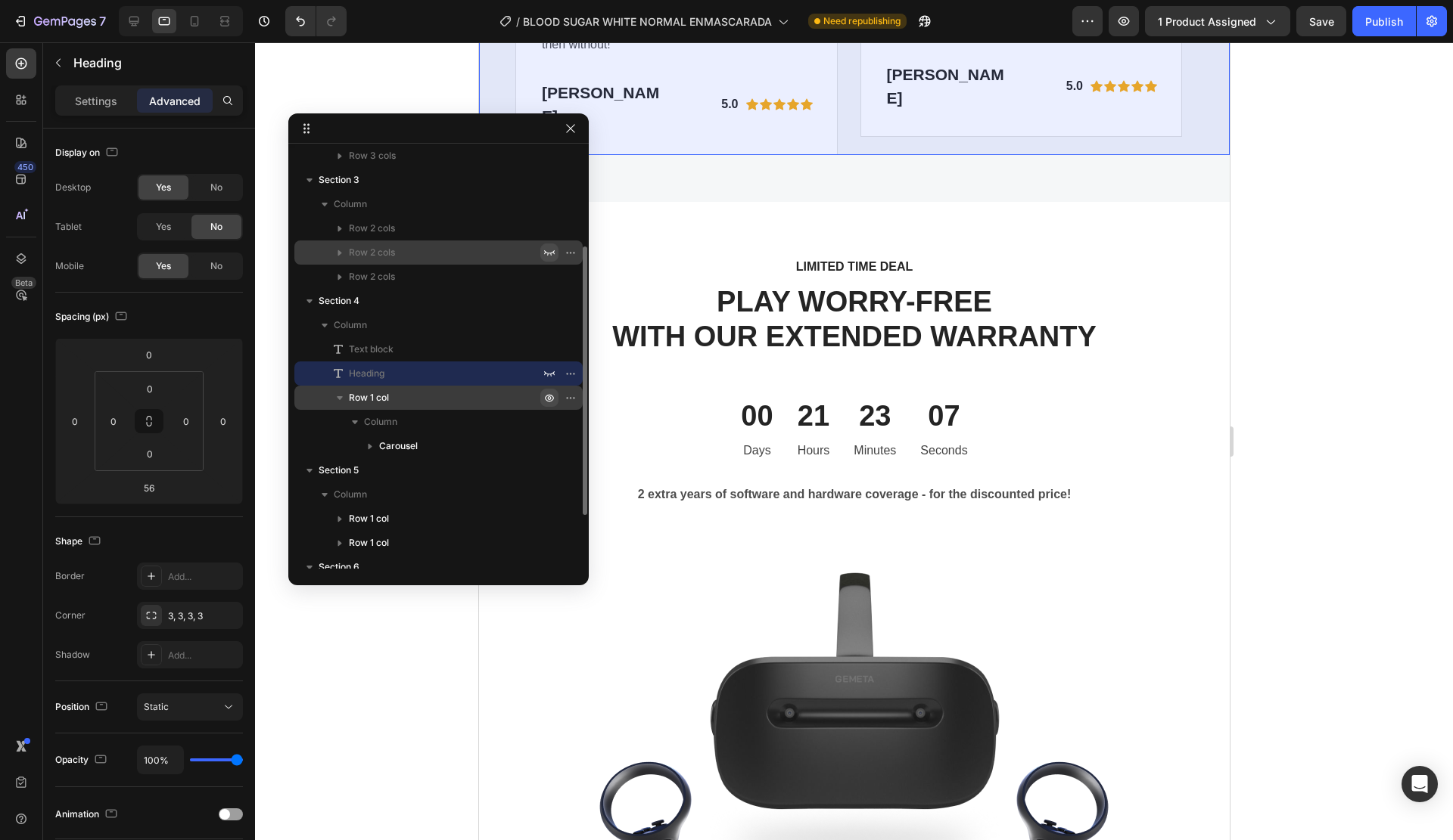
click at [551, 400] on icon "button" at bounding box center [550, 398] width 12 height 12
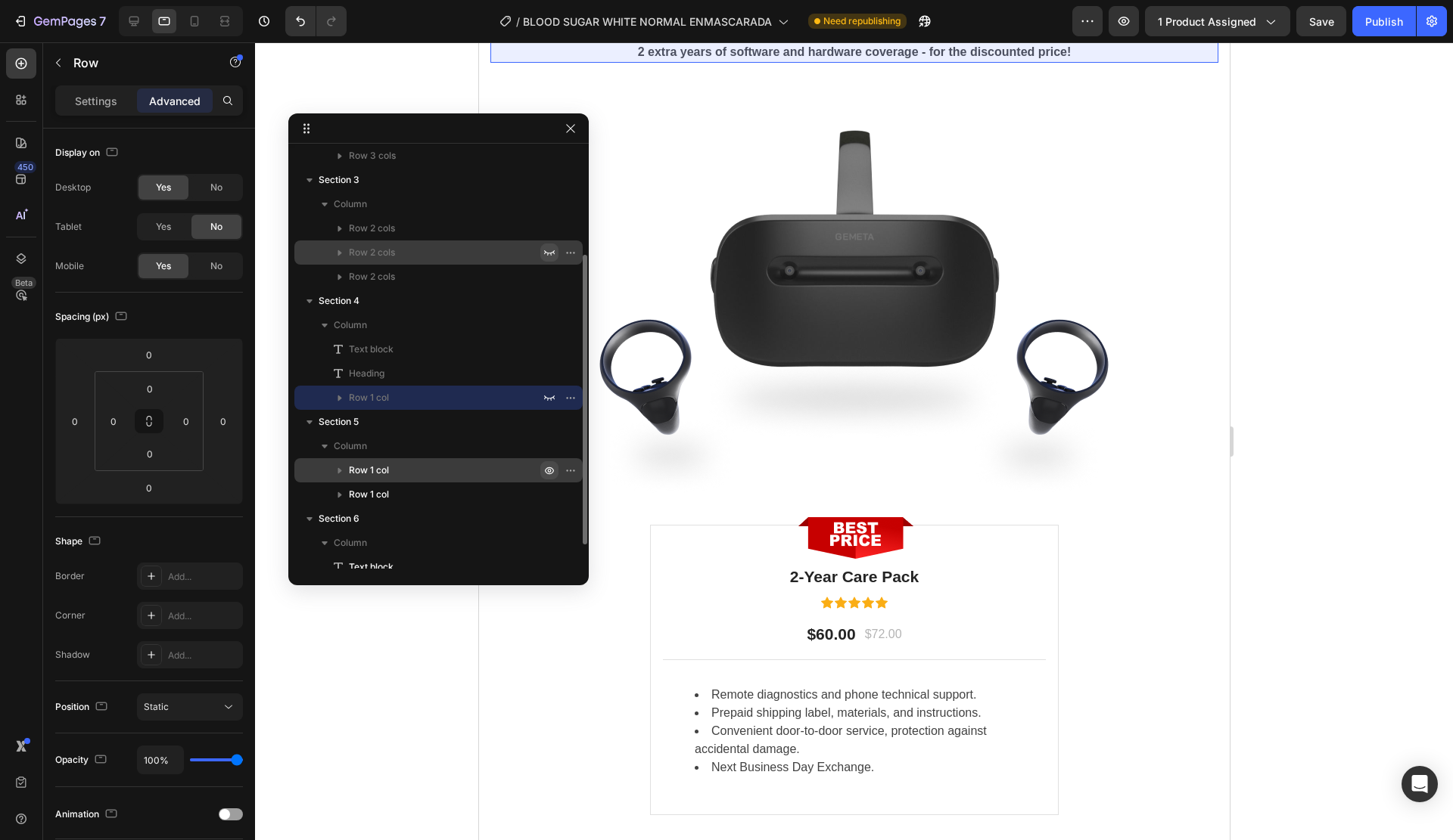
click at [545, 470] on icon "button" at bounding box center [550, 470] width 12 height 12
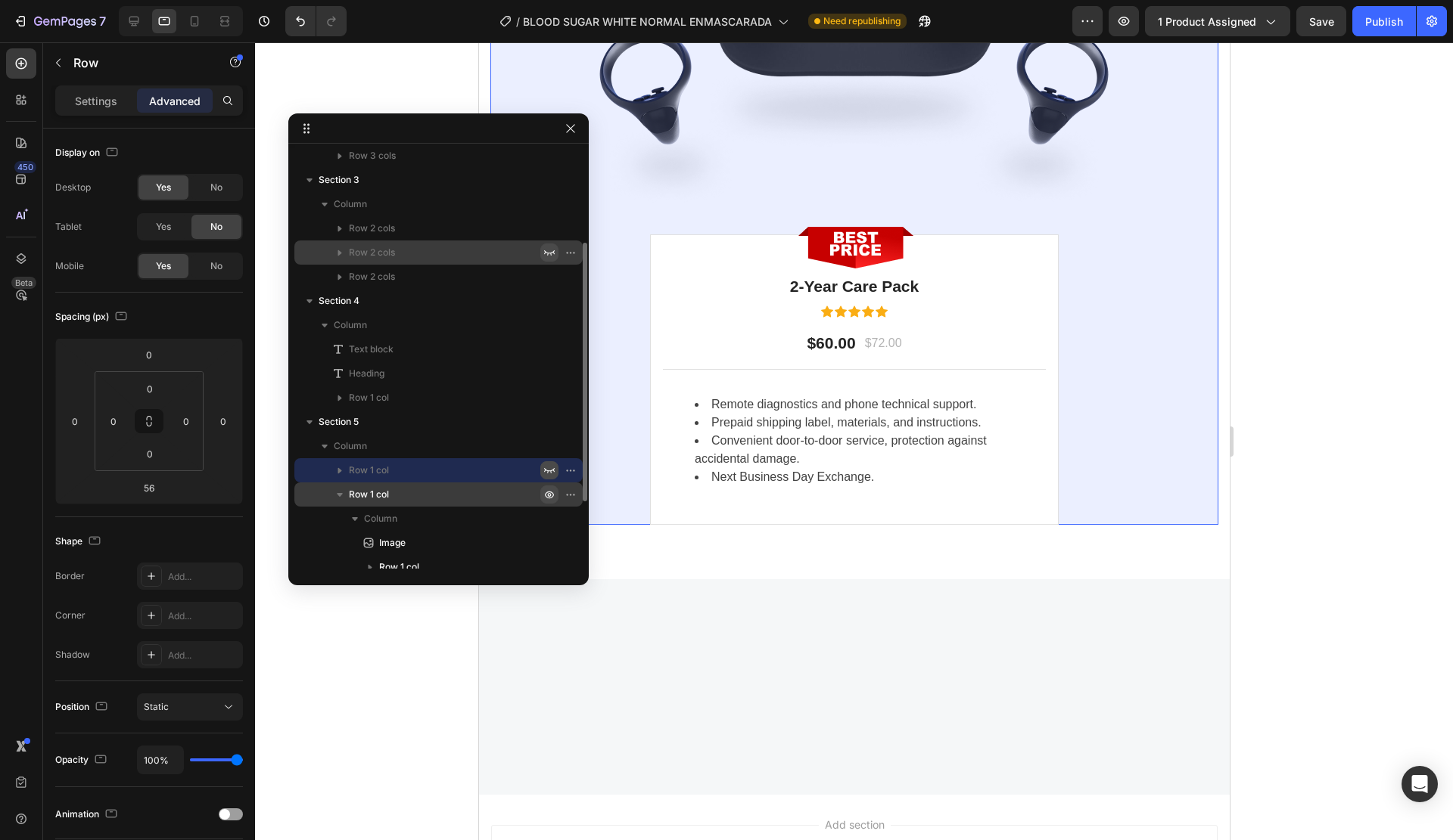
click at [552, 490] on icon "button" at bounding box center [550, 495] width 12 height 12
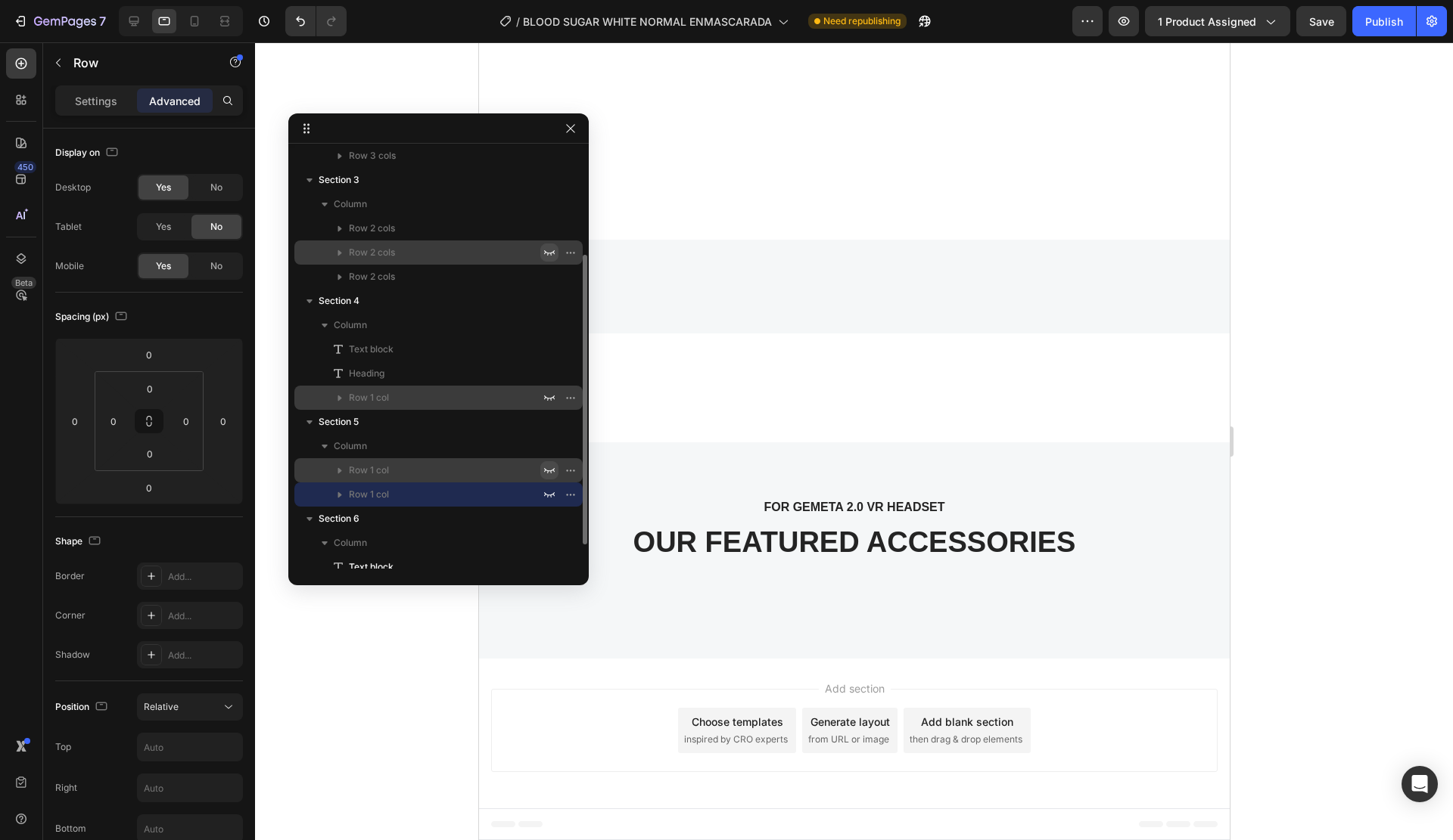
scroll to position [186, 0]
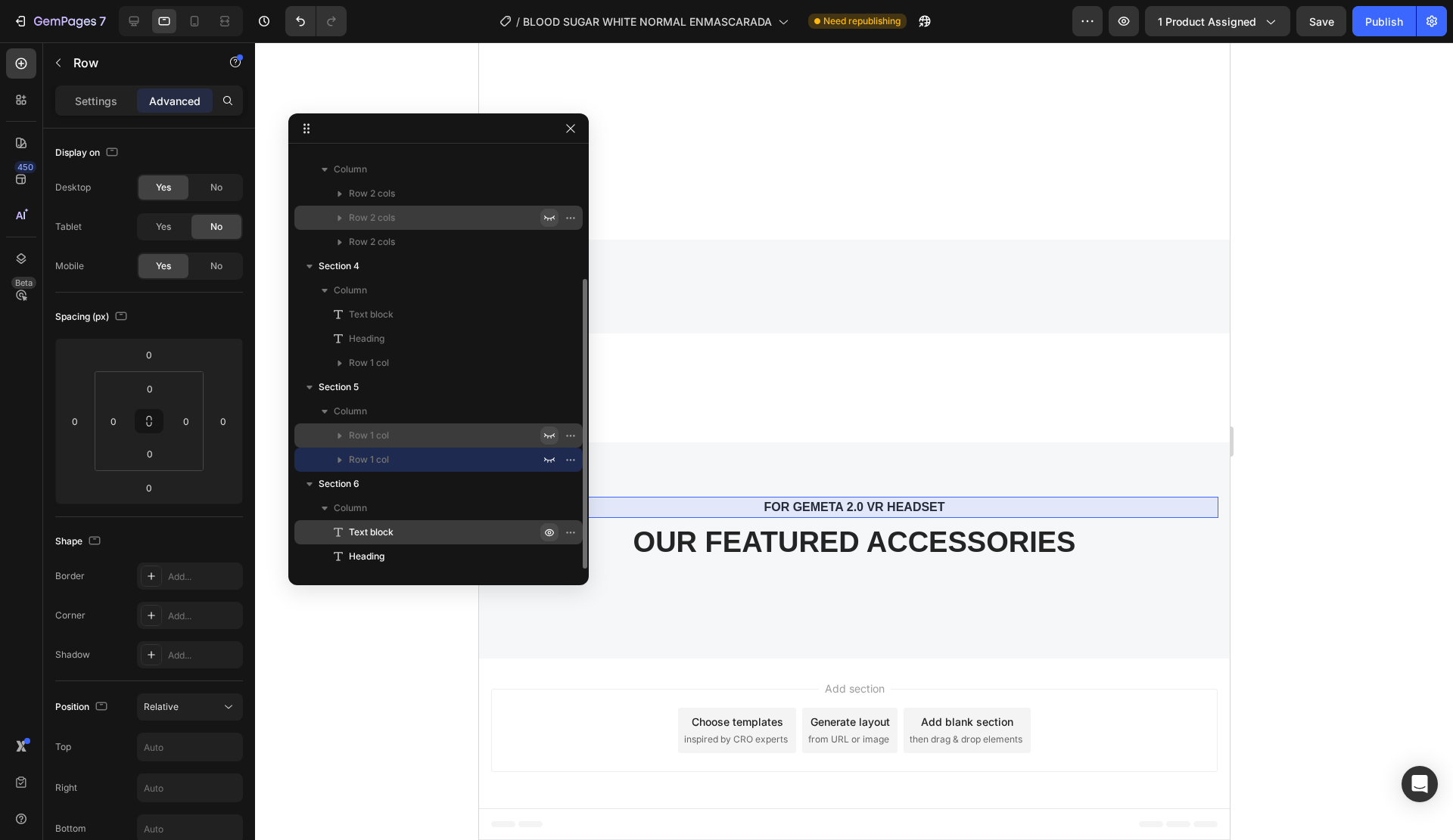
click at [550, 532] on icon "button" at bounding box center [550, 533] width 3 height 3
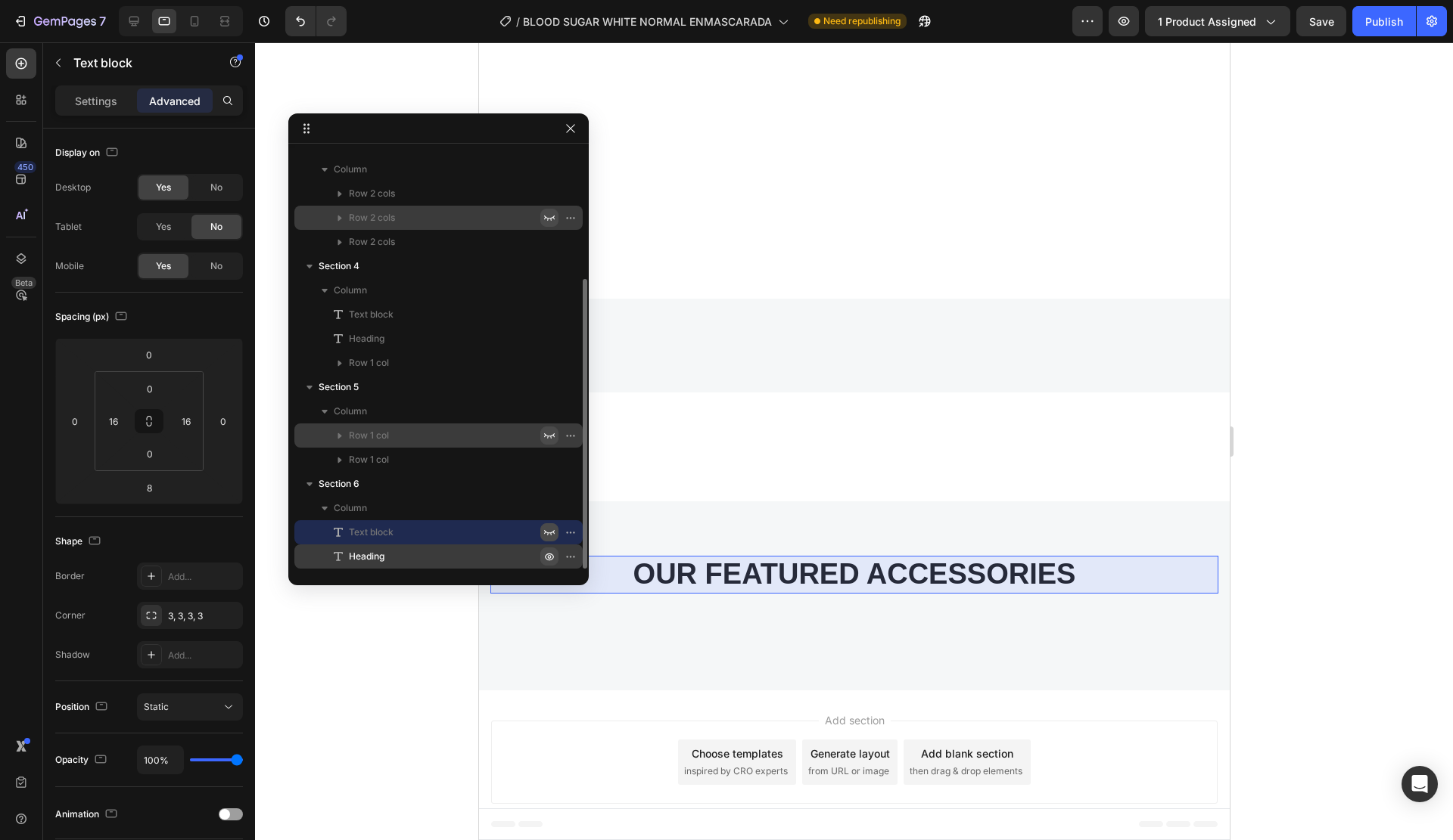
click at [548, 560] on icon "button" at bounding box center [550, 557] width 12 height 12
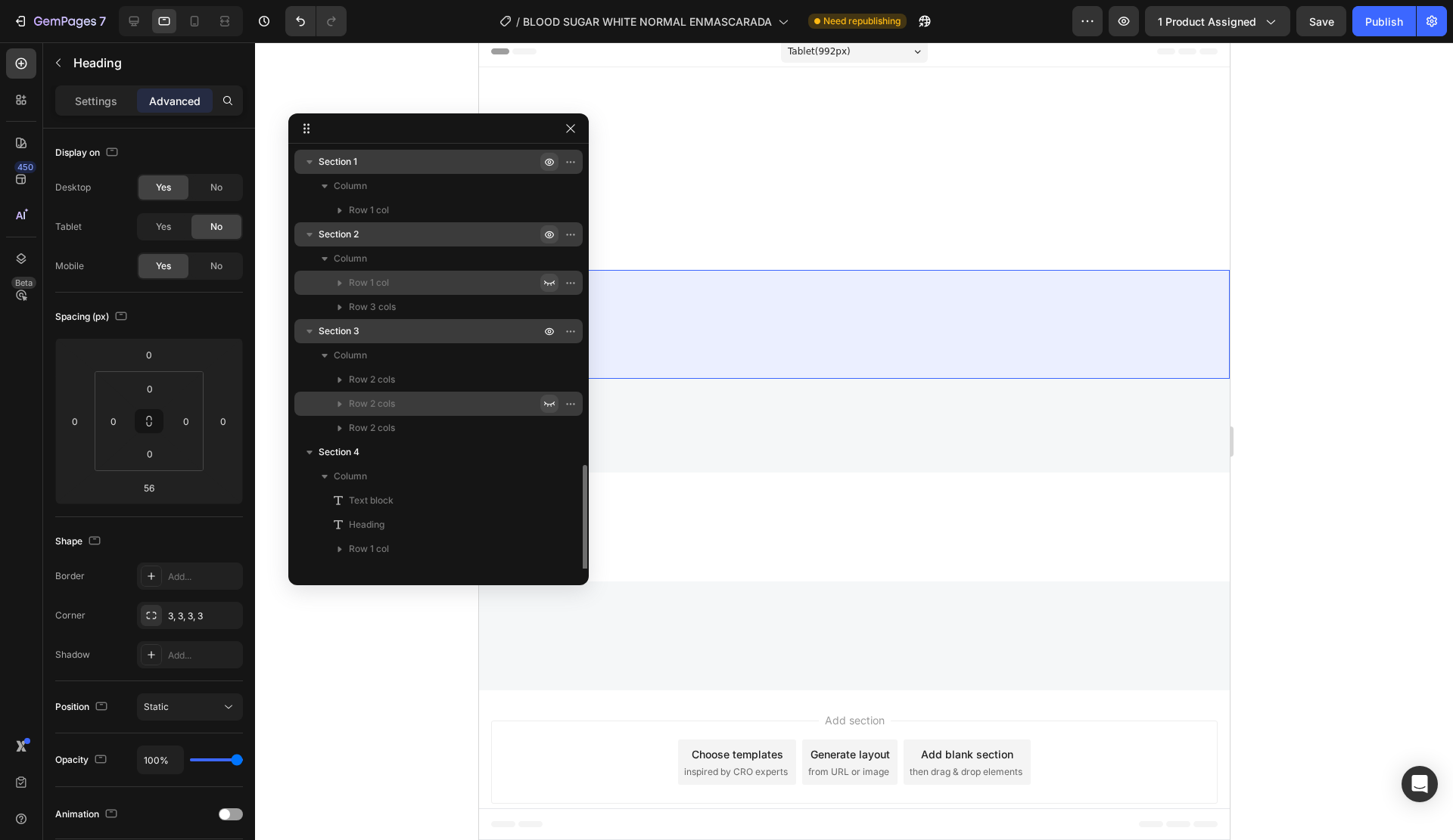
scroll to position [0, 0]
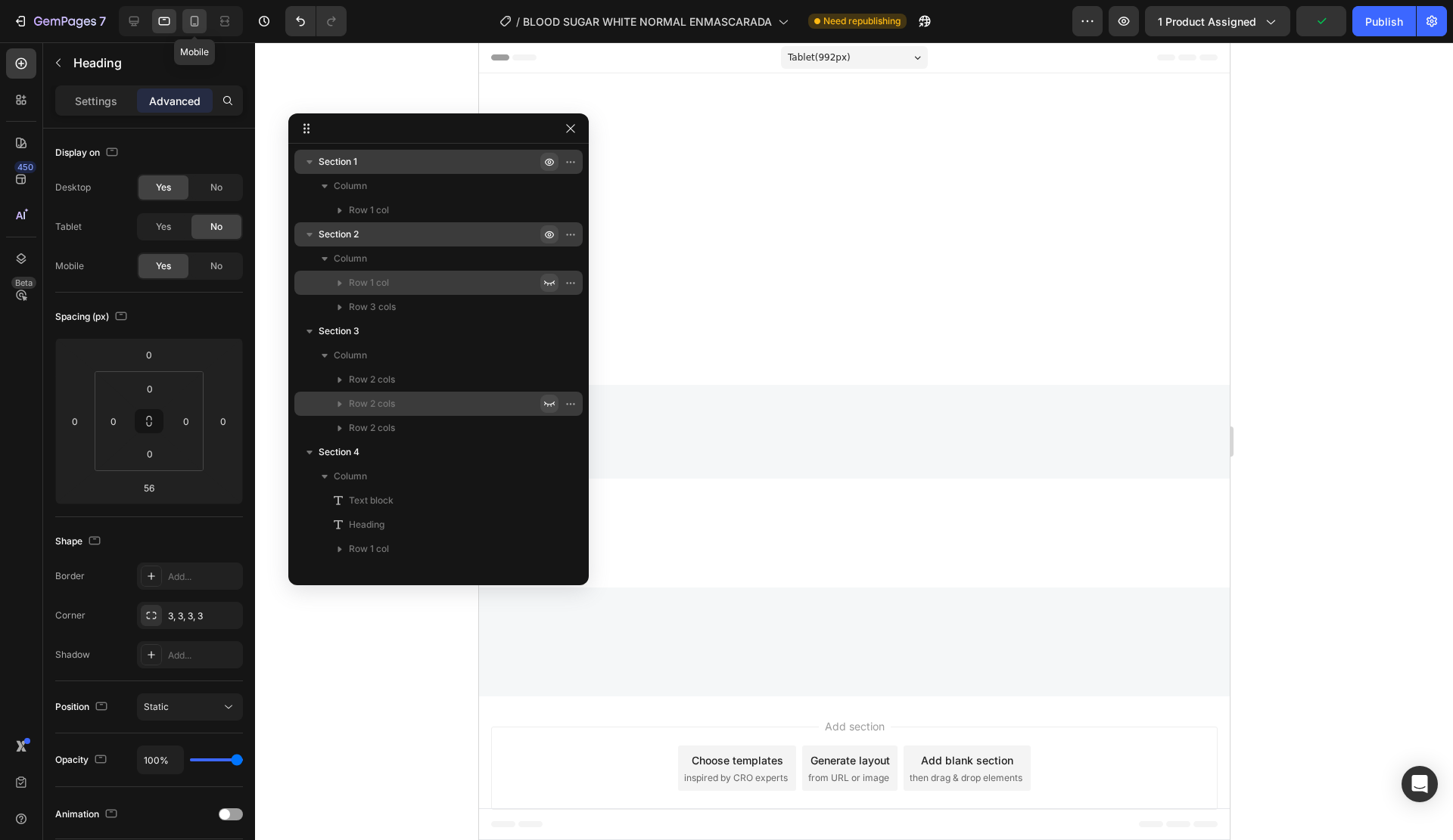
click at [194, 19] on icon at bounding box center [194, 21] width 15 height 15
type input "0"
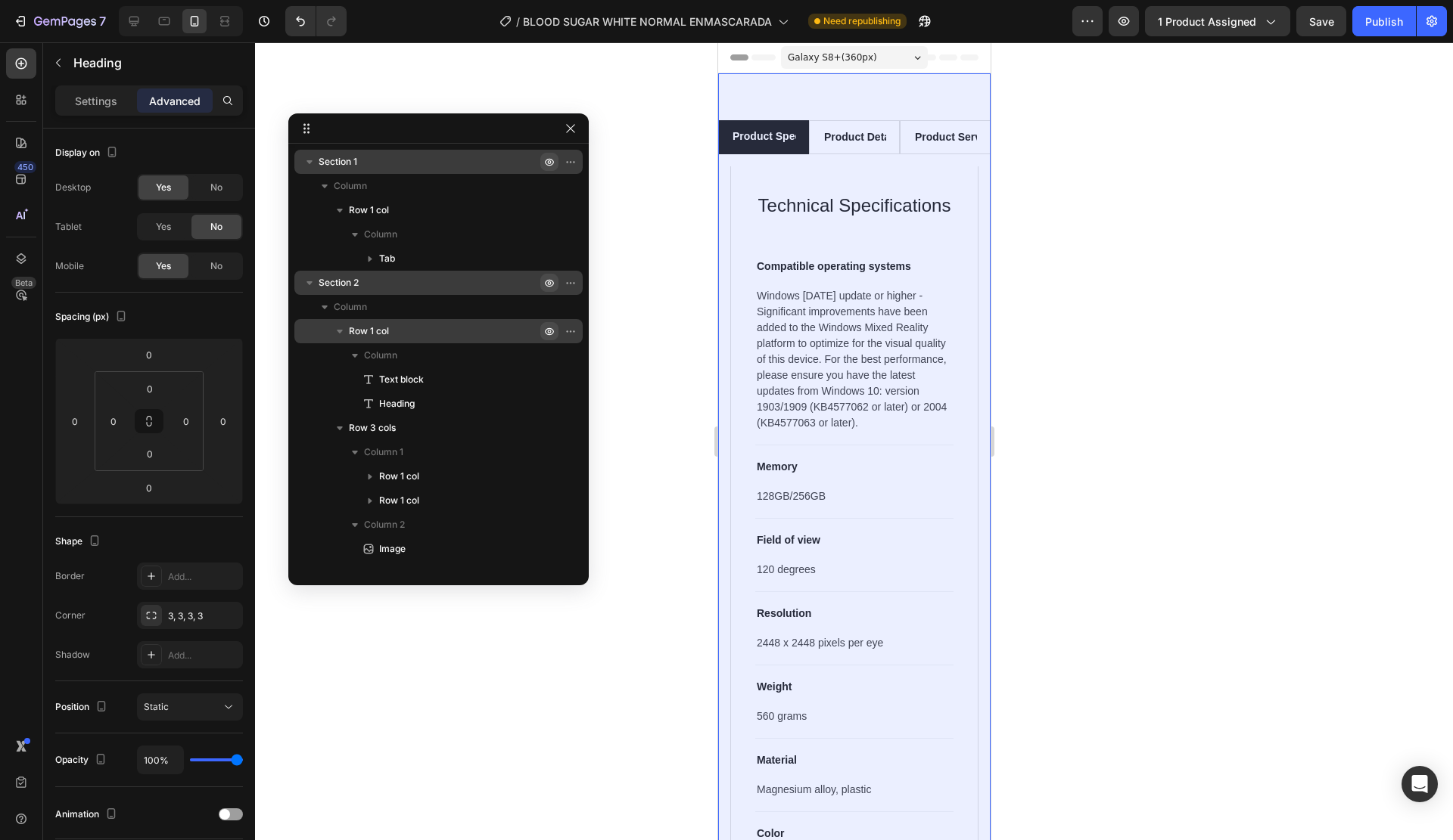
click at [572, 162] on icon "button" at bounding box center [573, 162] width 2 height 2
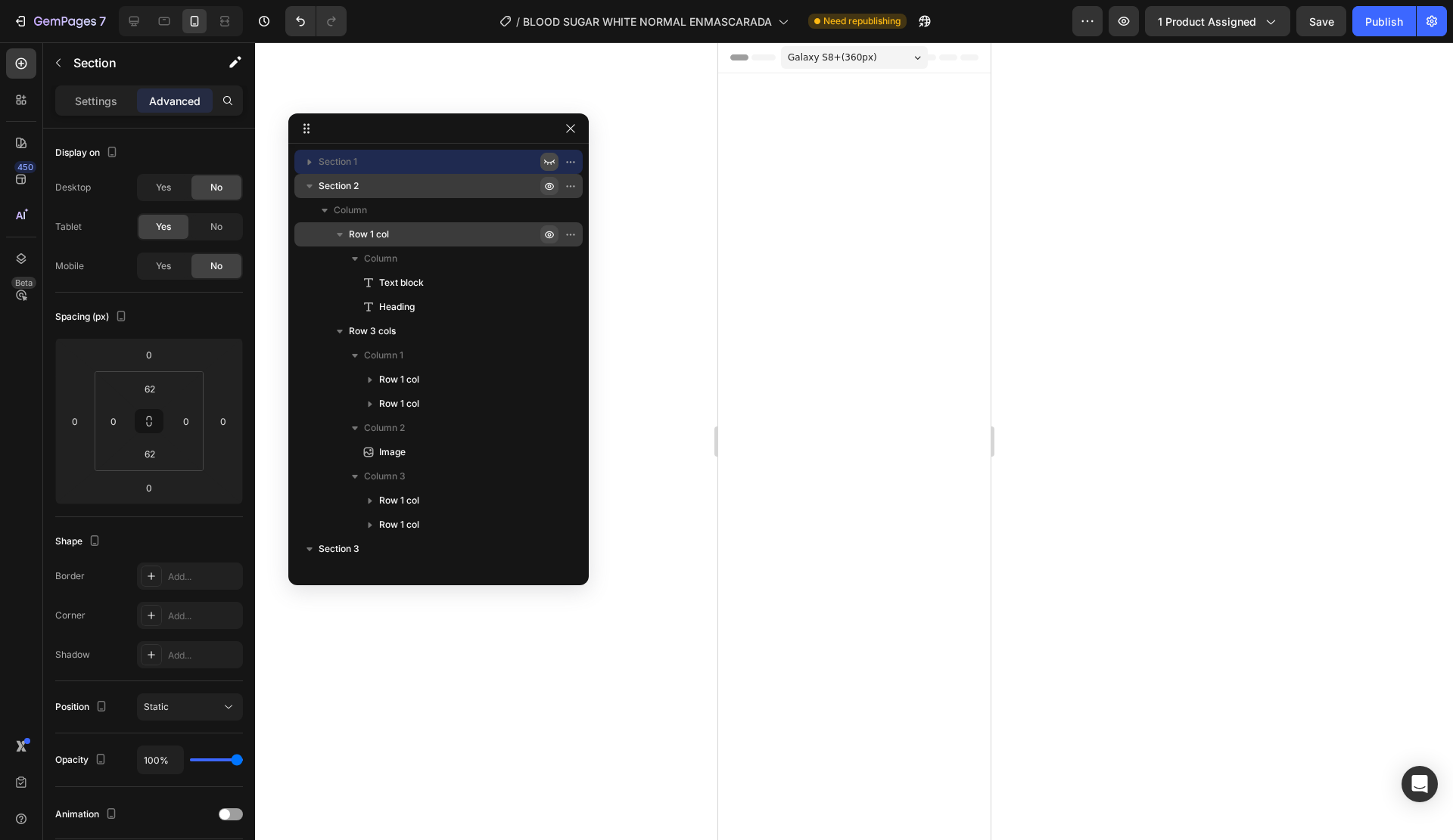
click at [545, 185] on icon "button" at bounding box center [550, 186] width 12 height 12
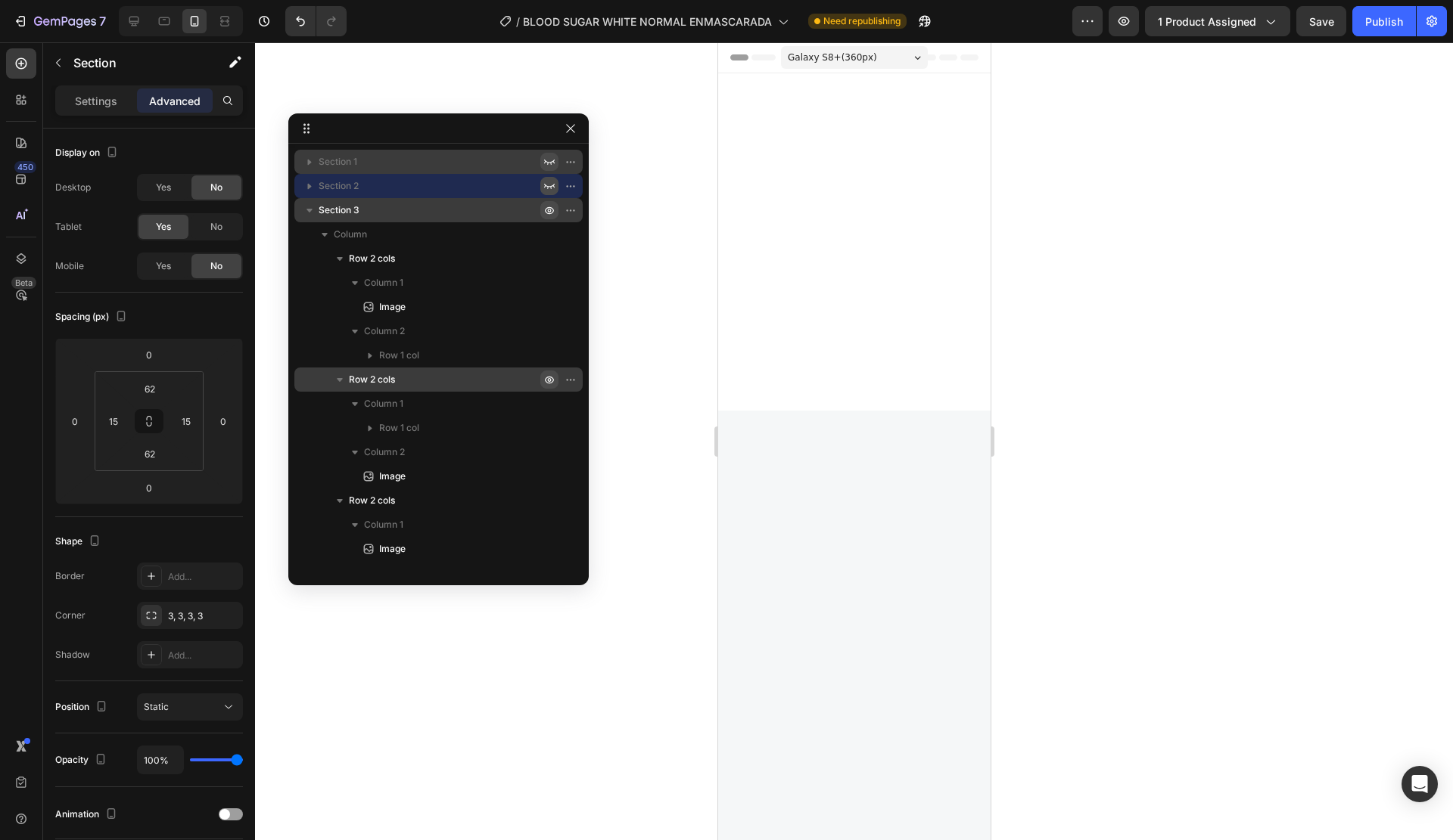
click at [548, 212] on icon "button" at bounding box center [550, 210] width 12 height 12
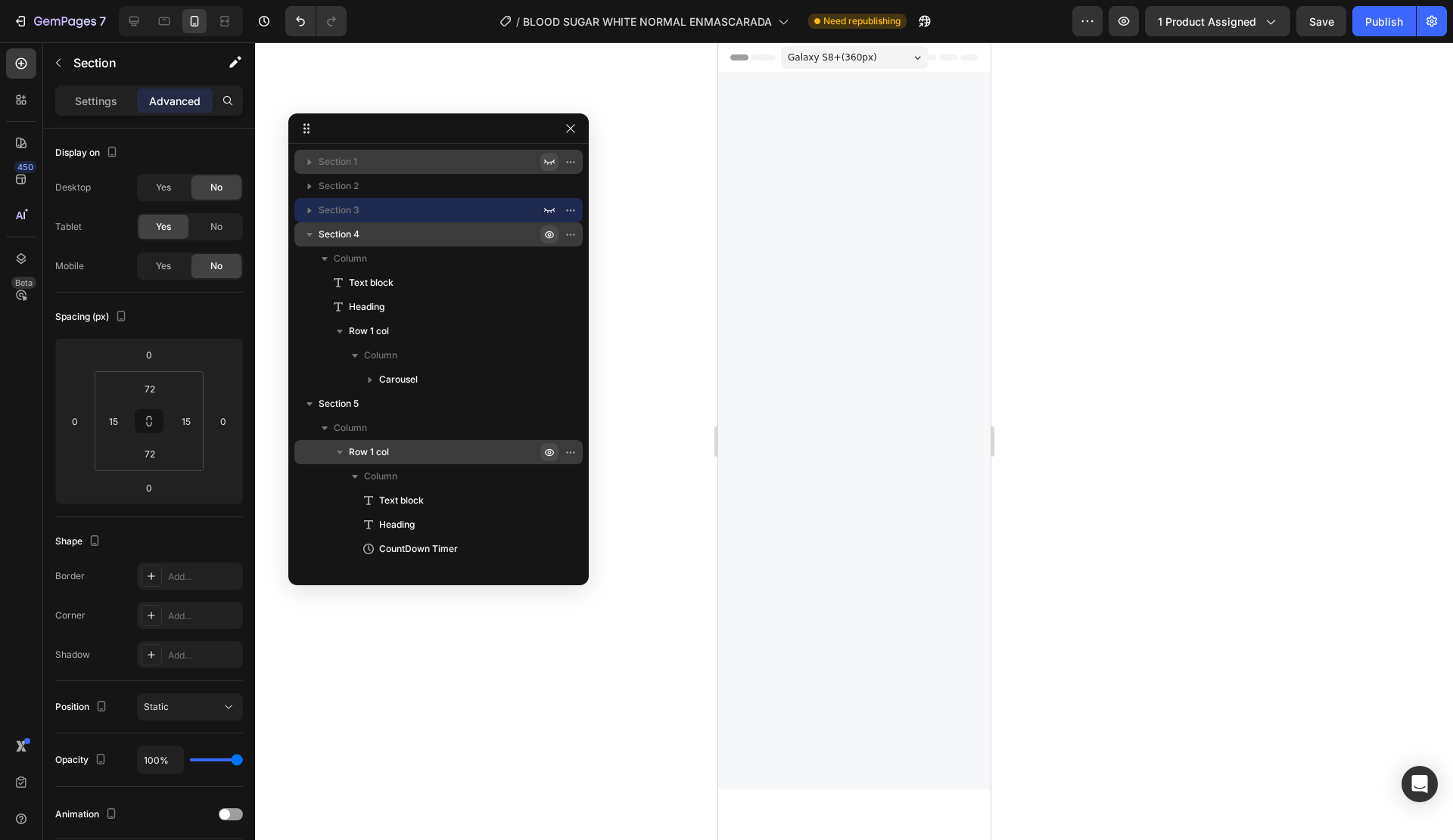
click at [550, 234] on icon "button" at bounding box center [550, 235] width 3 height 3
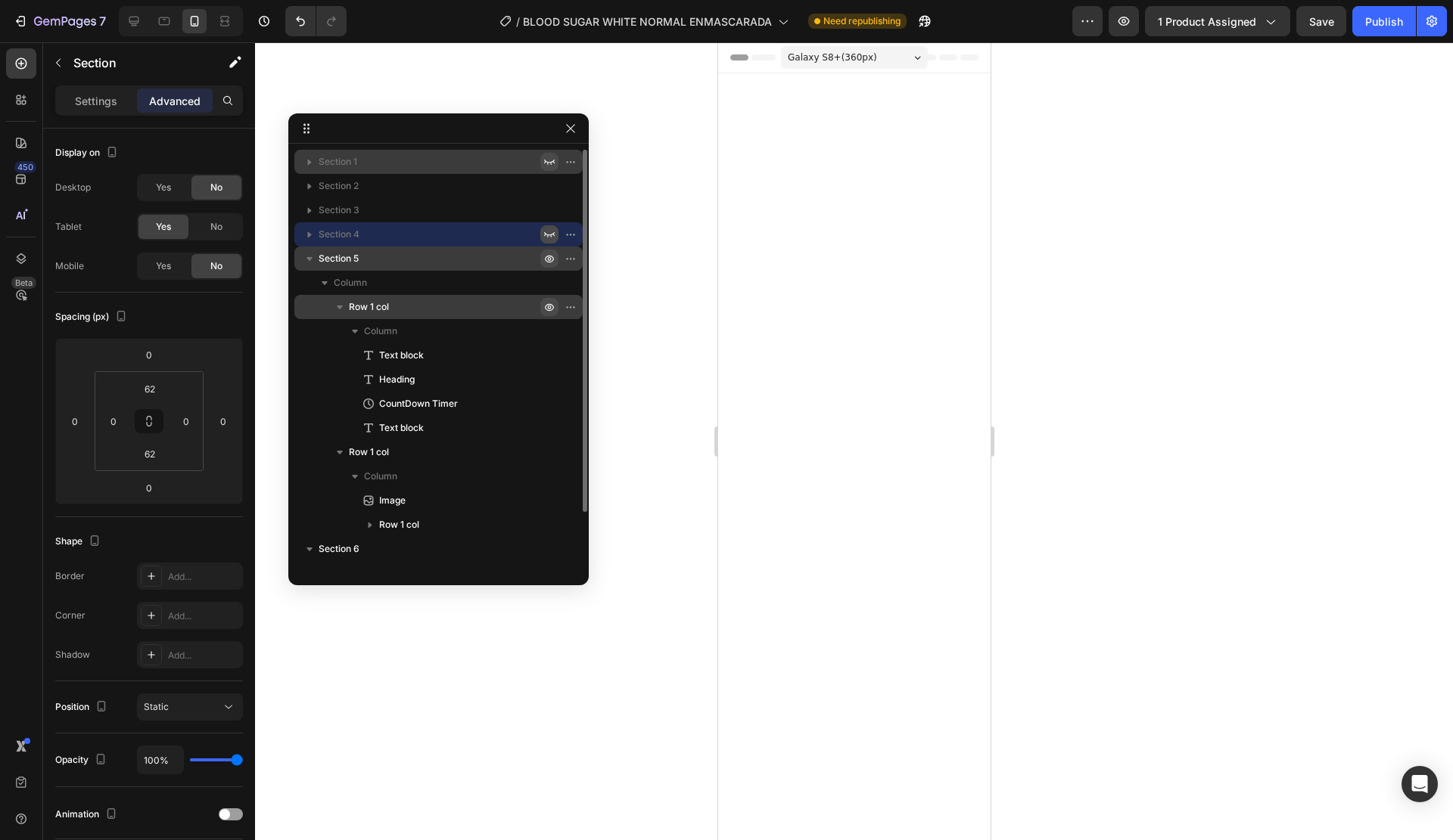
click at [550, 255] on icon "button" at bounding box center [550, 259] width 12 height 12
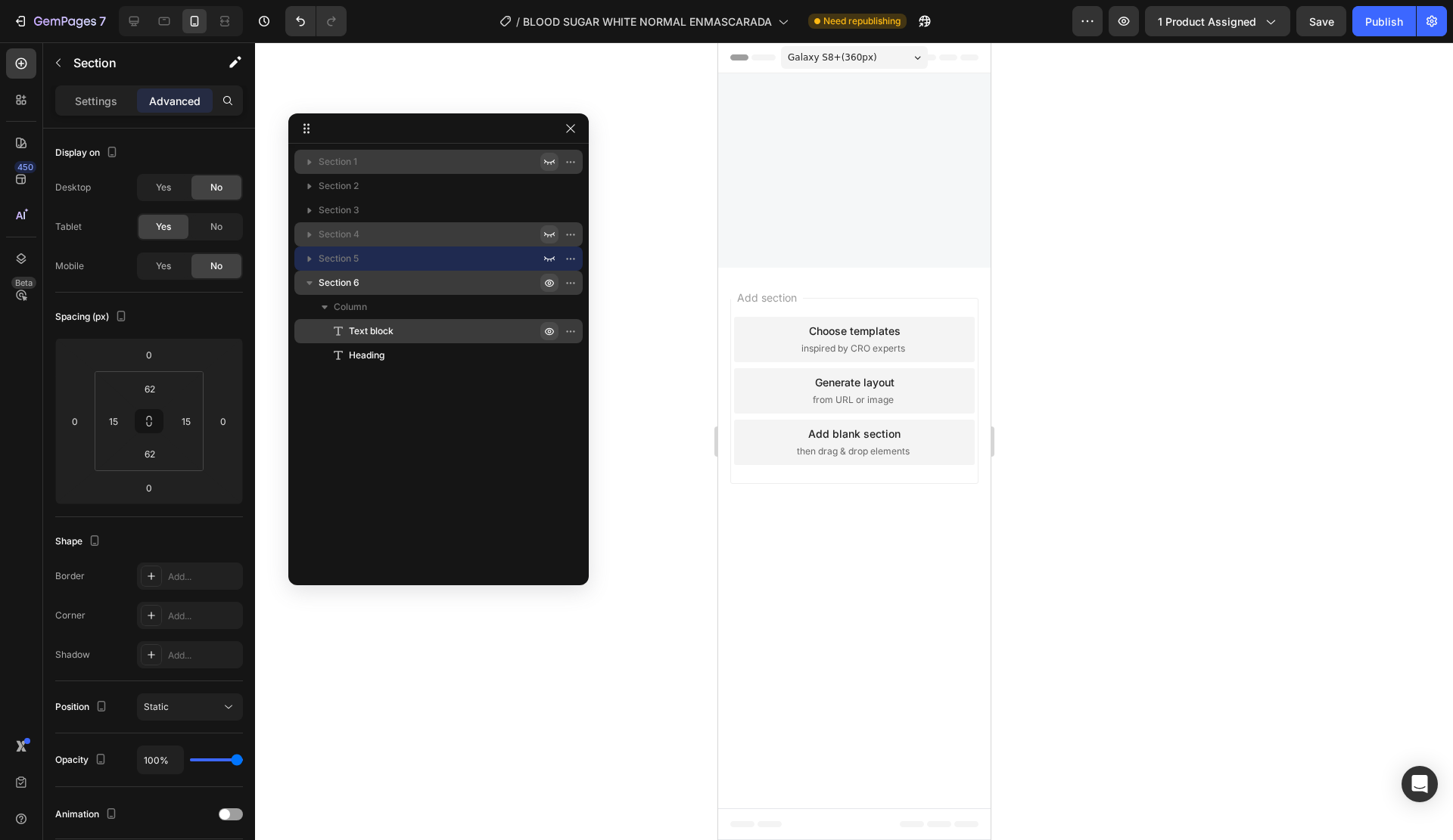
click at [549, 282] on icon "button" at bounding box center [550, 283] width 12 height 12
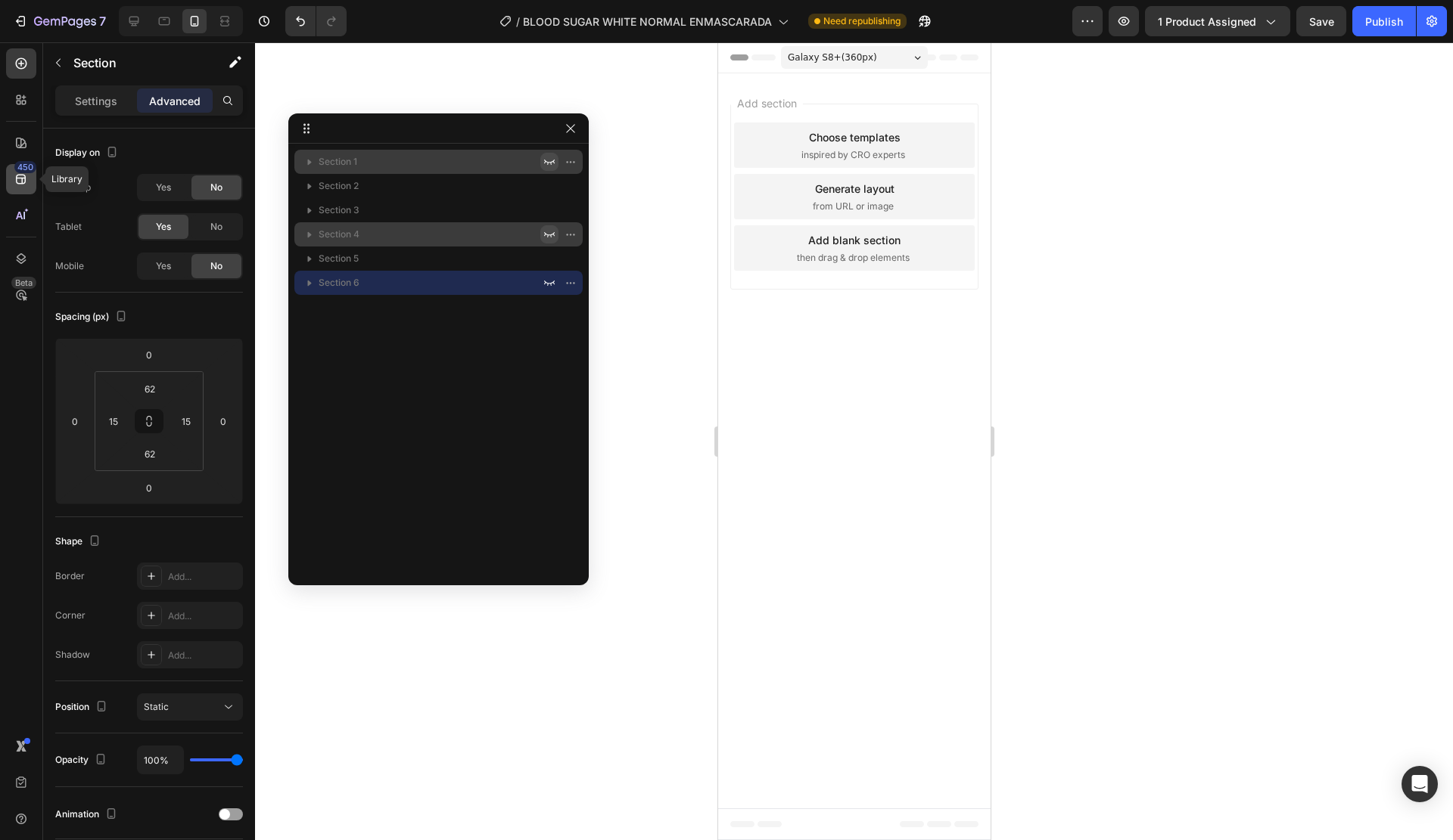
click at [19, 185] on icon at bounding box center [21, 179] width 15 height 15
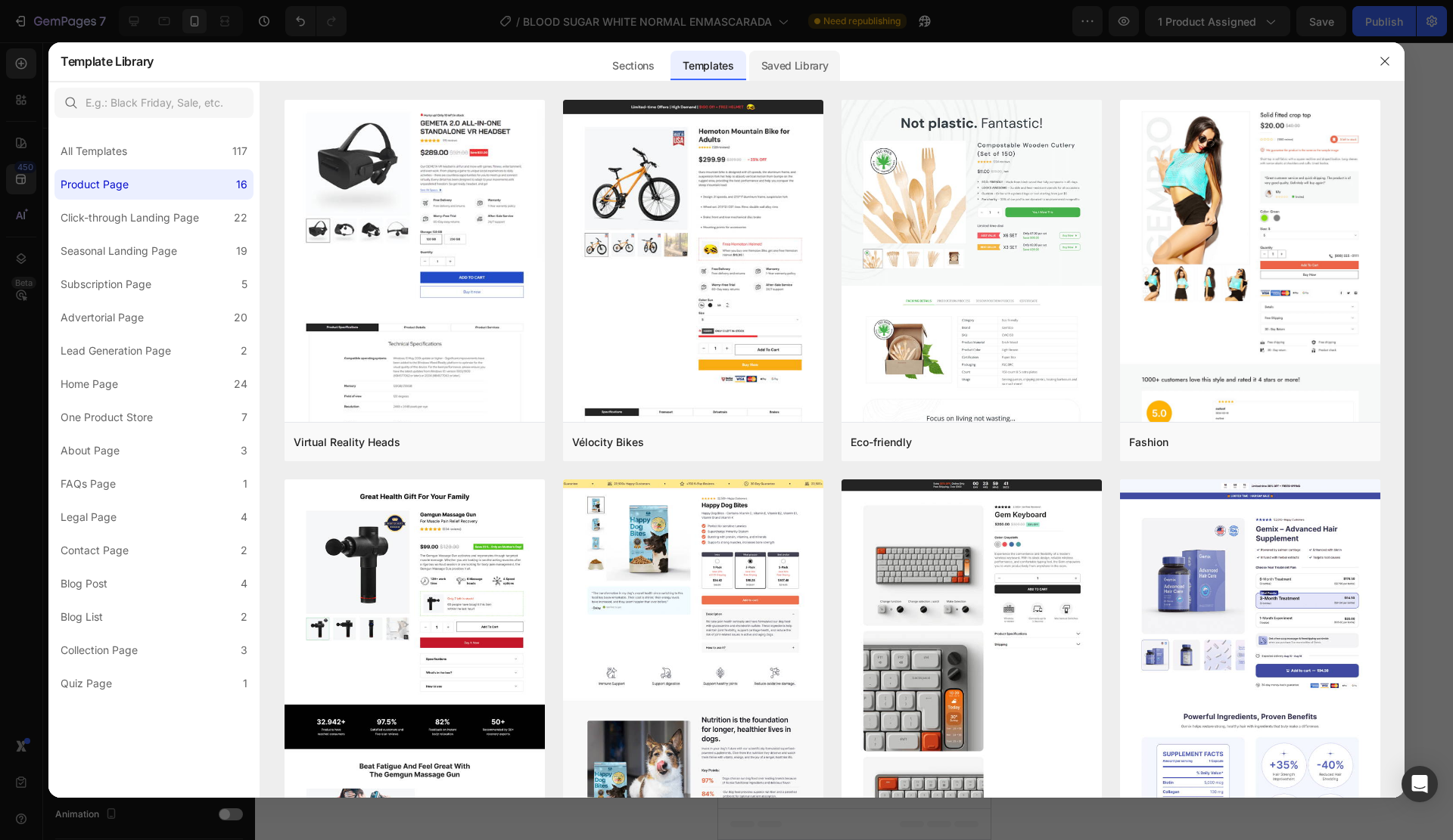
click at [807, 77] on div "Saved Library" at bounding box center [795, 65] width 92 height 31
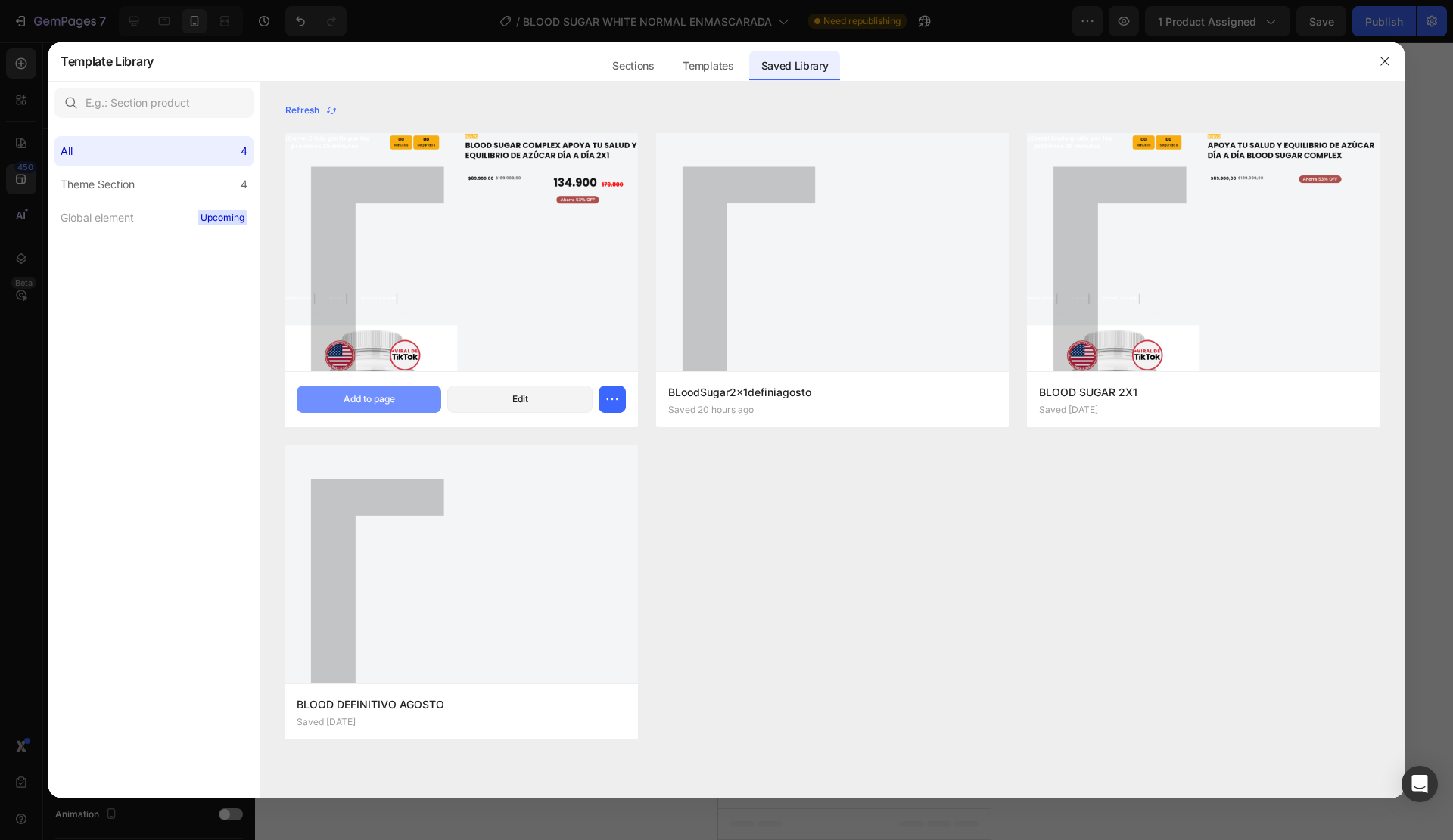
click at [352, 401] on div "Add to page" at bounding box center [369, 400] width 51 height 14
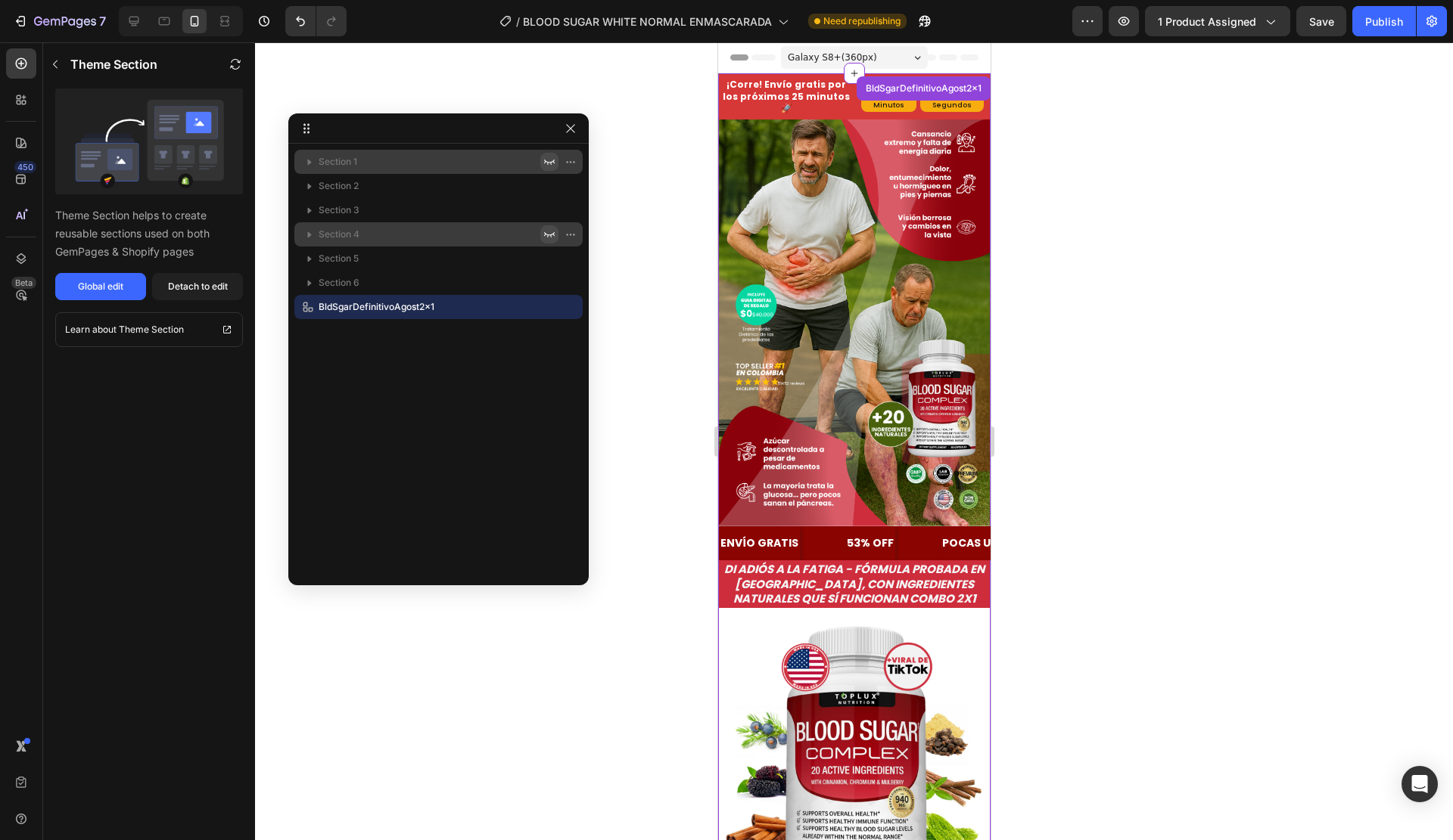
scroll to position [31, 0]
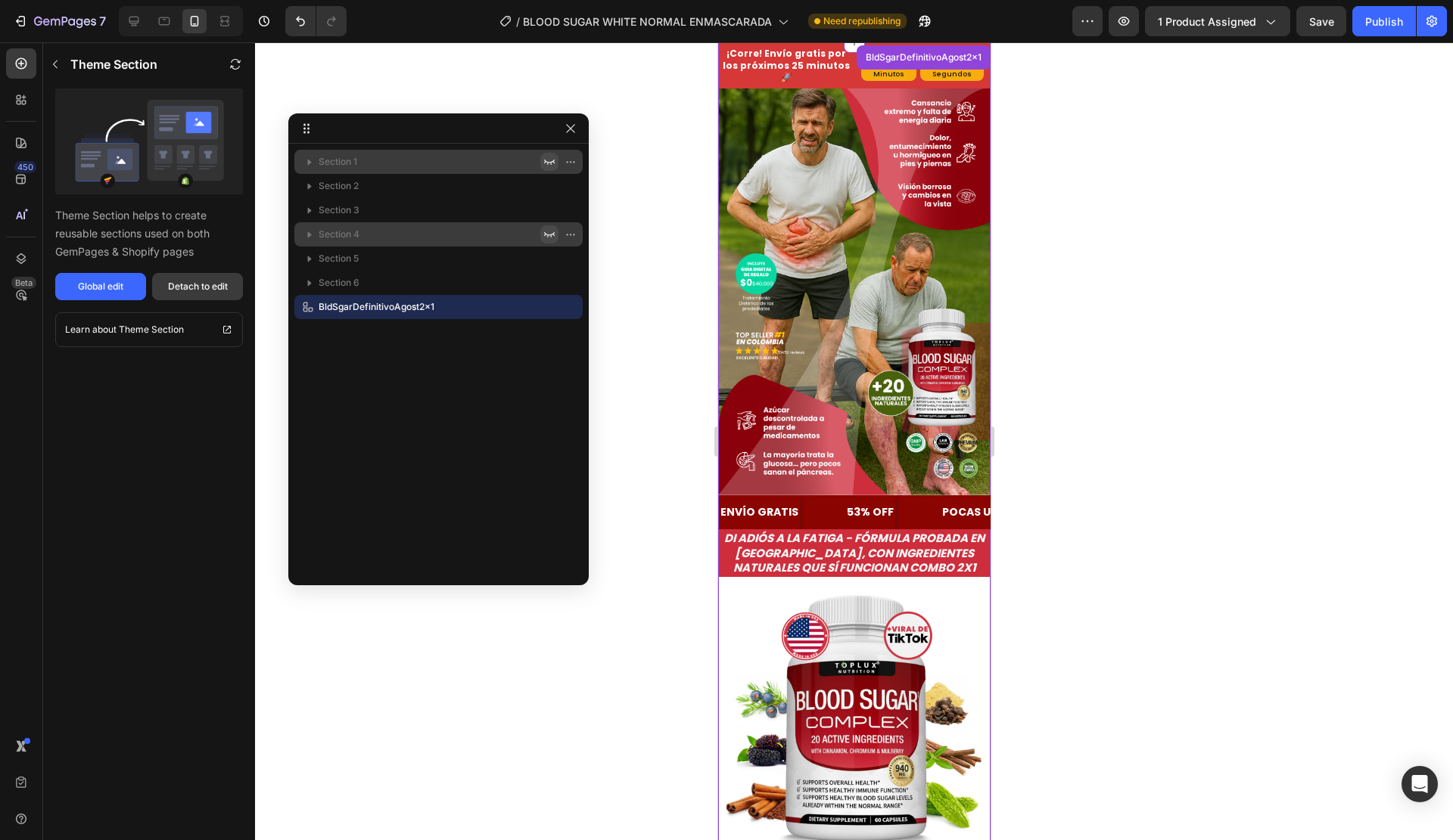
click at [188, 283] on div "Detach to edit" at bounding box center [198, 287] width 60 height 14
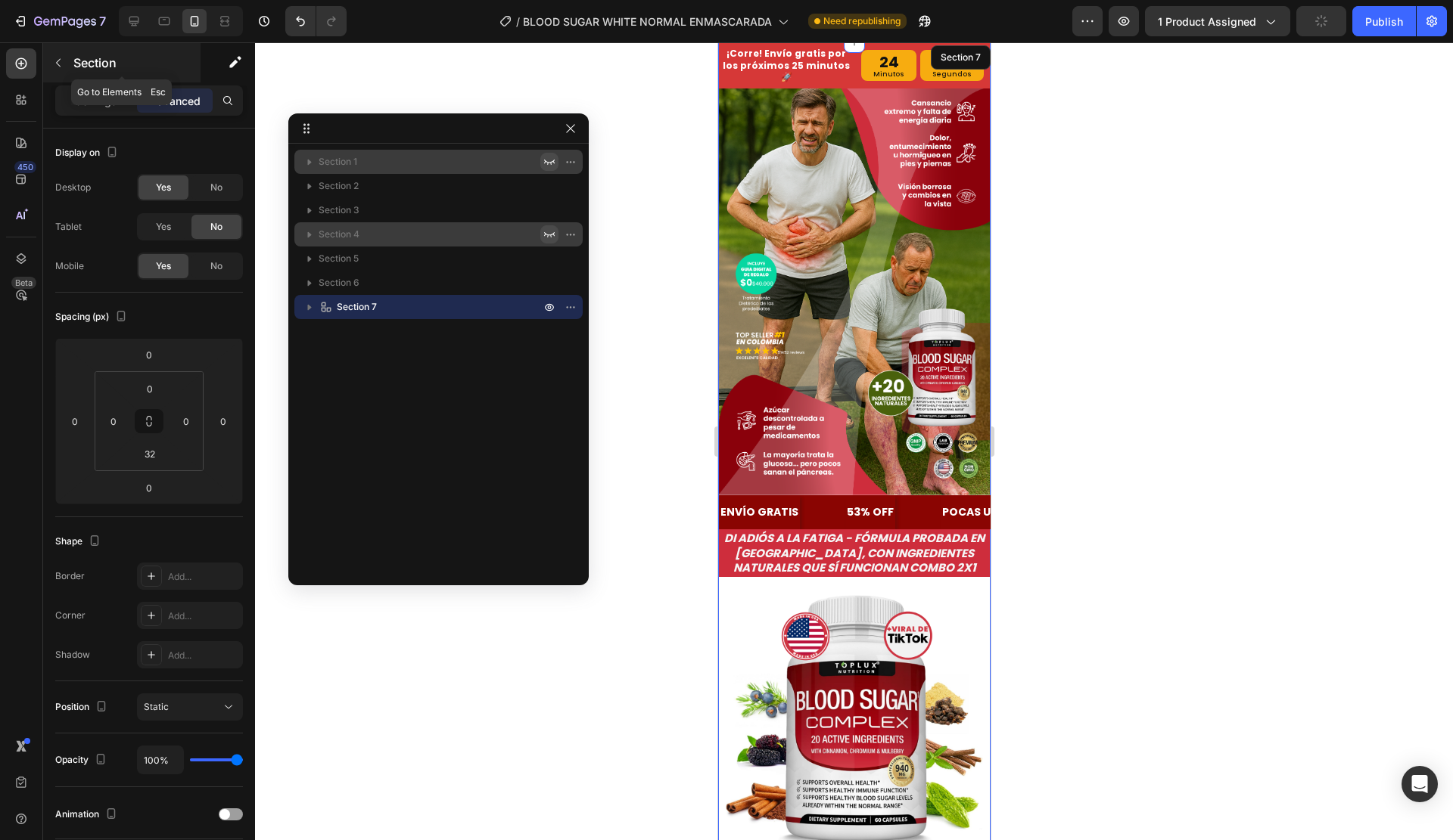
click at [89, 48] on div "Section" at bounding box center [121, 62] width 157 height 39
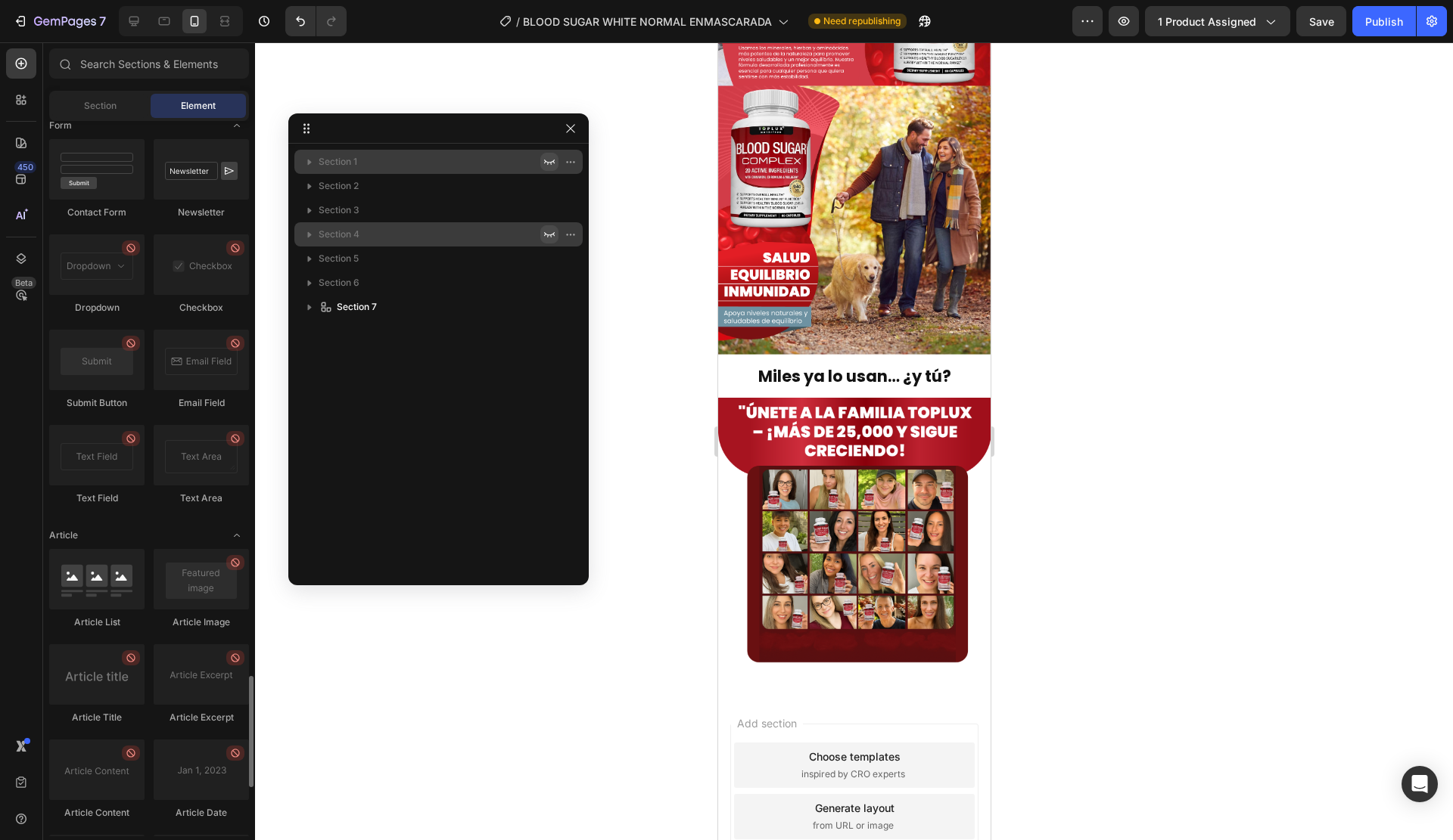
scroll to position [3867, 0]
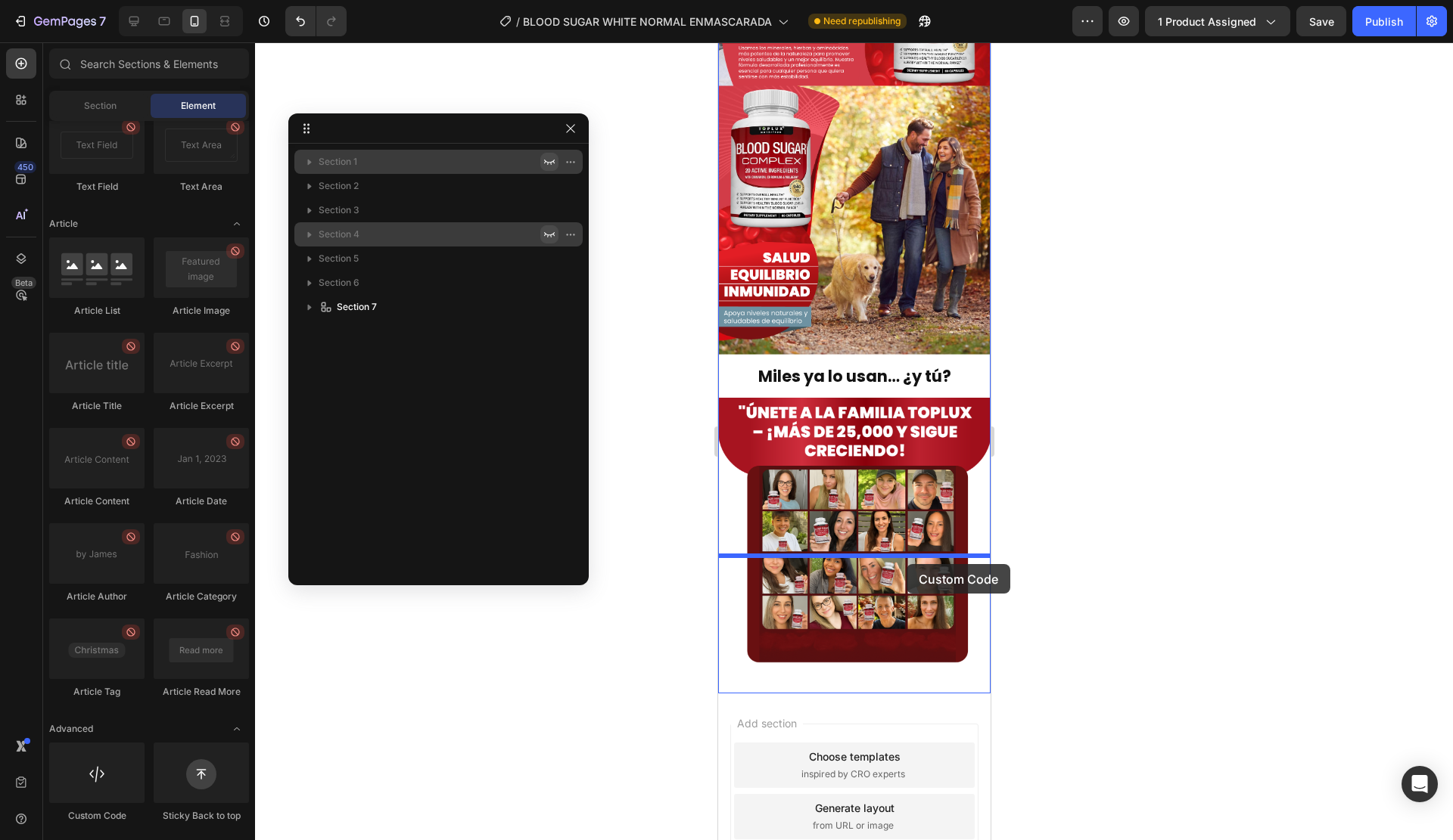
drag, startPoint x: 816, startPoint y: 839, endPoint x: 906, endPoint y: 564, distance: 289.4
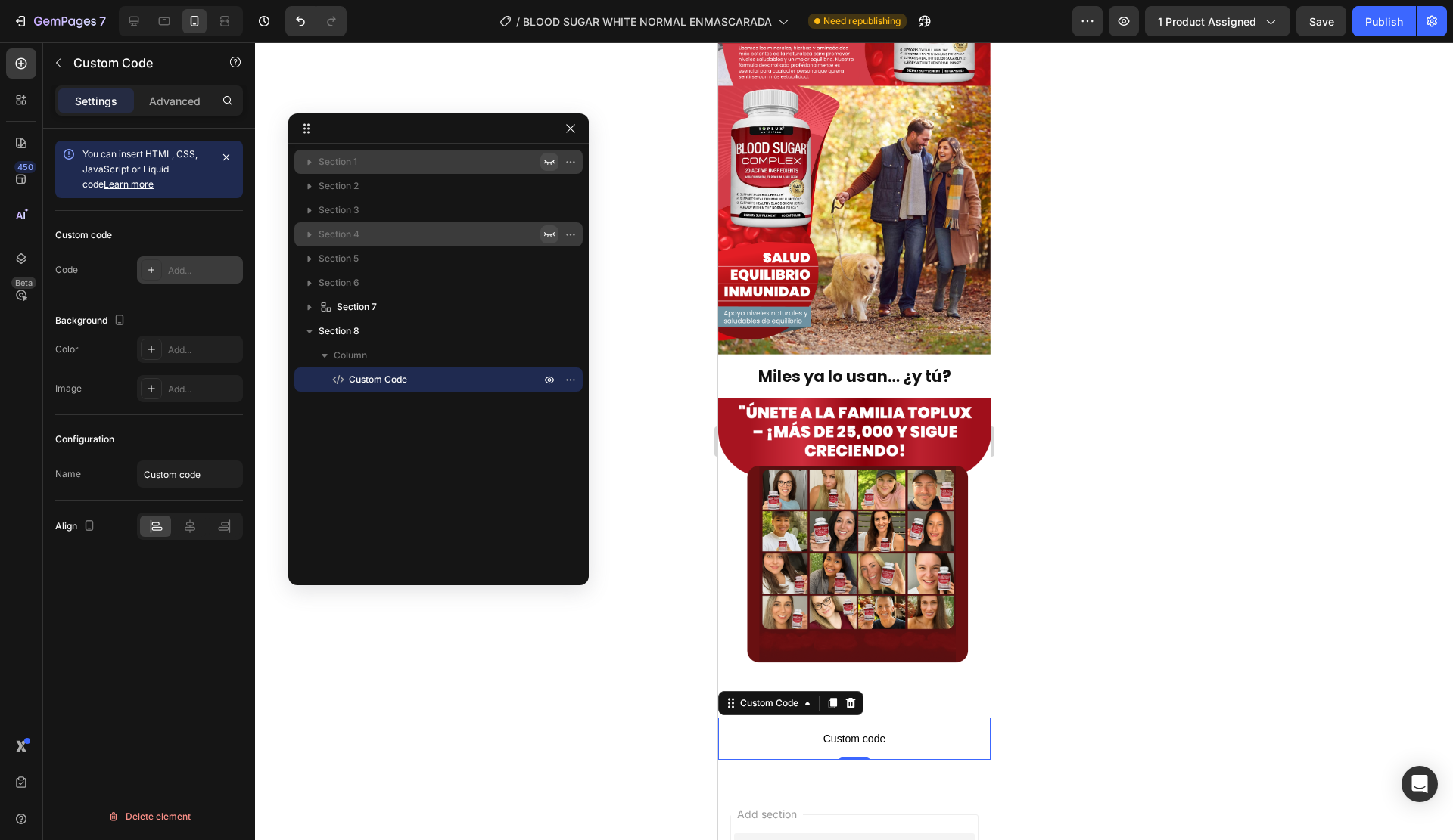
click at [189, 283] on div "Custom code Code Add..." at bounding box center [148, 254] width 188 height 85
click at [190, 275] on div "Add..." at bounding box center [204, 271] width 72 height 14
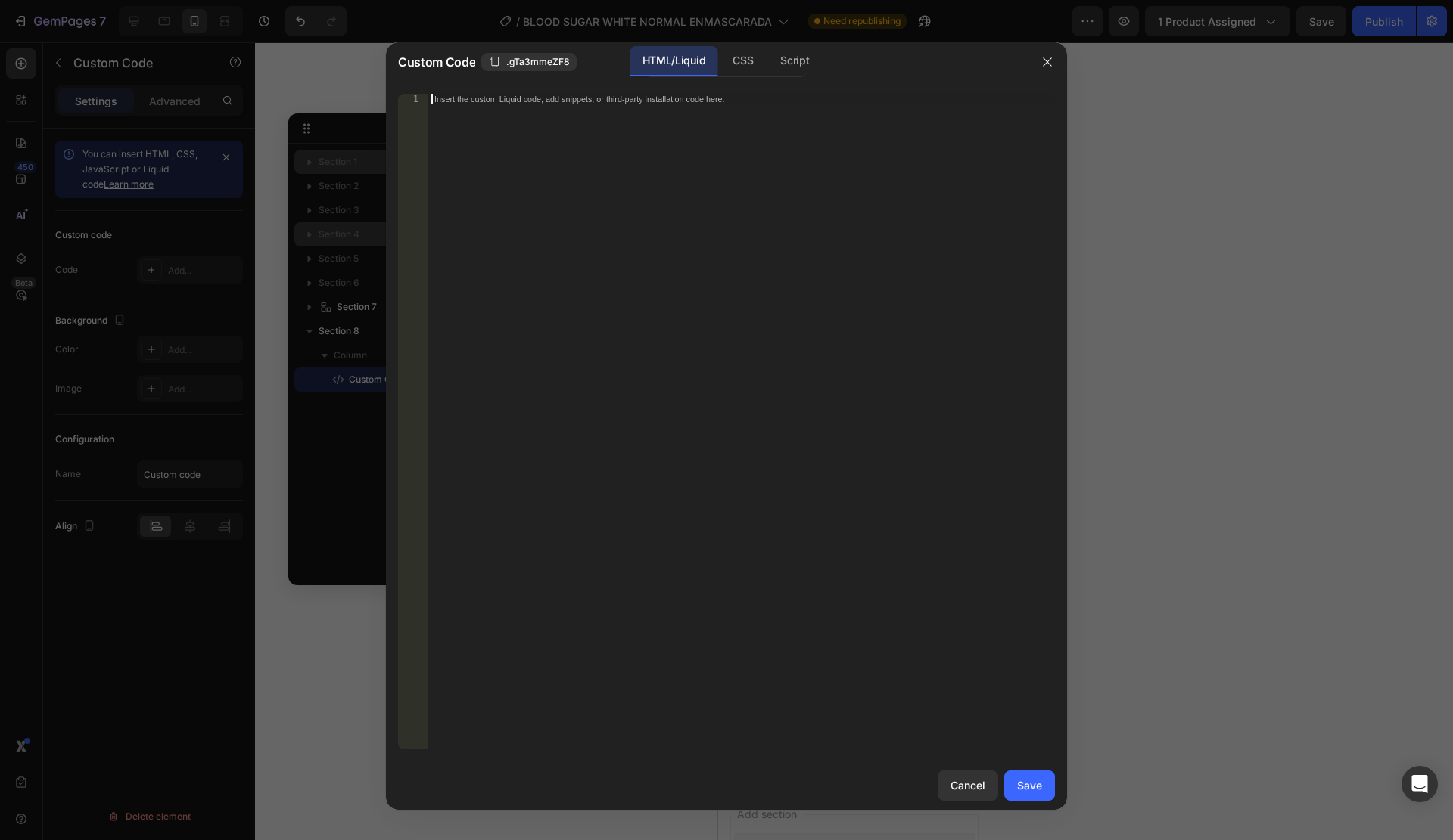
click at [689, 101] on div "Insert the custom Liquid code, add snippets, or third-party installation code h…" at bounding box center [710, 99] width 552 height 10
click at [1038, 789] on div "Save" at bounding box center [1030, 786] width 25 height 16
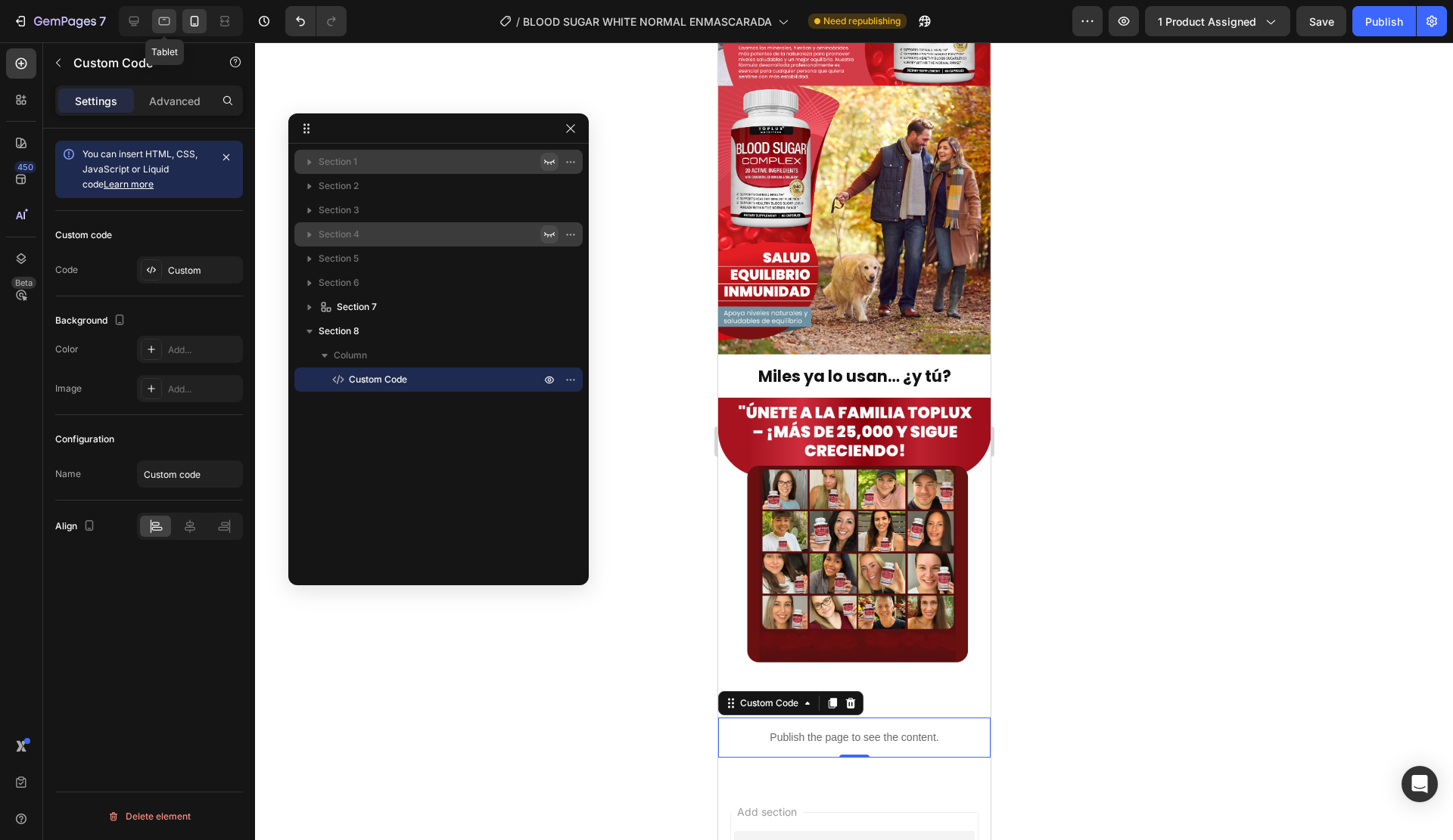
click at [155, 24] on div at bounding box center [164, 21] width 24 height 24
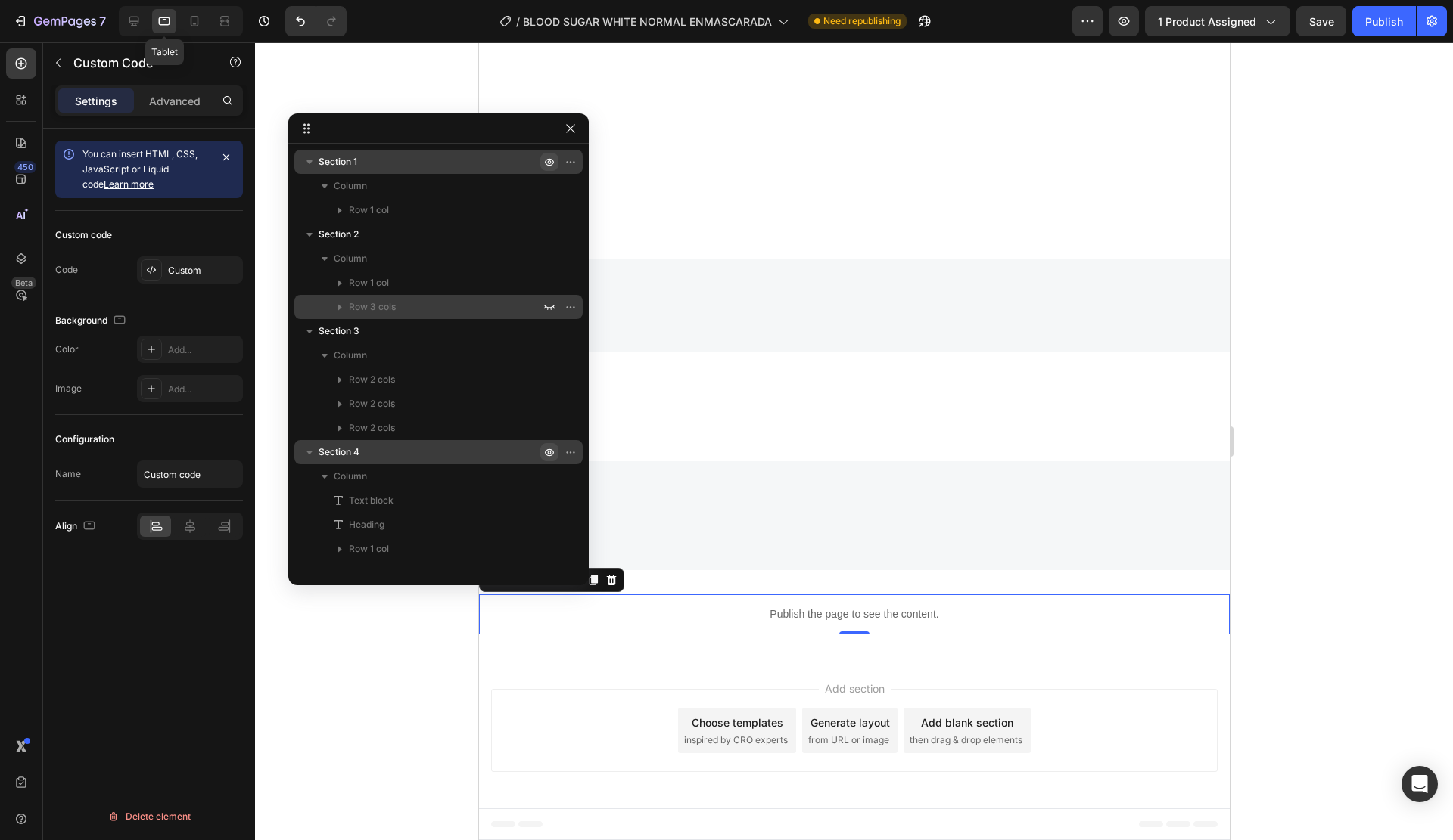
scroll to position [94, 0]
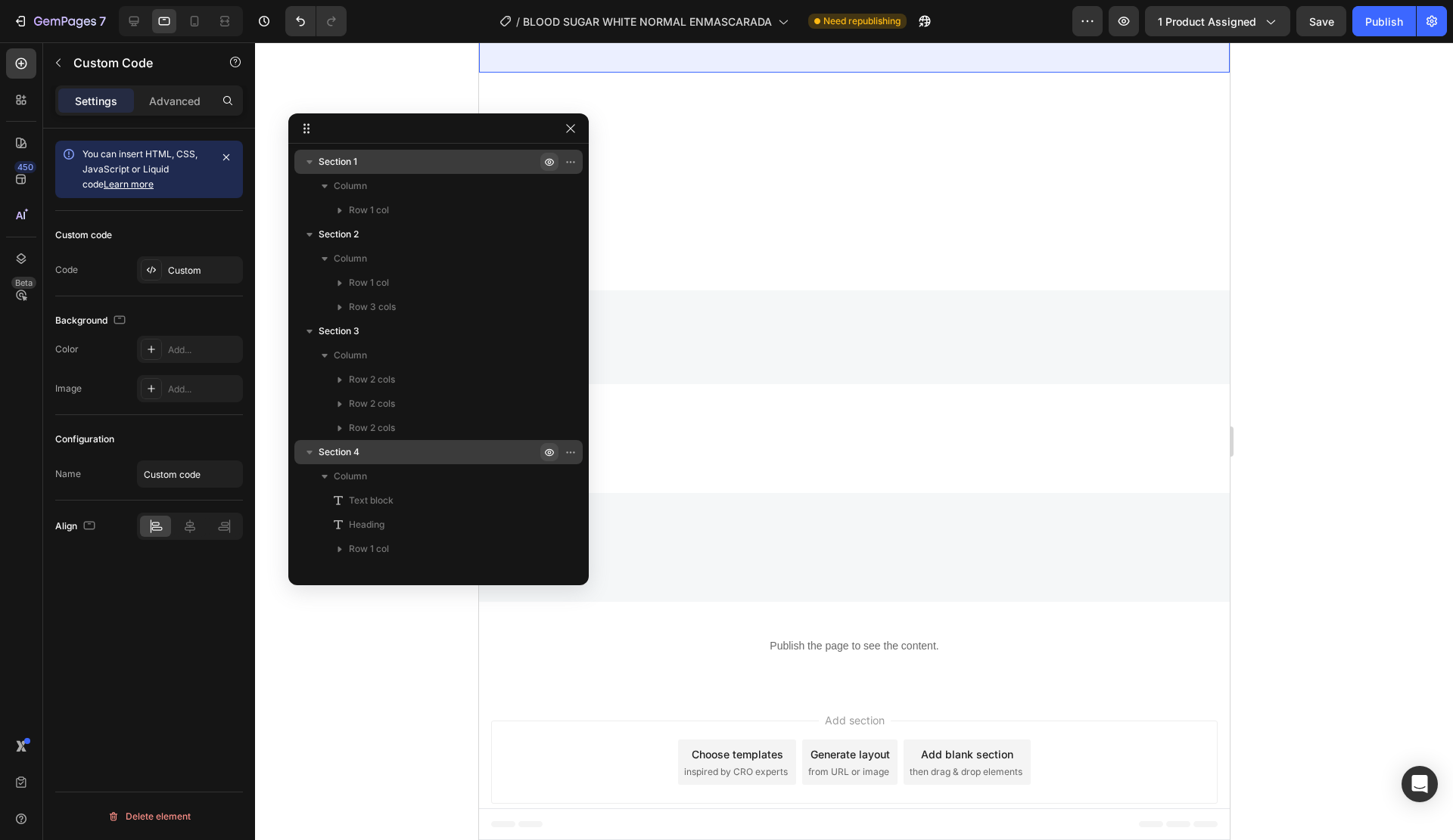
click at [312, 155] on icon "button" at bounding box center [309, 161] width 15 height 15
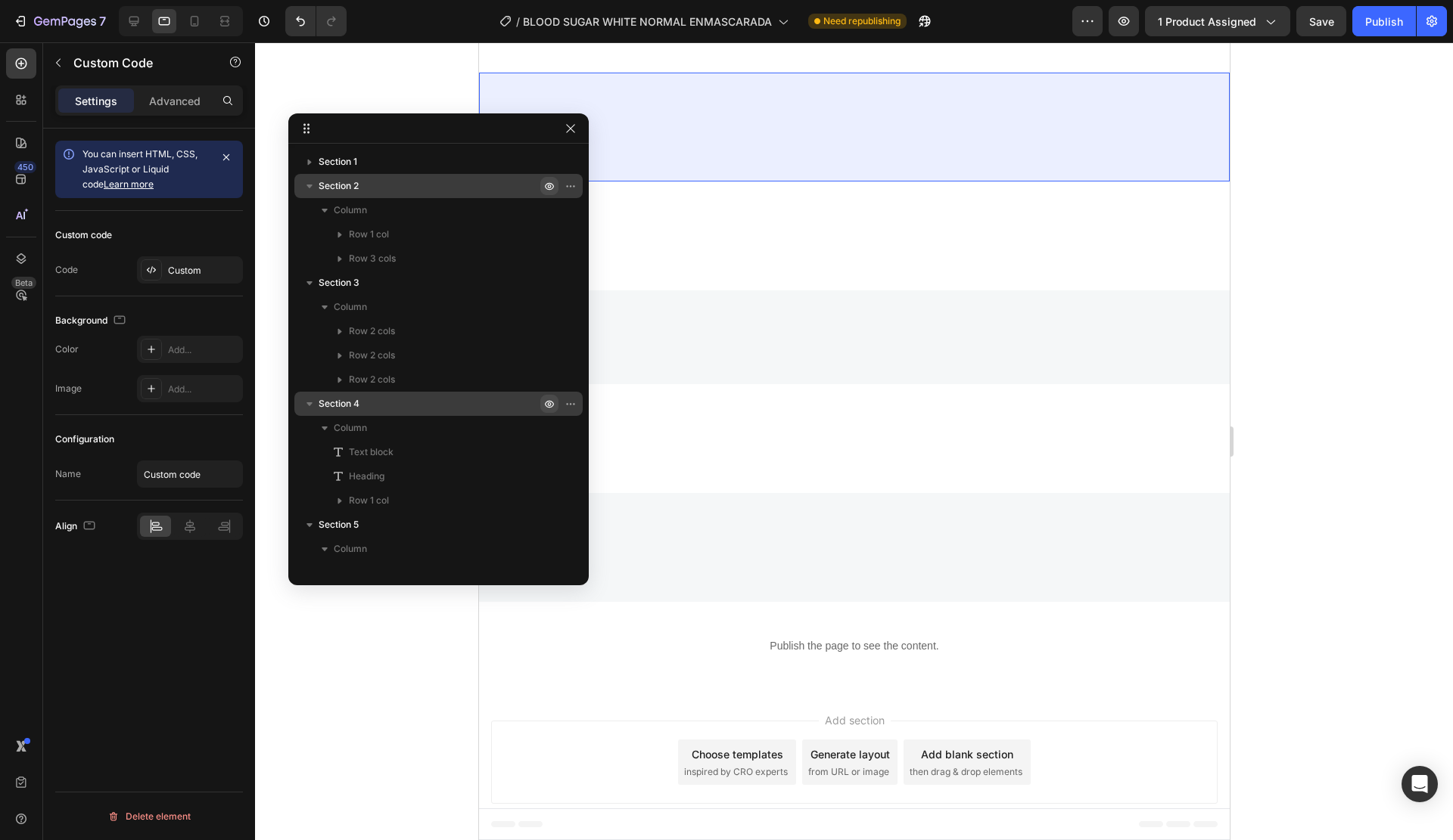
click at [312, 181] on icon "button" at bounding box center [309, 186] width 15 height 15
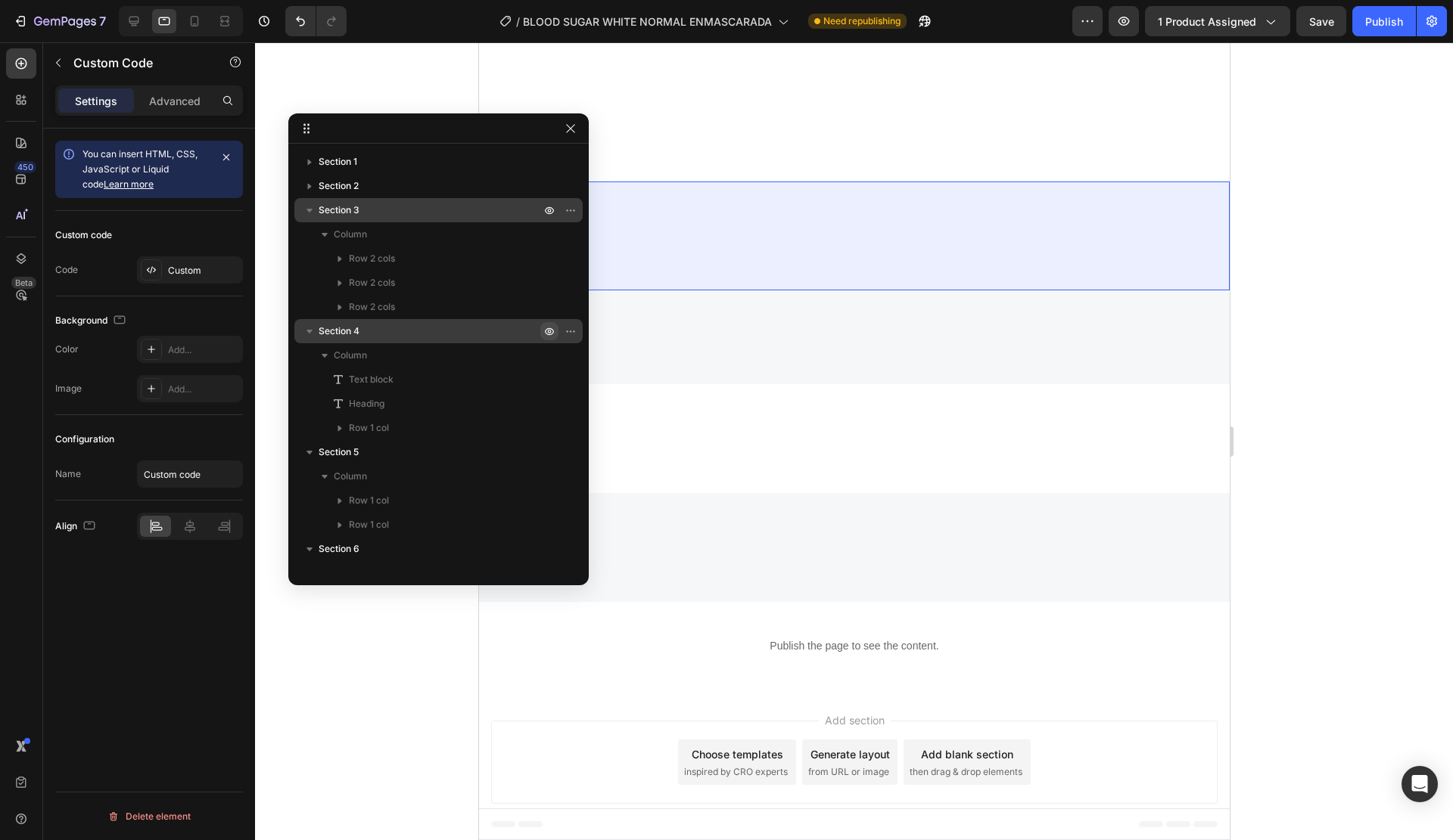
click at [313, 207] on icon "button" at bounding box center [309, 209] width 15 height 15
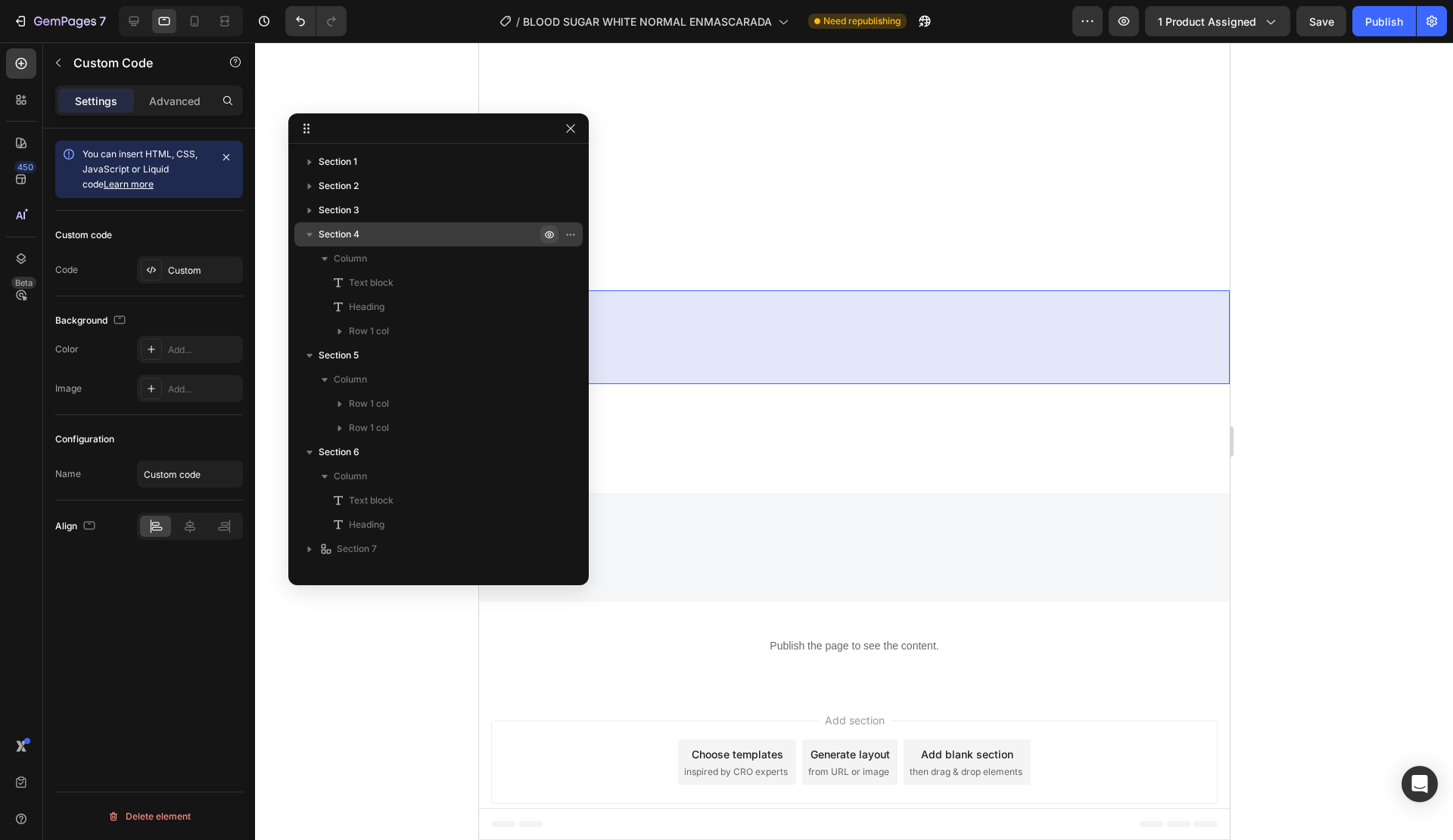
click at [313, 232] on icon "button" at bounding box center [309, 234] width 15 height 15
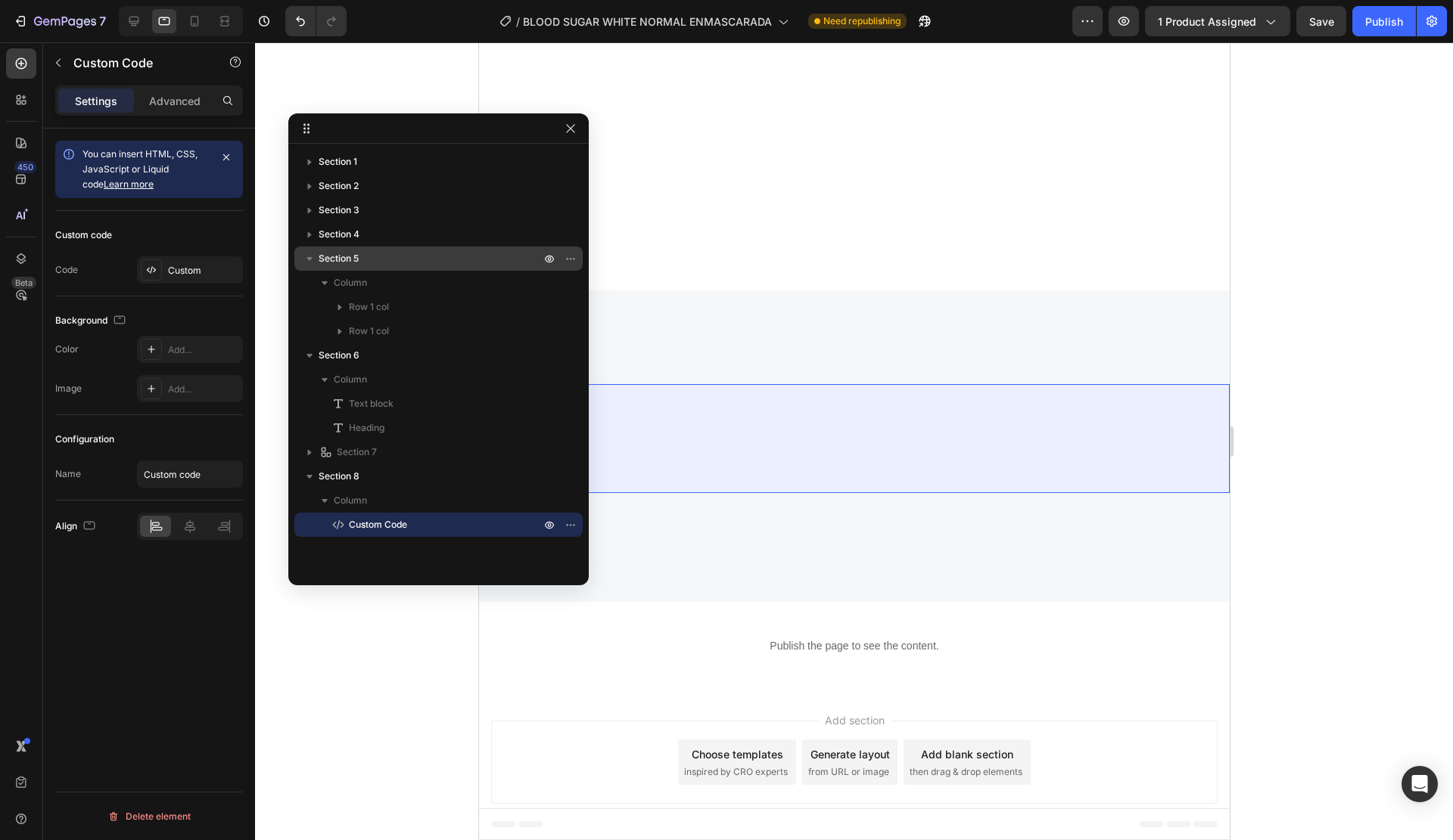
click at [311, 259] on icon "button" at bounding box center [309, 259] width 6 height 3
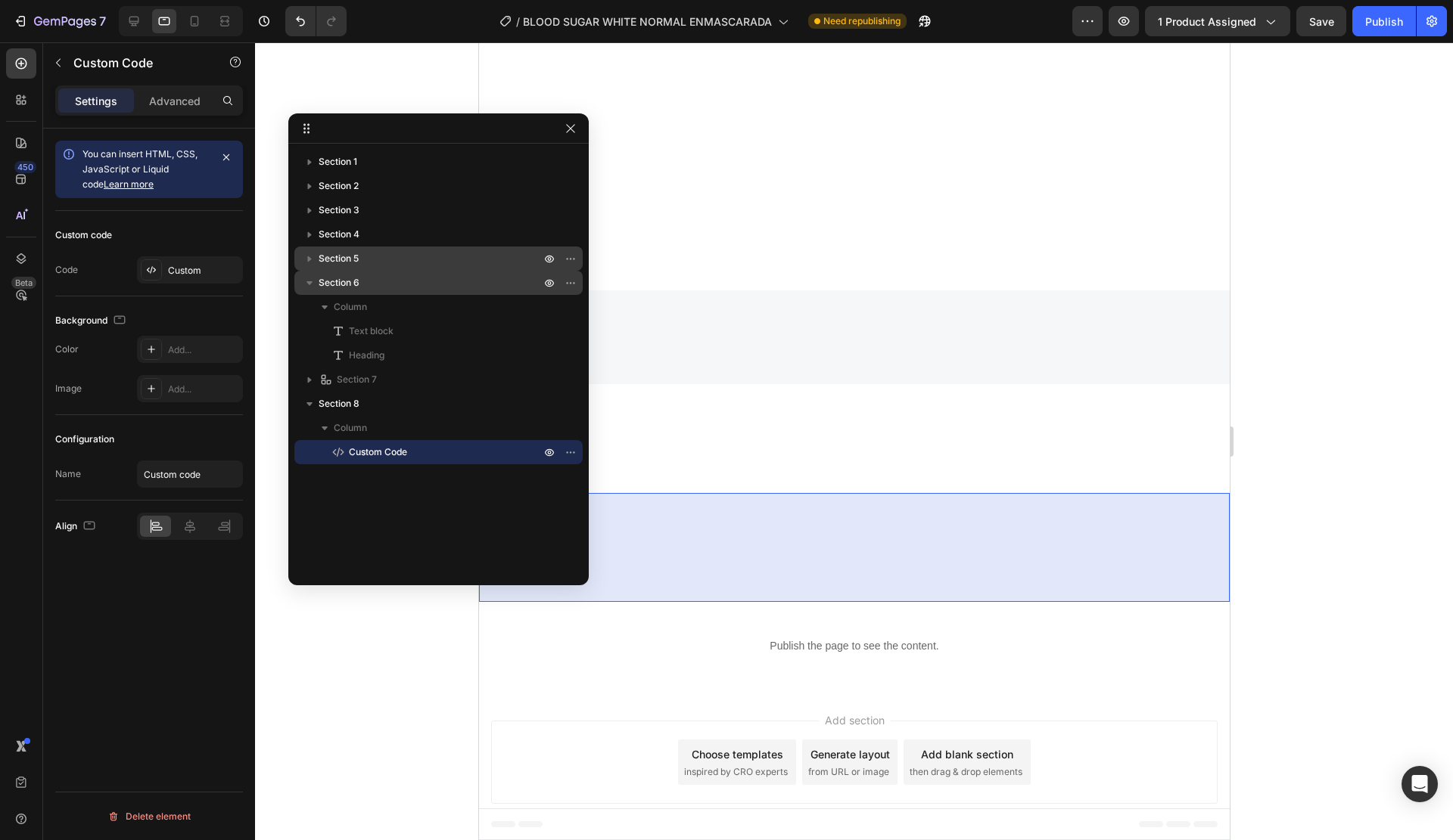
click at [307, 277] on icon "button" at bounding box center [309, 283] width 15 height 15
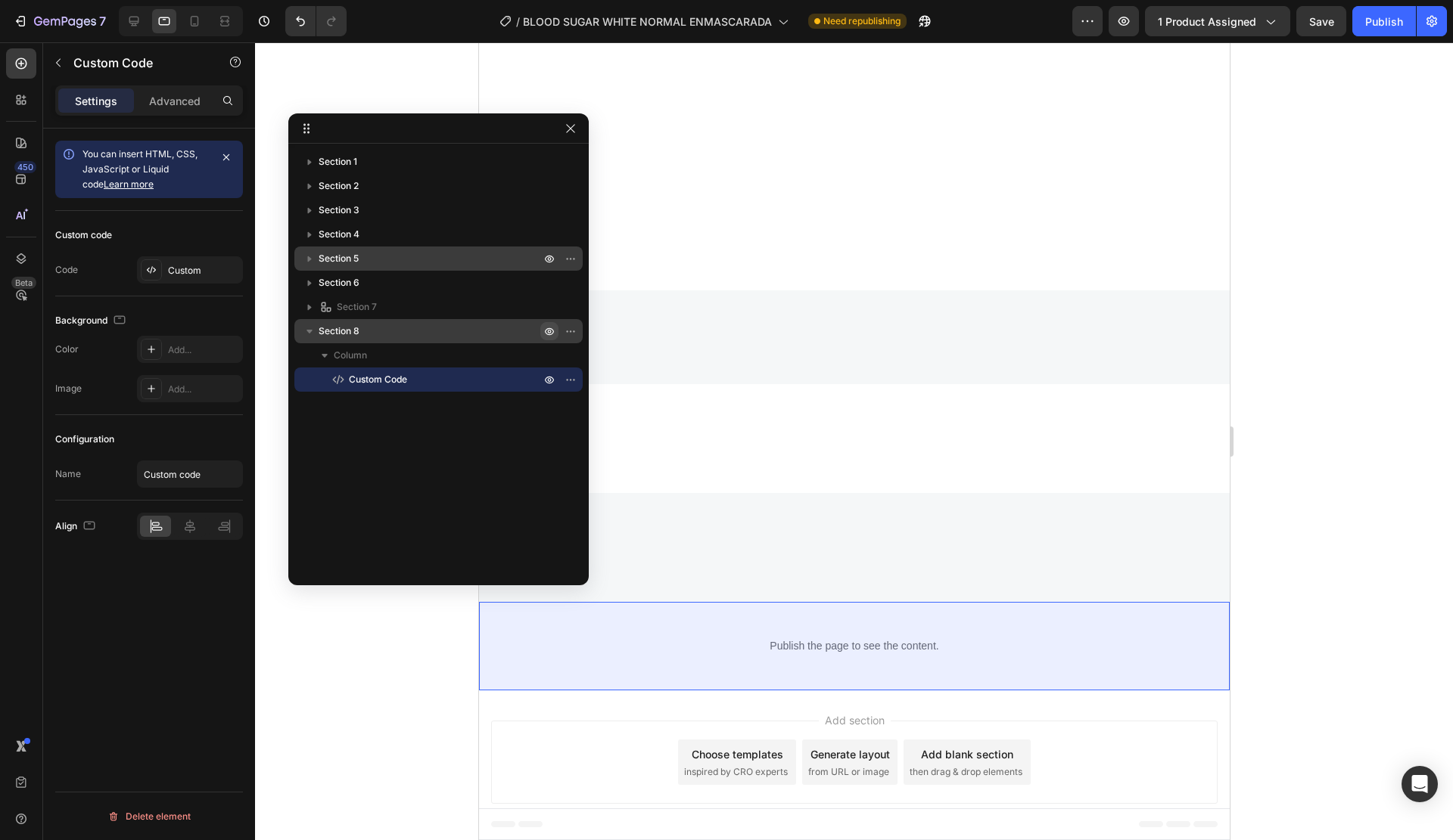
click at [572, 332] on icon "button" at bounding box center [573, 331] width 2 height 2
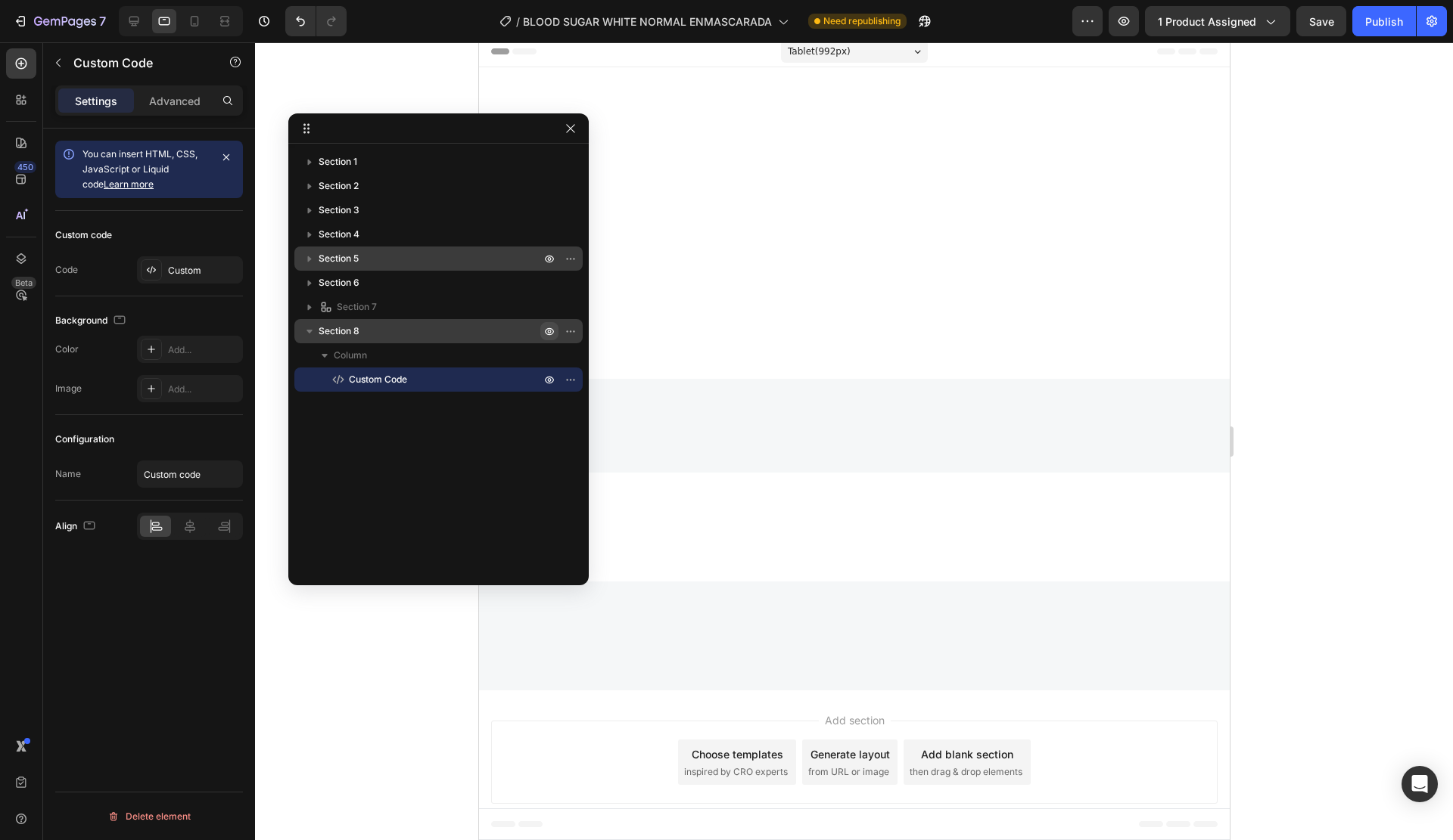
scroll to position [6, 0]
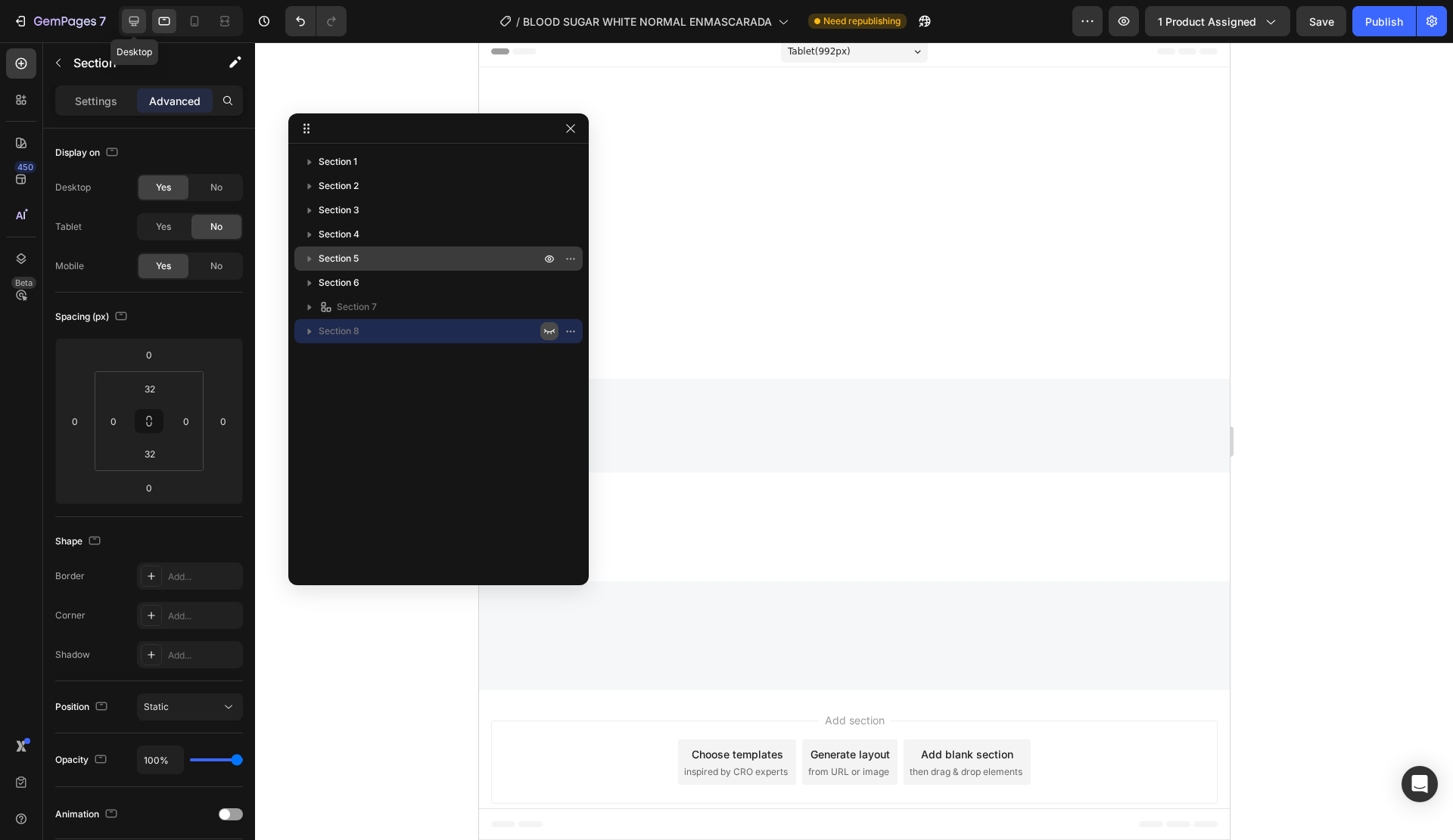
click at [138, 19] on icon at bounding box center [134, 21] width 15 height 15
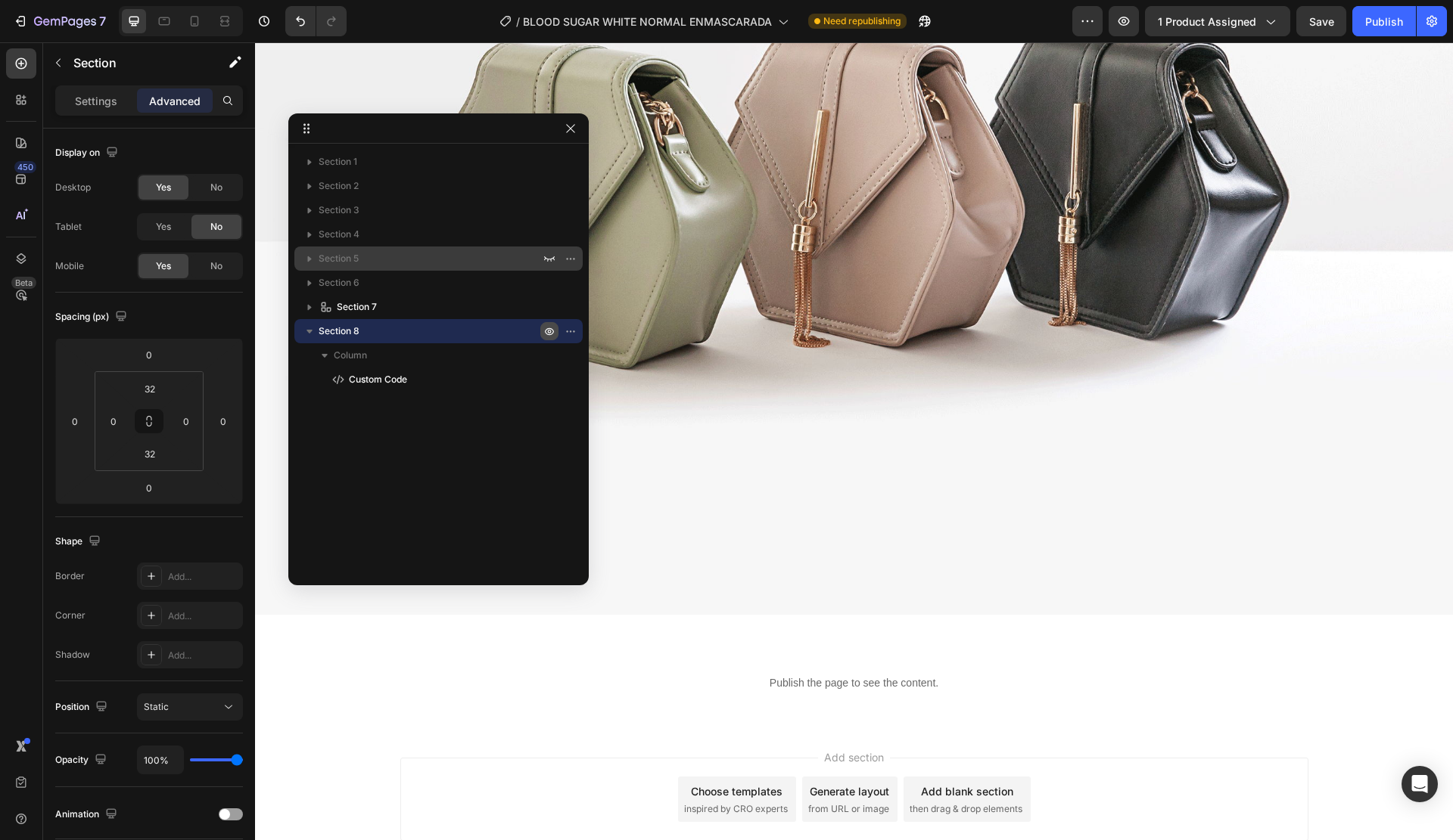
click at [572, 331] on icon "button" at bounding box center [573, 331] width 2 height 2
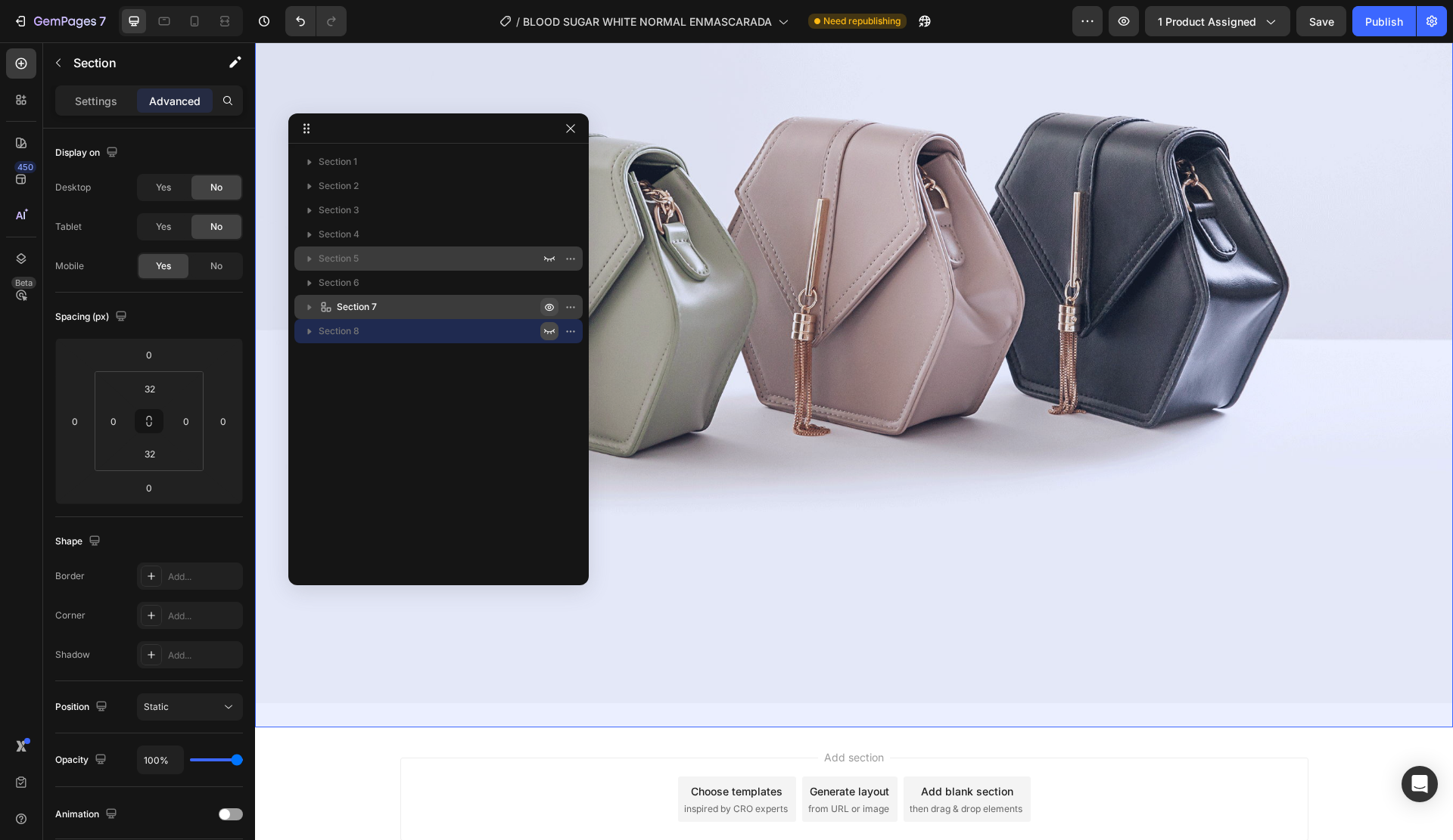
click at [552, 306] on icon "button" at bounding box center [550, 307] width 12 height 12
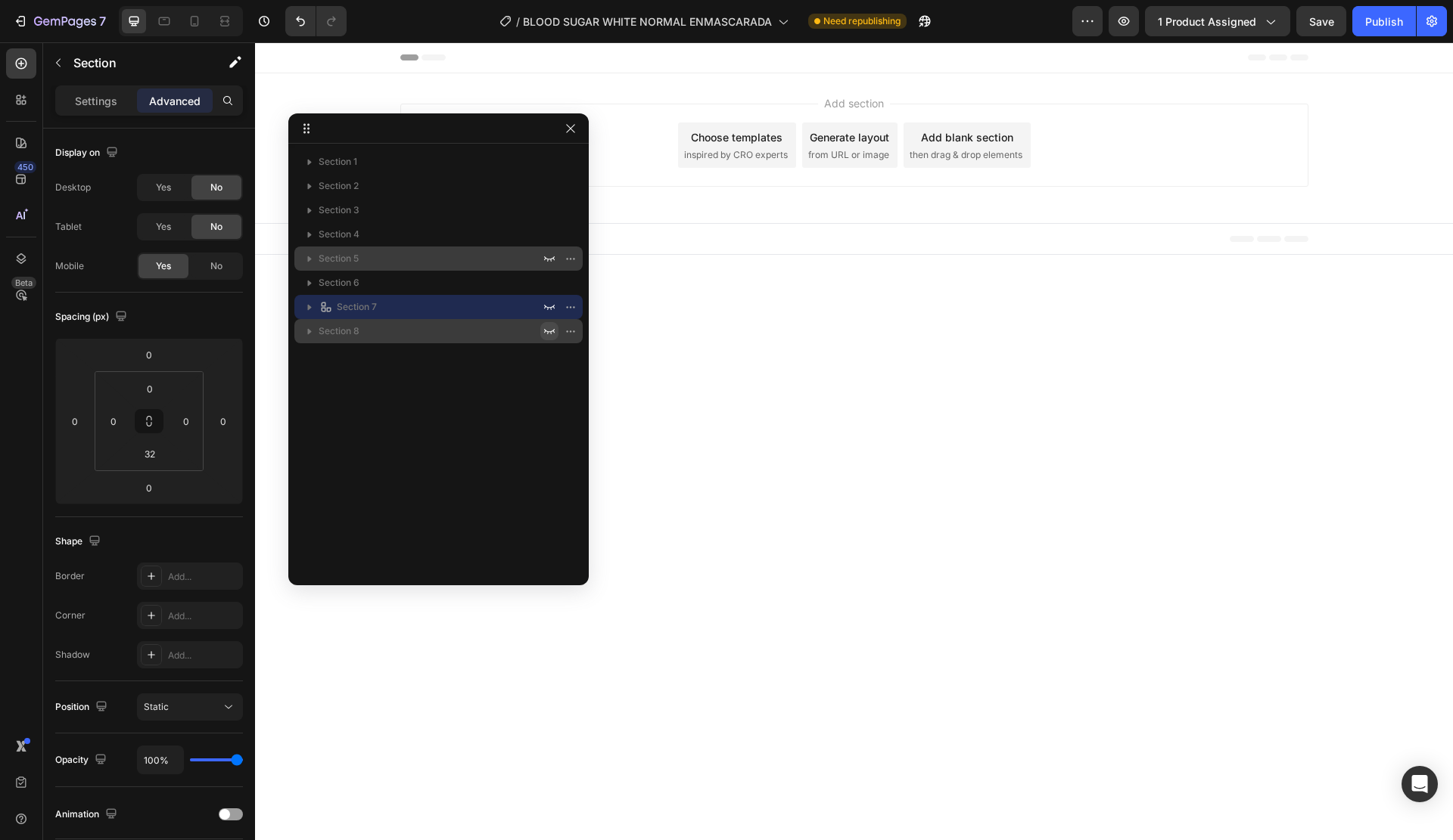
scroll to position [0, 0]
click at [196, 17] on icon at bounding box center [195, 21] width 9 height 10
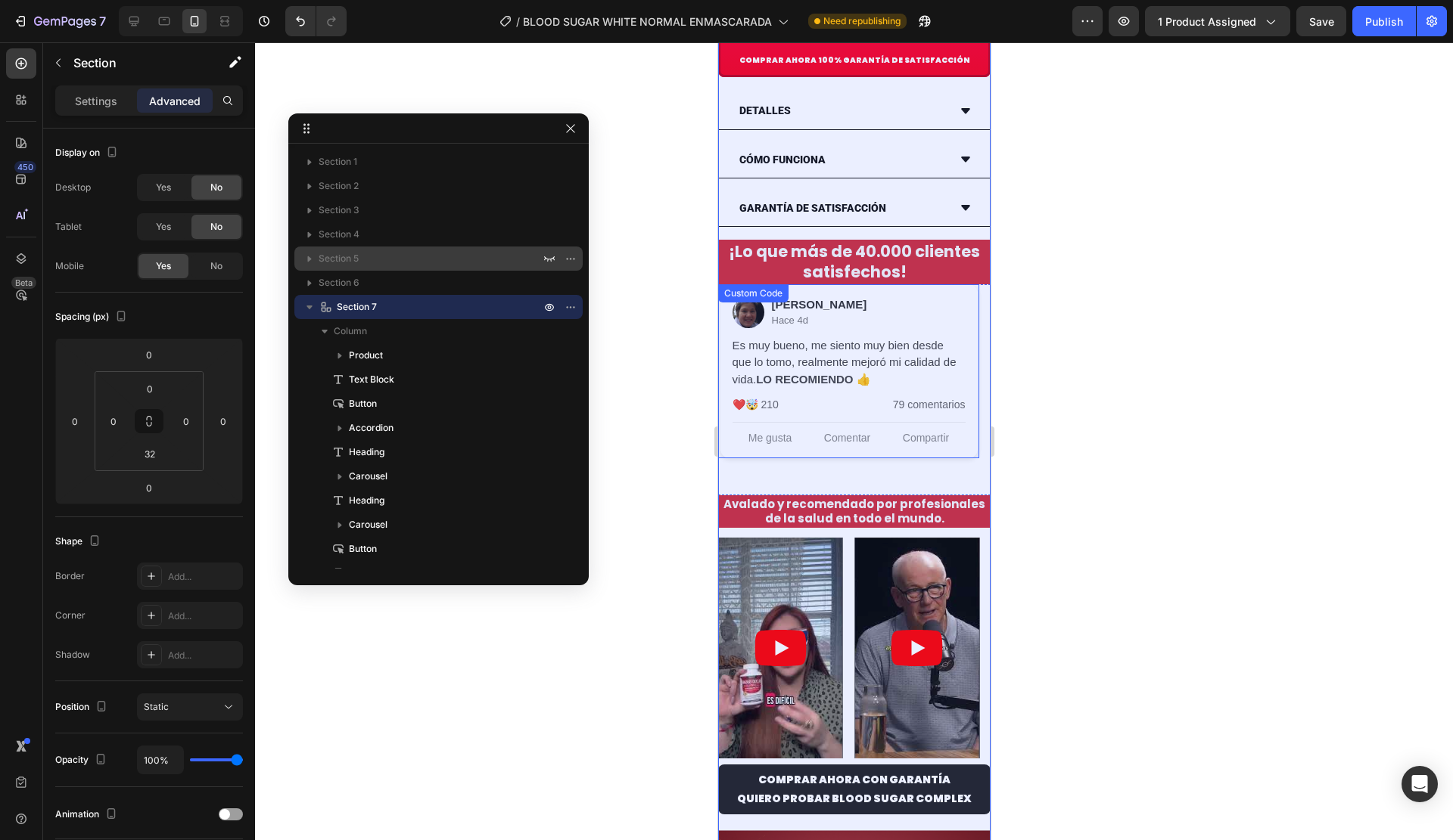
scroll to position [1740, 0]
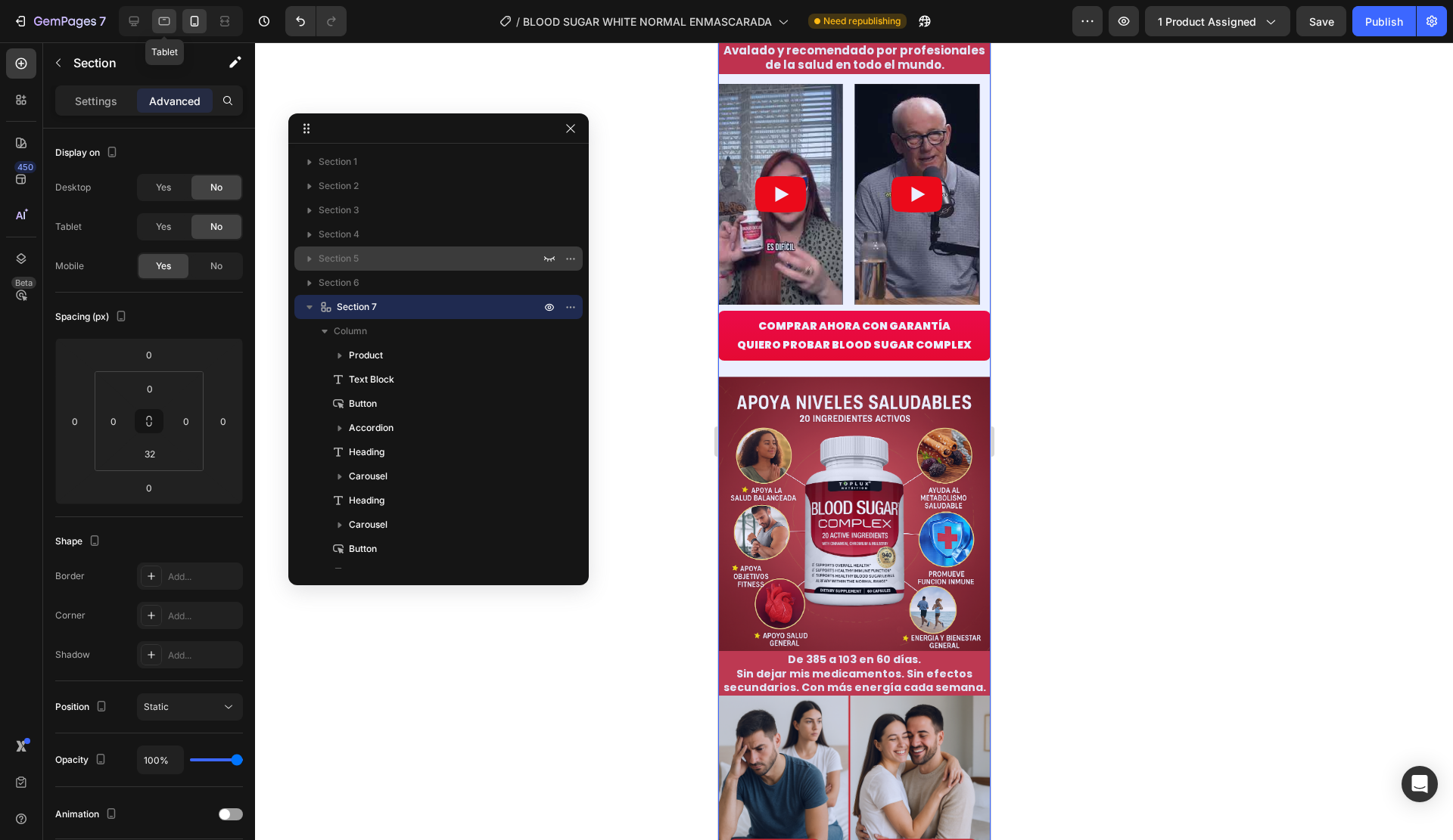
click at [175, 29] on div at bounding box center [164, 21] width 24 height 24
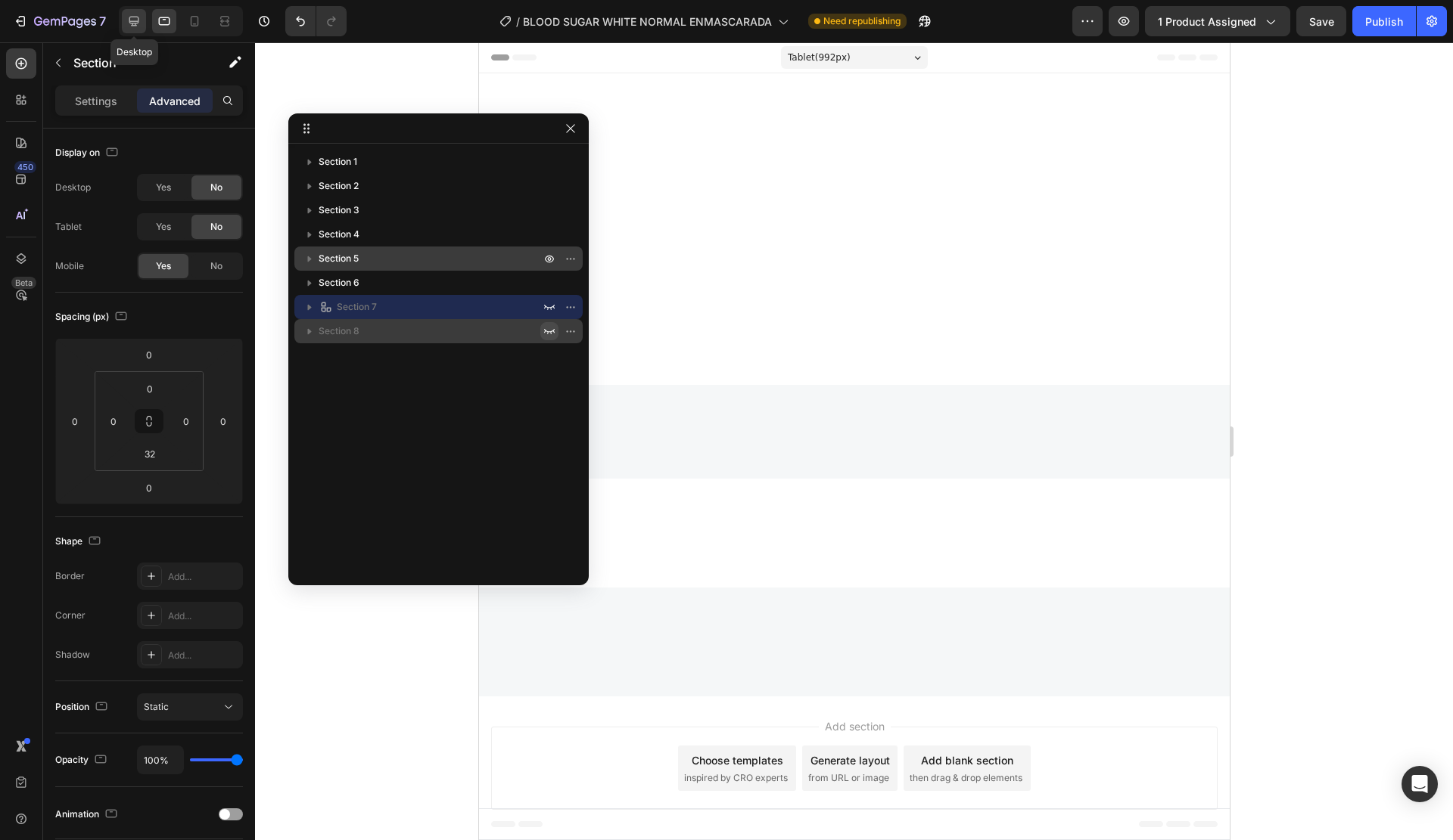
click at [129, 22] on icon at bounding box center [134, 21] width 10 height 10
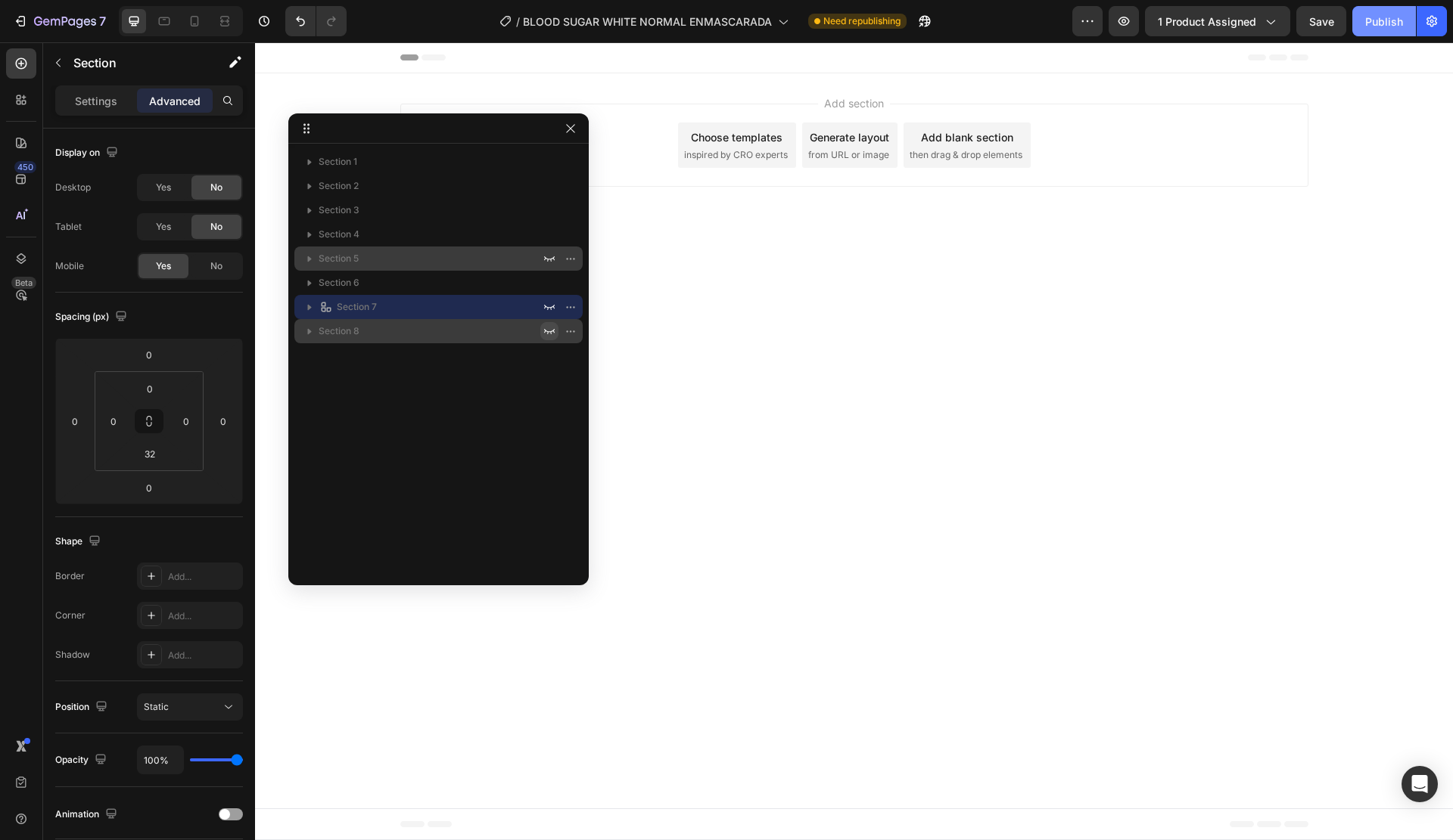
click at [1371, 25] on div "Publish" at bounding box center [1383, 22] width 38 height 16
